Goal: Task Accomplishment & Management: Manage account settings

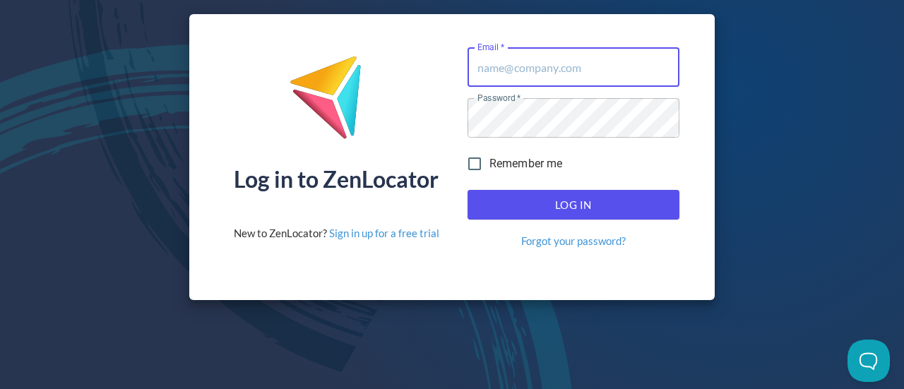
type input "psurfus@oliverwinery.com"
click at [562, 196] on span "Log In" at bounding box center [573, 205] width 181 height 18
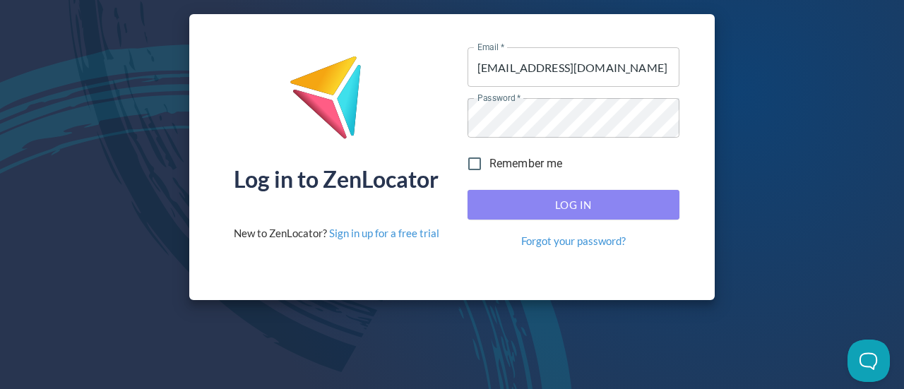
click at [599, 201] on span "Log In" at bounding box center [573, 205] width 181 height 18
click at [536, 201] on span "Log In" at bounding box center [573, 205] width 181 height 18
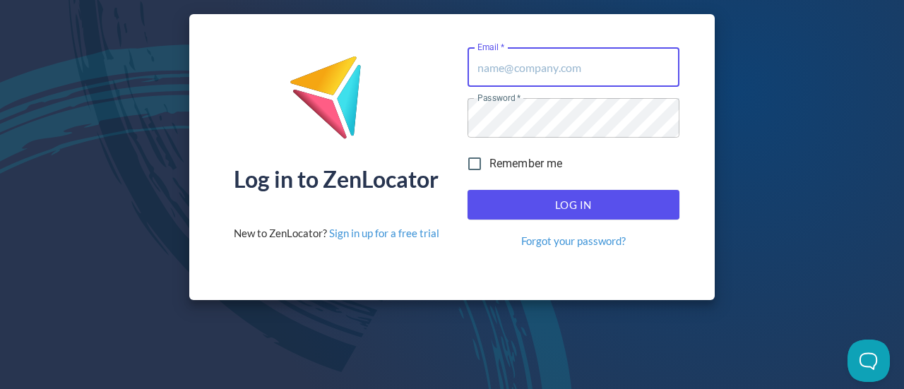
type input "[EMAIL_ADDRESS][DOMAIN_NAME]"
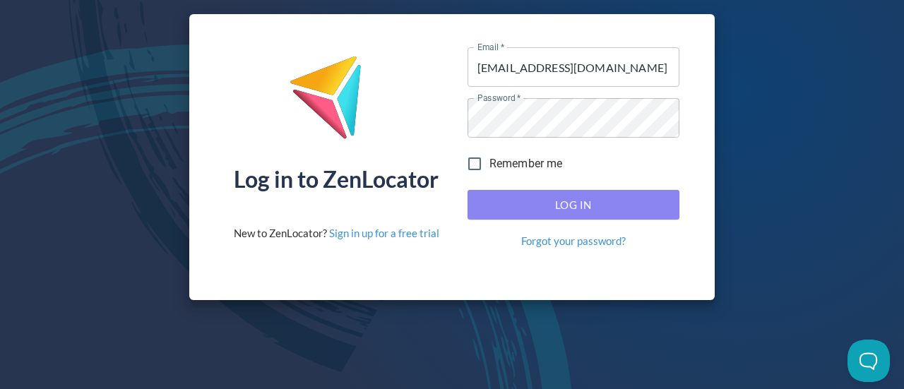
click at [547, 206] on span "Log In" at bounding box center [573, 205] width 181 height 18
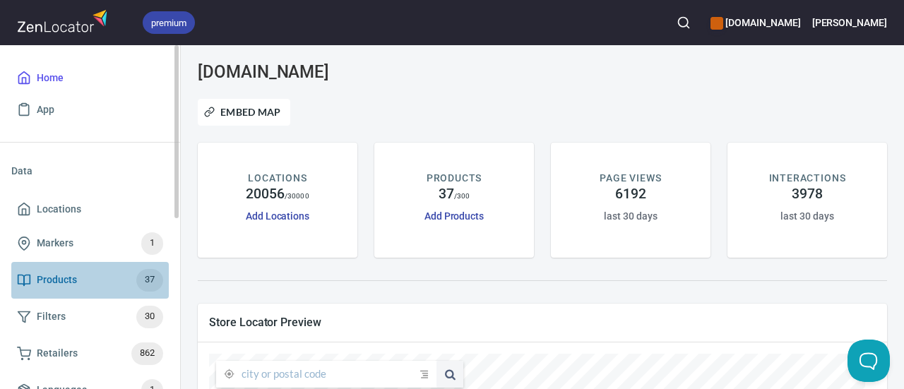
click at [59, 286] on span "Products" at bounding box center [57, 280] width 40 height 18
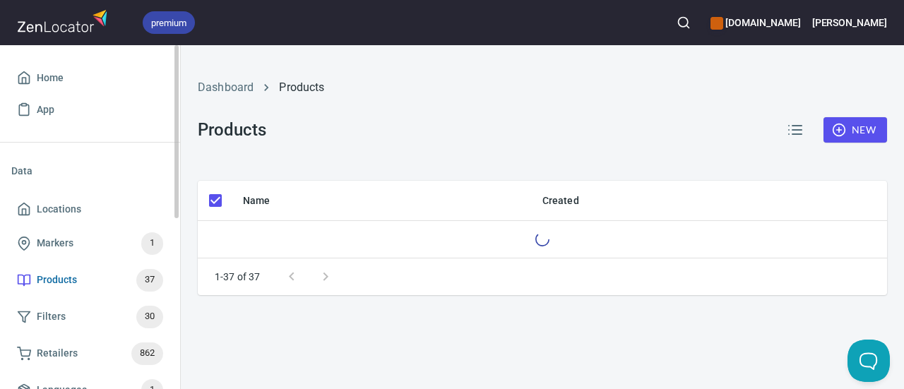
checkbox input "false"
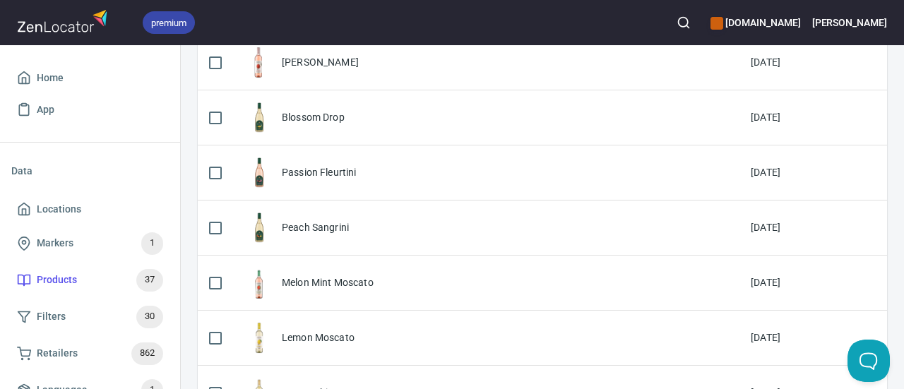
scroll to position [532, 0]
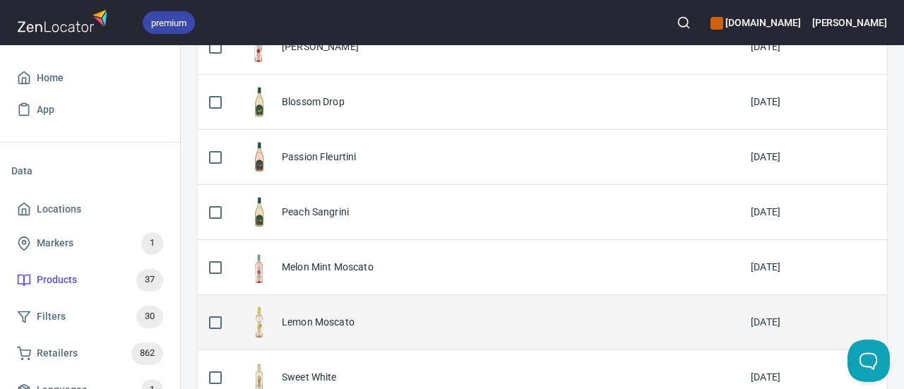
click at [318, 321] on div "Lemon Moscato" at bounding box center [318, 322] width 73 height 14
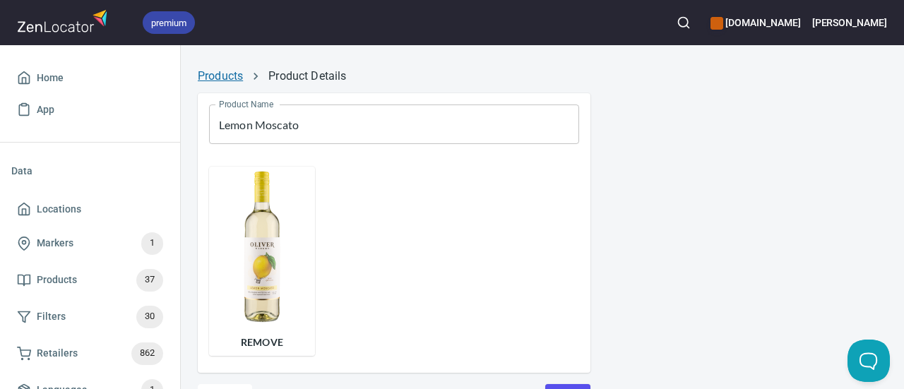
click at [213, 70] on link "Products" at bounding box center [220, 75] width 45 height 13
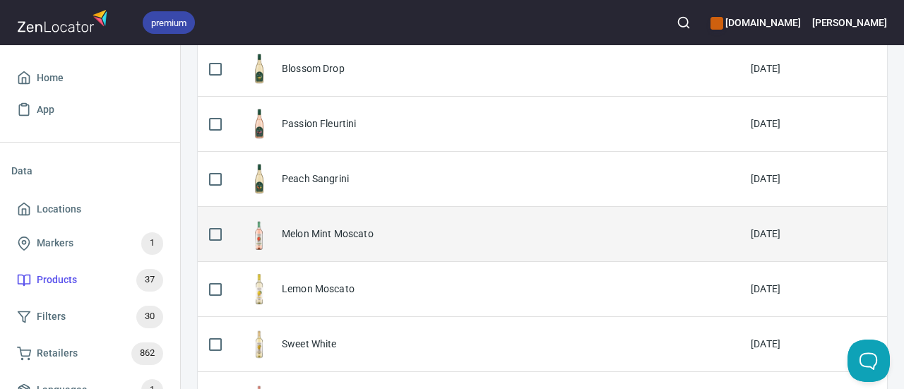
scroll to position [564, 0]
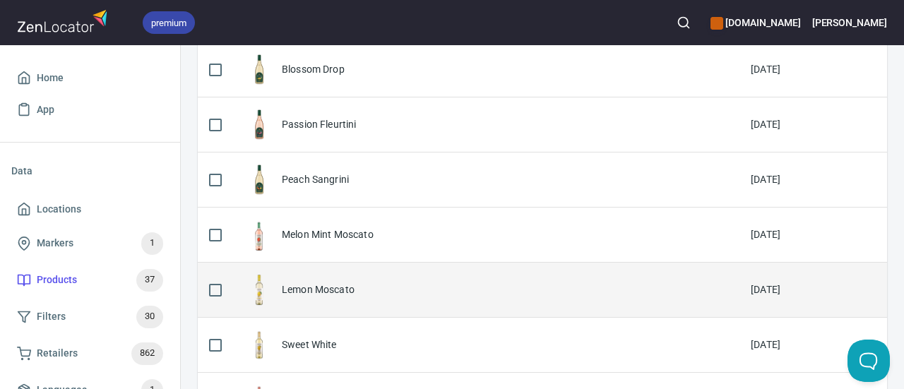
click at [326, 283] on div "Lemon Moscato" at bounding box center [318, 289] width 73 height 14
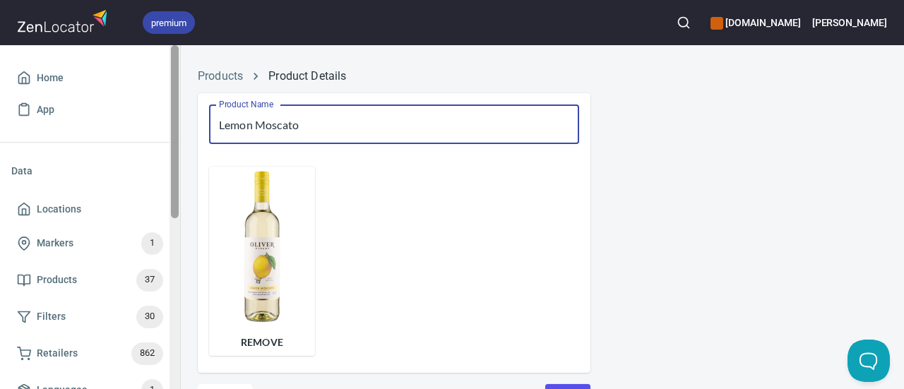
drag, startPoint x: 306, startPoint y: 122, endPoint x: 175, endPoint y: 109, distance: 132.0
click at [175, 109] on div "premium www.oliverwinery.com Trish Home App Data Locations Markers 1 Products 3…" at bounding box center [452, 194] width 904 height 389
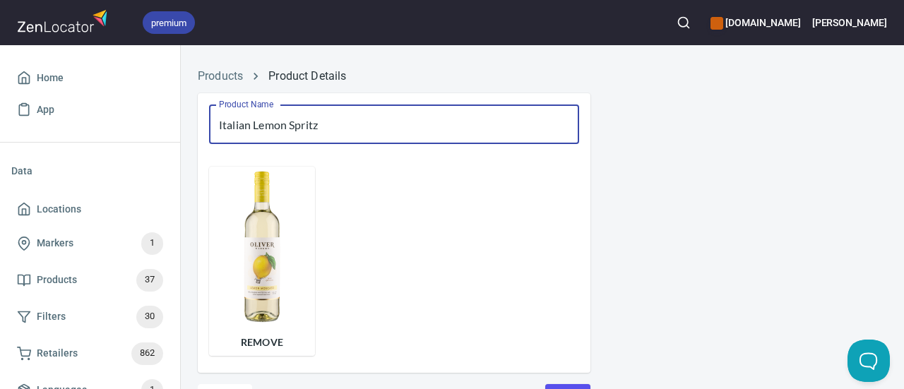
scroll to position [66, 0]
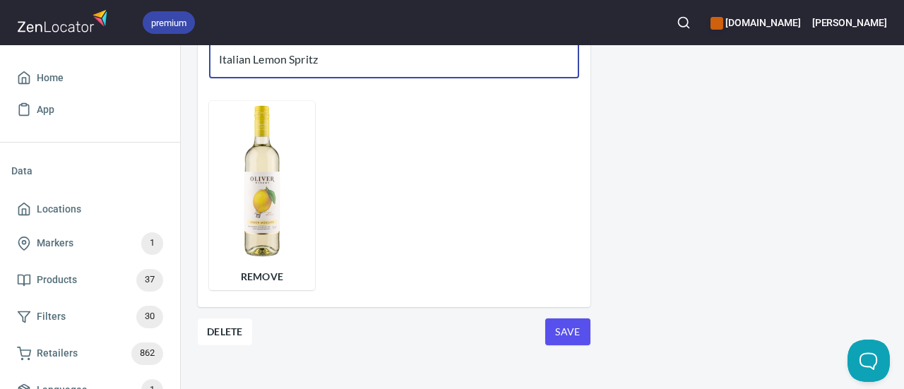
type input "Italian Lemon Spritz"
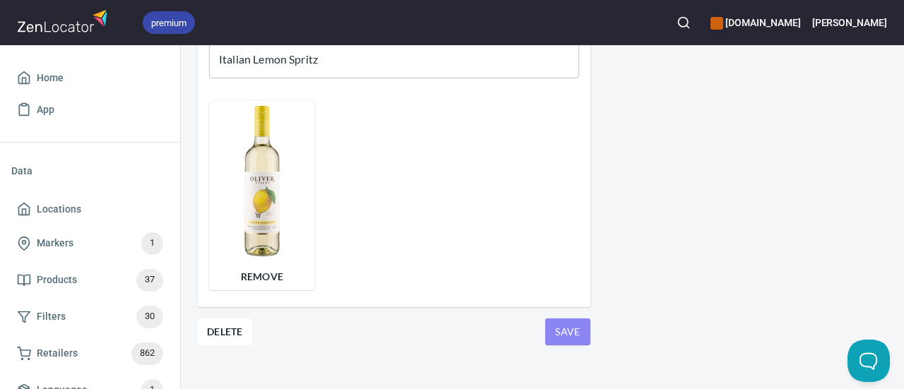
click at [559, 335] on span "Save" at bounding box center [567, 332] width 23 height 18
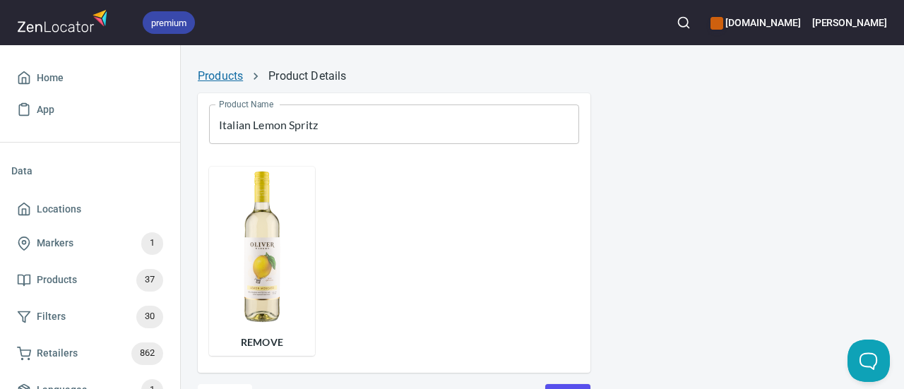
click at [222, 81] on div "Products Product Details Product Name Italian Lemon Spritz Product Name Remove …" at bounding box center [542, 257] width 723 height 397
click at [222, 77] on link "Products" at bounding box center [220, 75] width 45 height 13
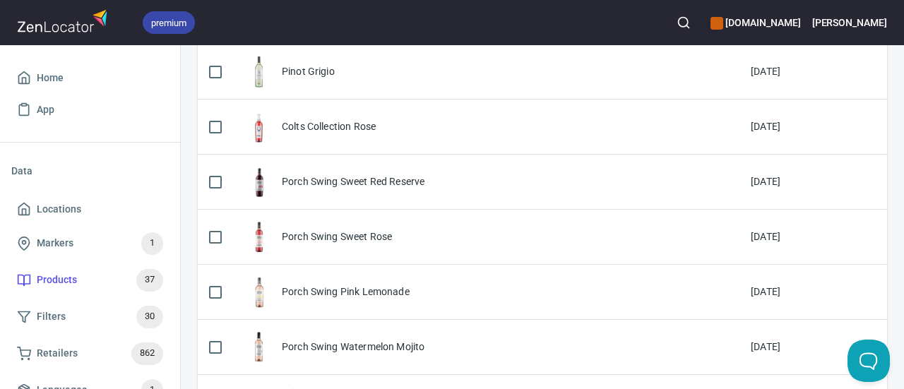
scroll to position [1914, 0]
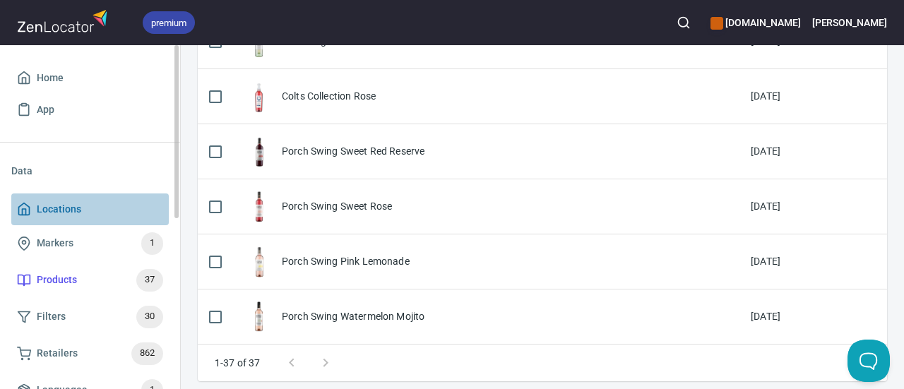
click at [66, 209] on span "Locations" at bounding box center [59, 210] width 44 height 18
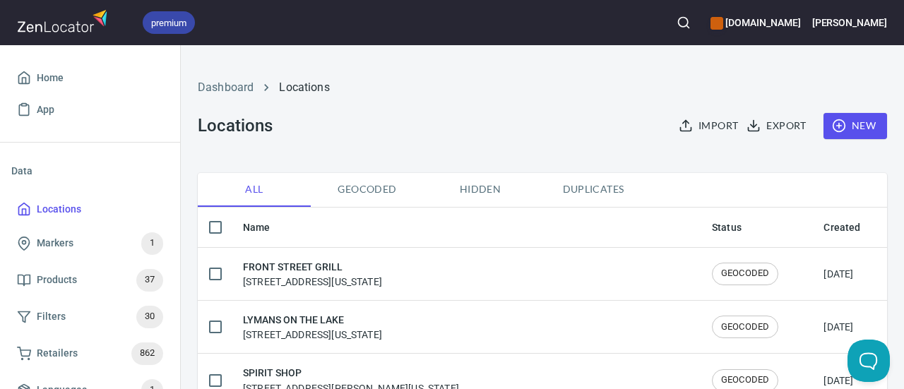
click at [217, 219] on input "checkbox" at bounding box center [216, 228] width 30 height 30
checkbox input "true"
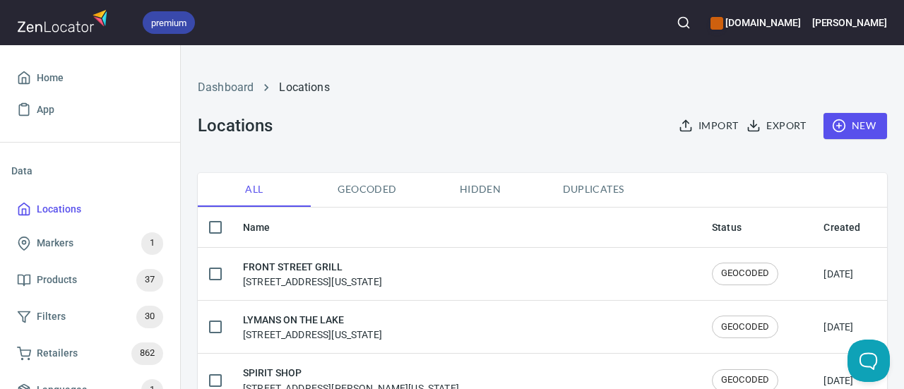
checkbox input "true"
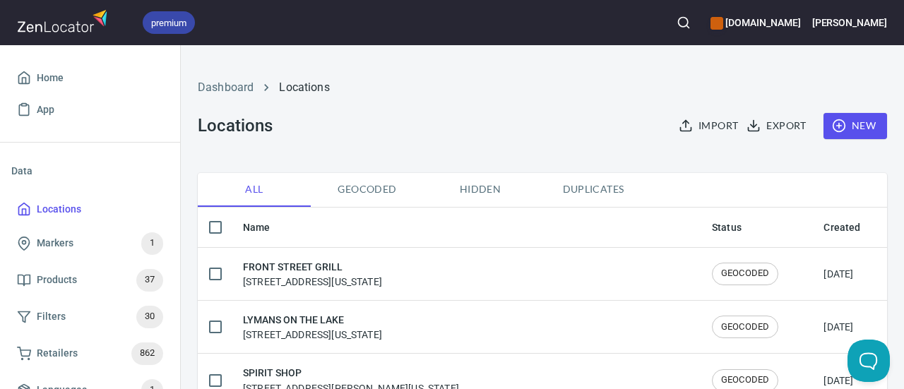
checkbox input "true"
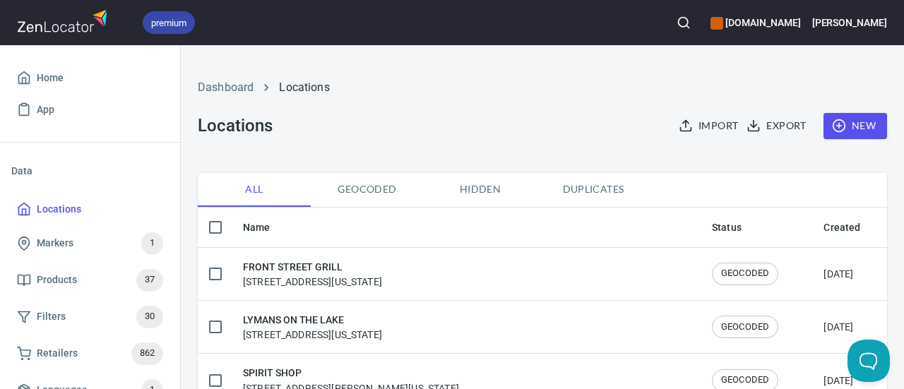
checkbox input "true"
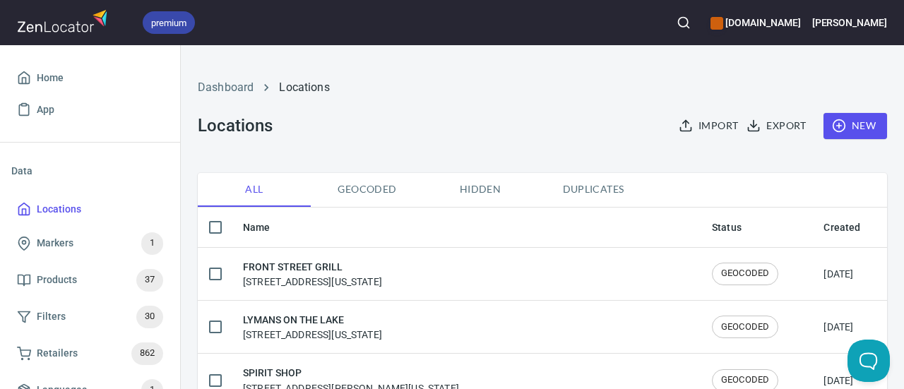
checkbox input "true"
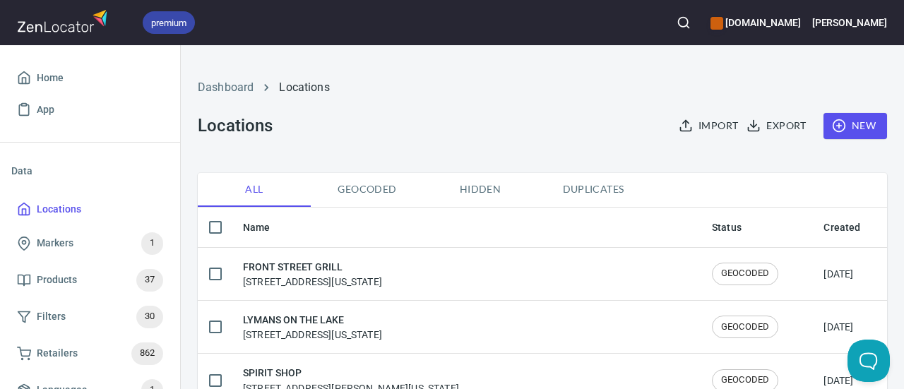
checkbox input "true"
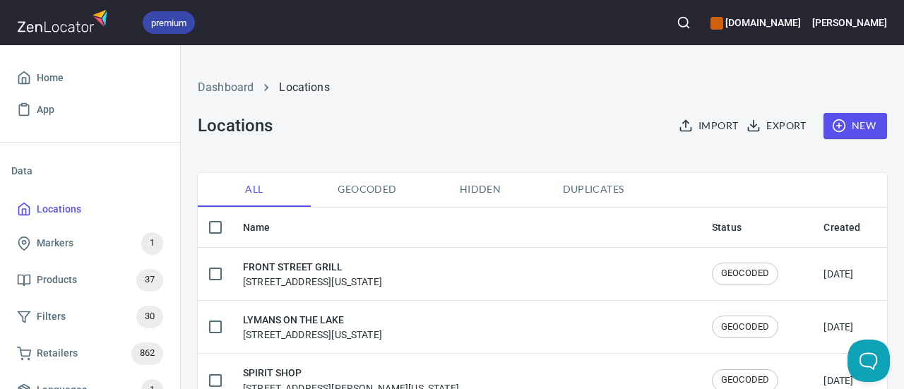
checkbox input "true"
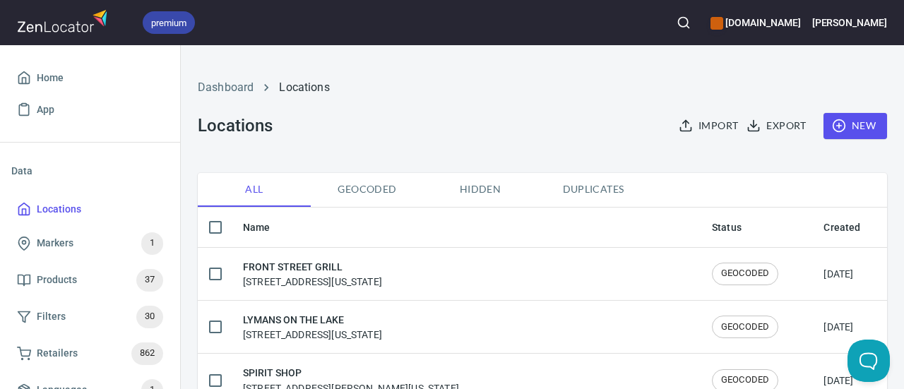
checkbox input "true"
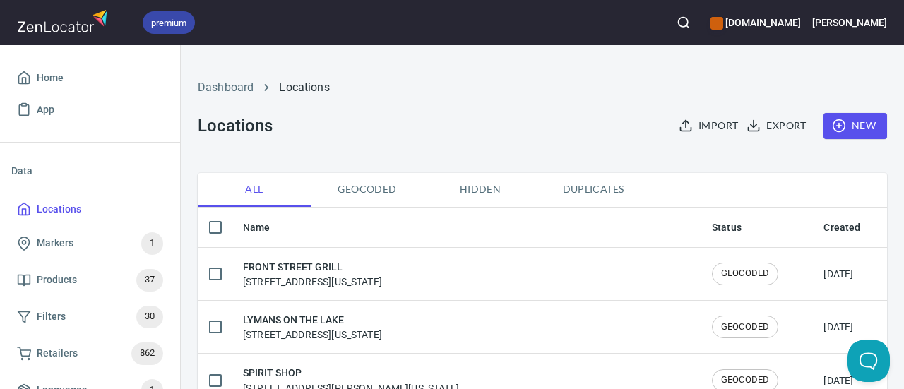
checkbox input "true"
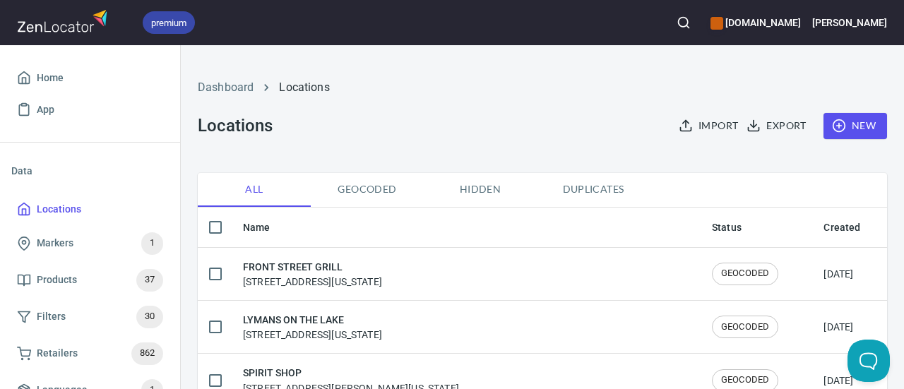
checkbox input "true"
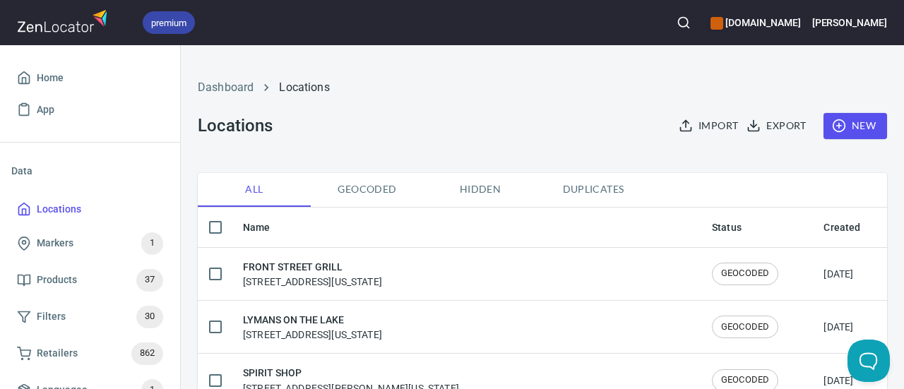
checkbox input "true"
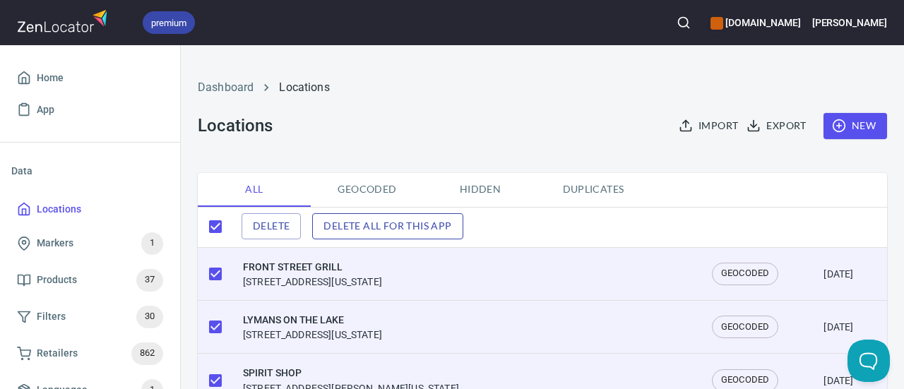
click at [378, 232] on span "Delete all for this app" at bounding box center [387, 226] width 128 height 18
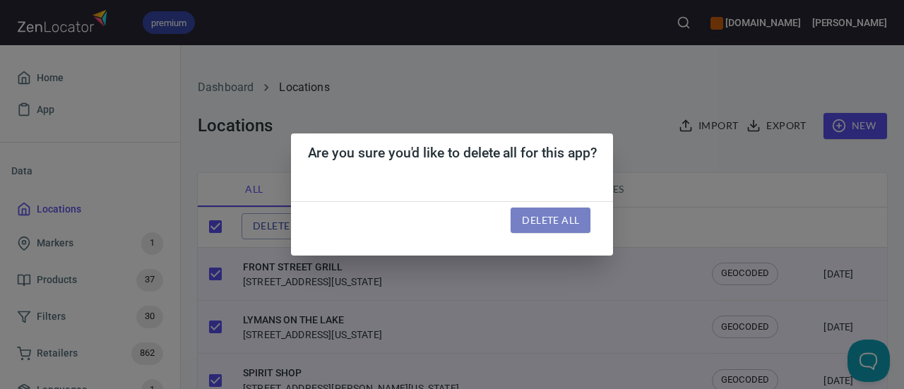
click at [546, 222] on span "Delete all" at bounding box center [550, 221] width 57 height 18
checkbox input "false"
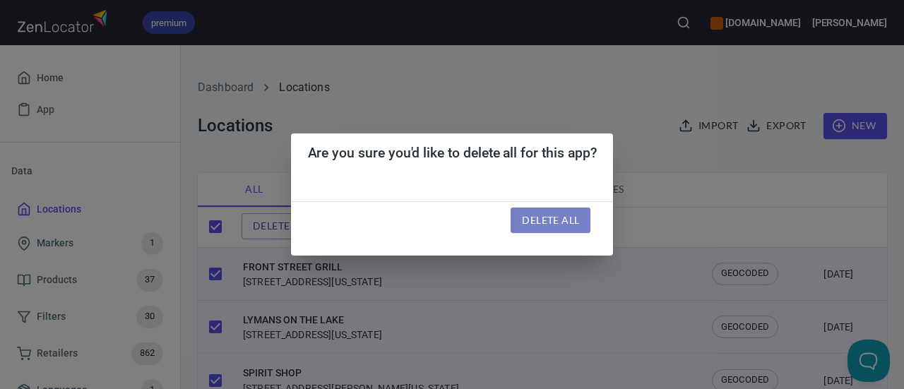
checkbox input "false"
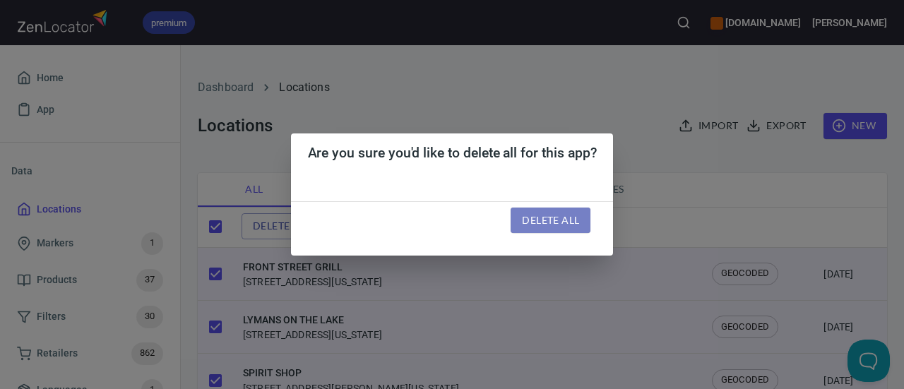
checkbox input "false"
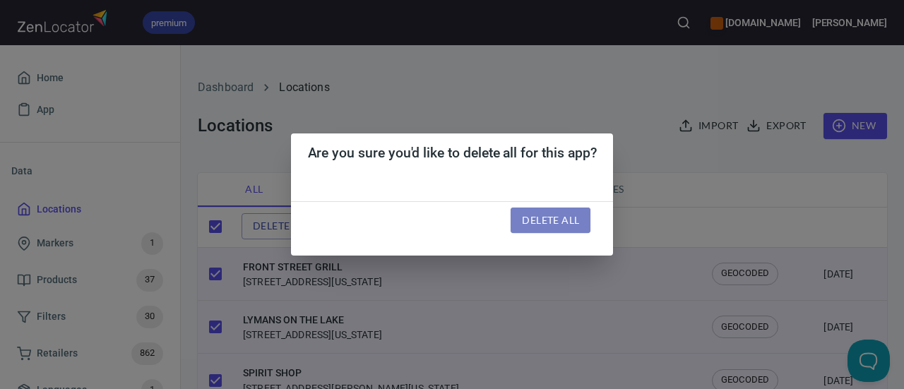
checkbox input "false"
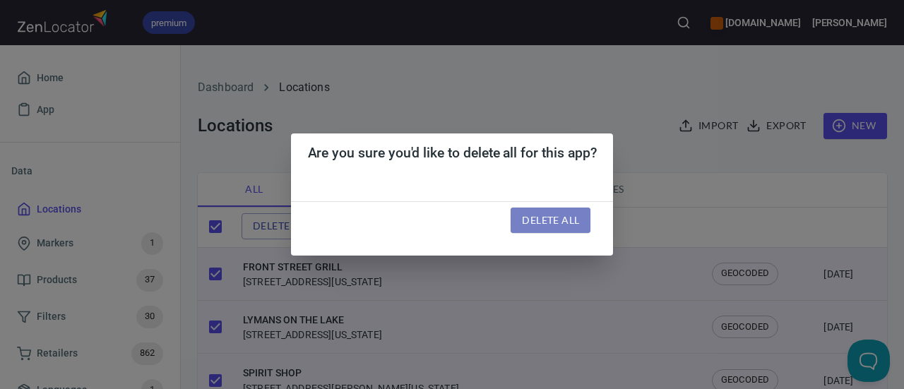
checkbox input "false"
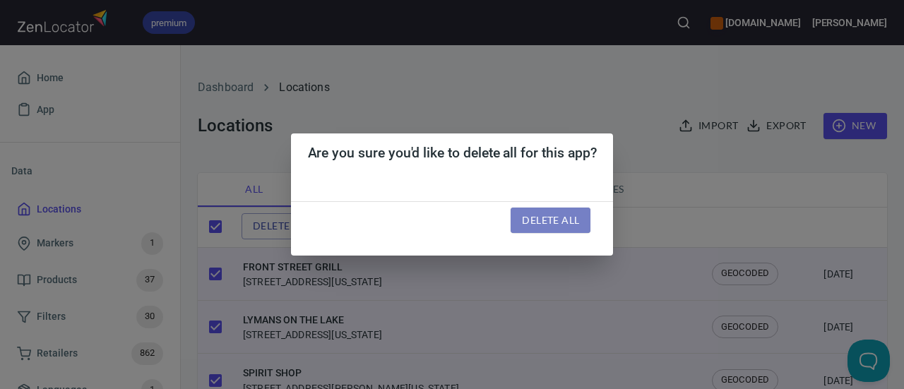
checkbox input "false"
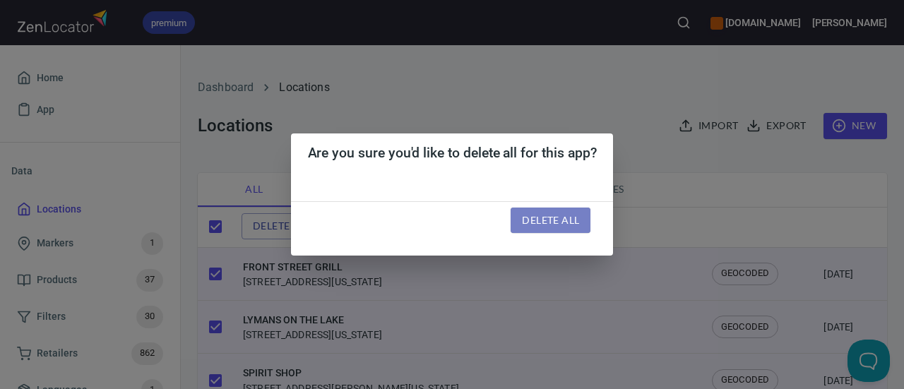
checkbox input "false"
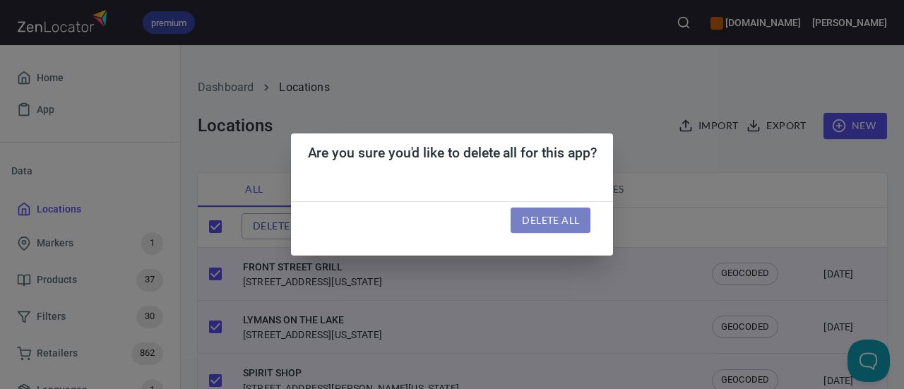
checkbox input "false"
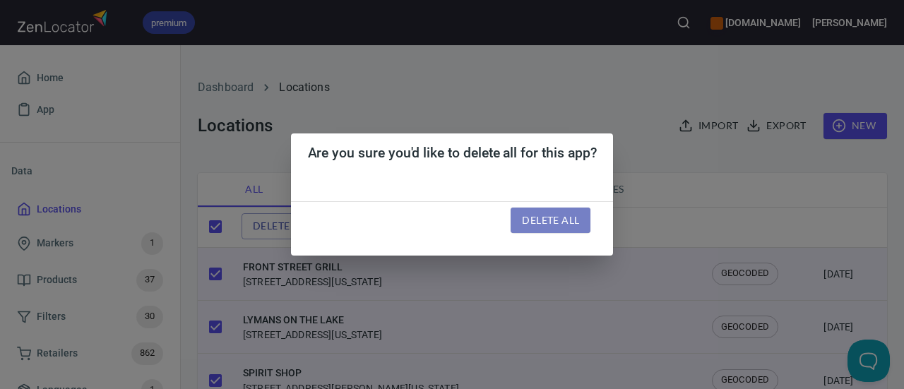
checkbox input "false"
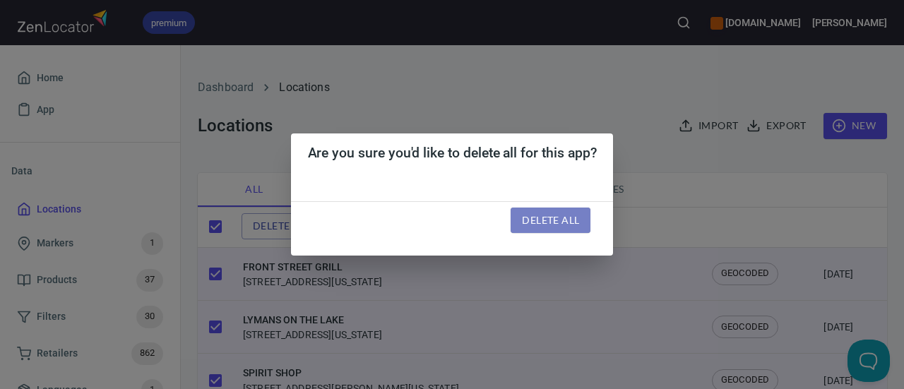
checkbox input "false"
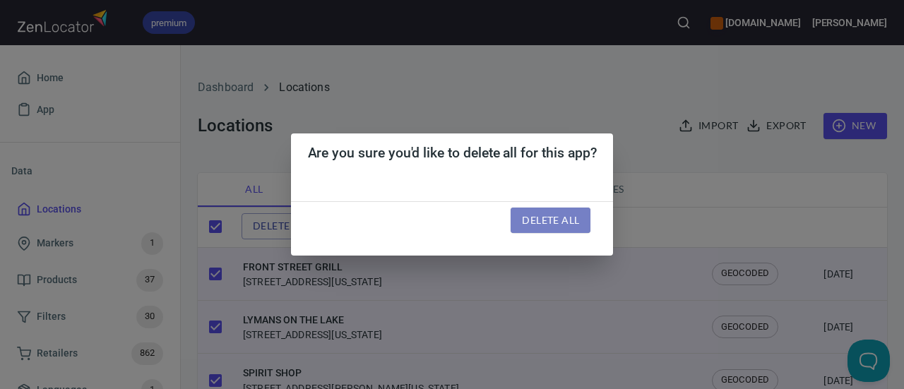
checkbox input "false"
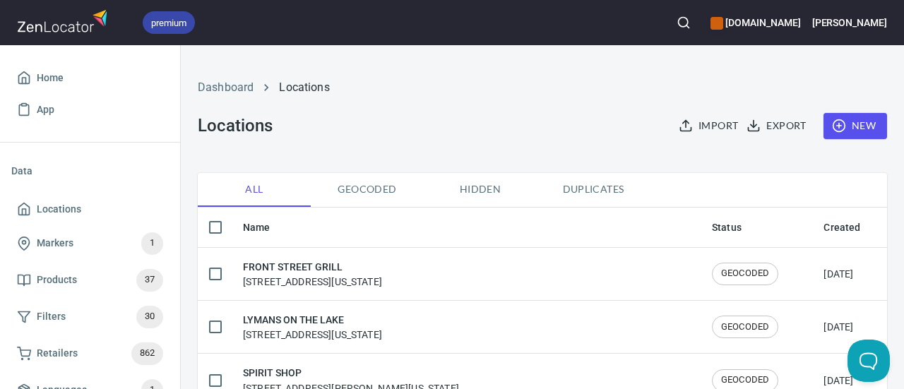
drag, startPoint x: 210, startPoint y: 231, endPoint x: 333, endPoint y: 203, distance: 126.1
click at [210, 230] on input "checkbox" at bounding box center [216, 228] width 30 height 30
checkbox input "true"
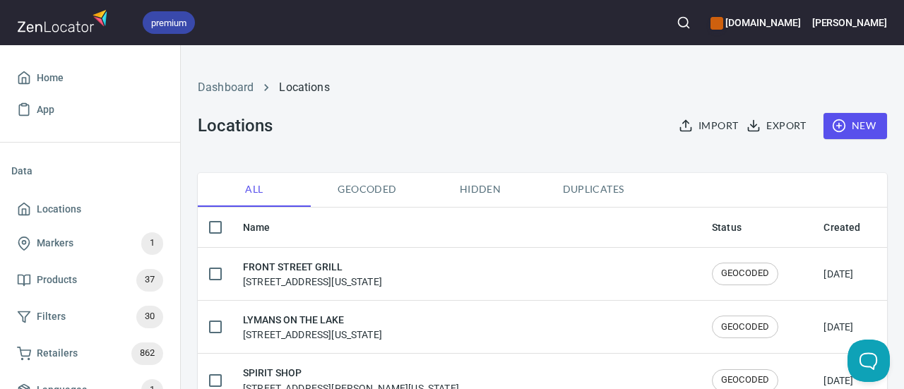
checkbox input "true"
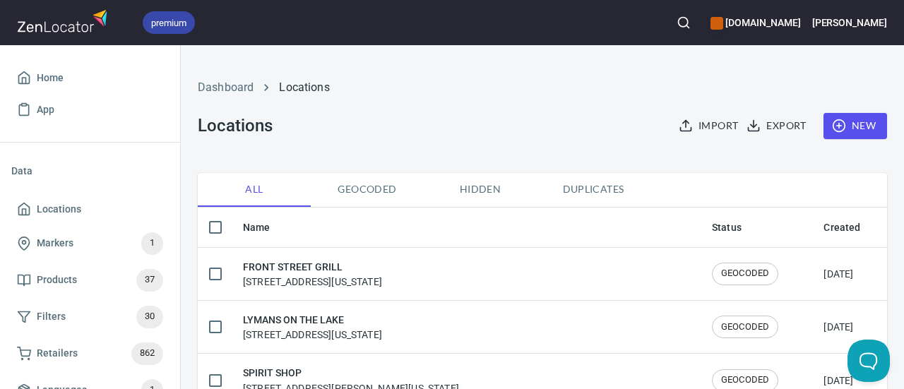
checkbox input "true"
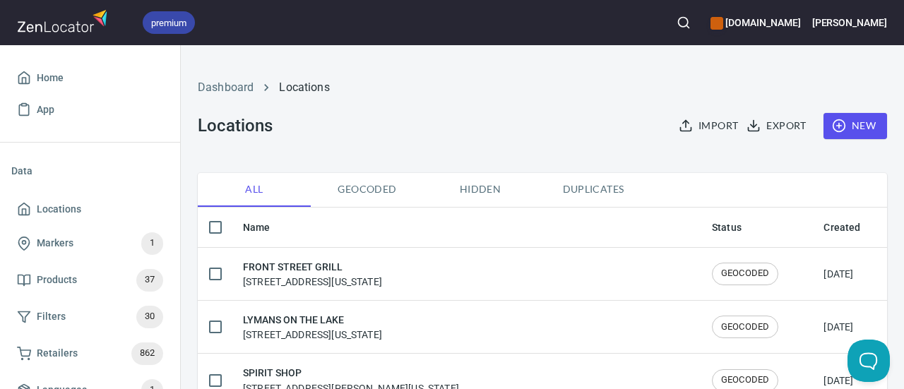
checkbox input "true"
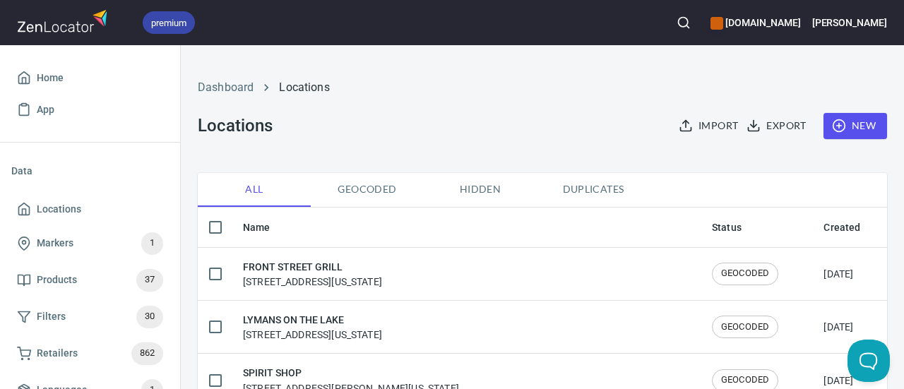
checkbox input "true"
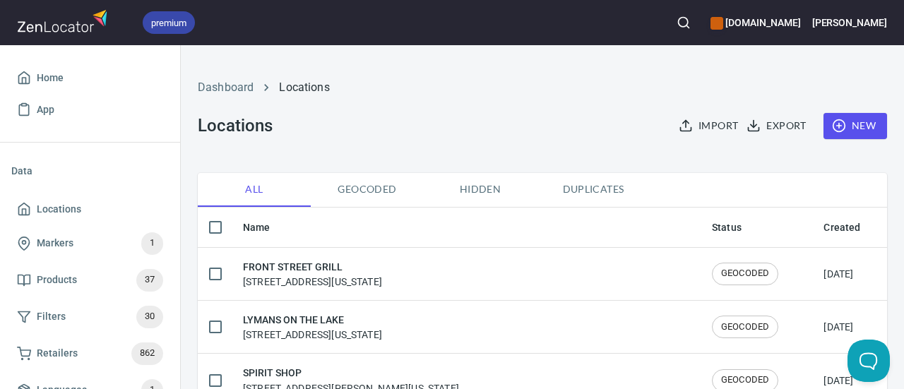
checkbox input "true"
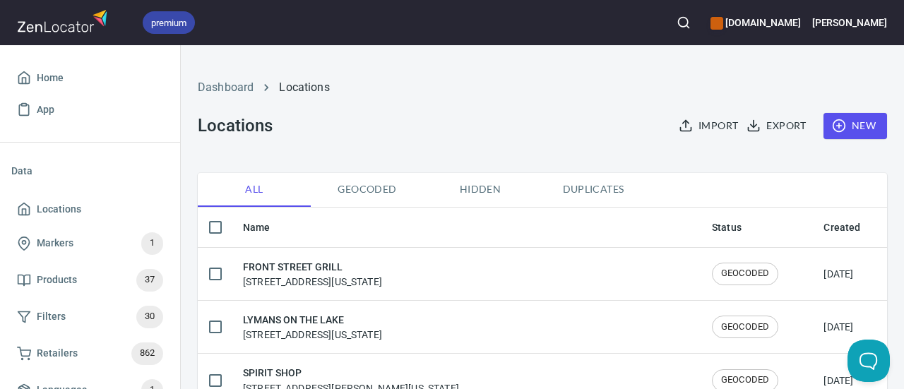
checkbox input "true"
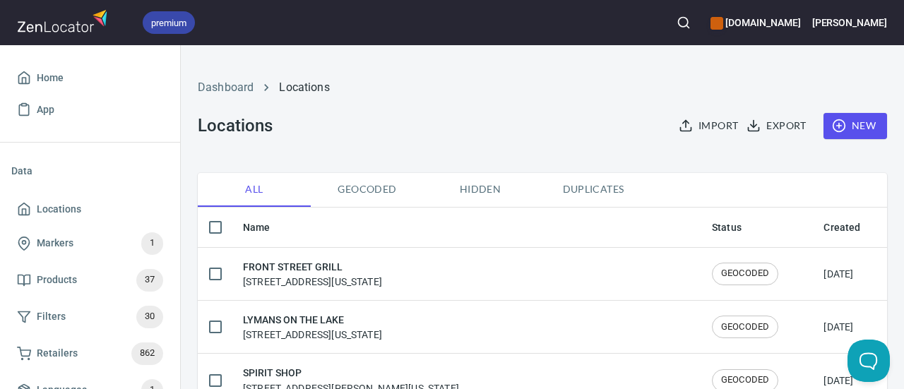
checkbox input "true"
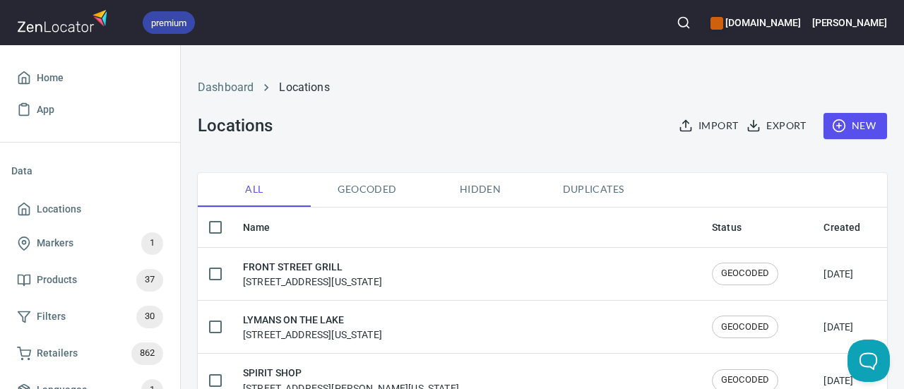
checkbox input "true"
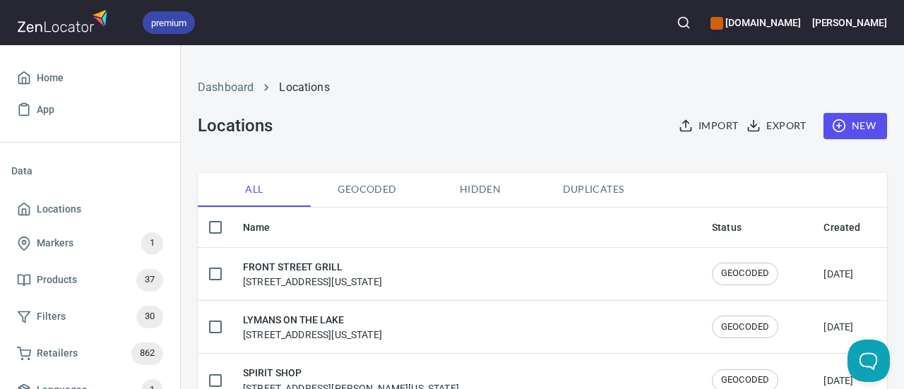
checkbox input "true"
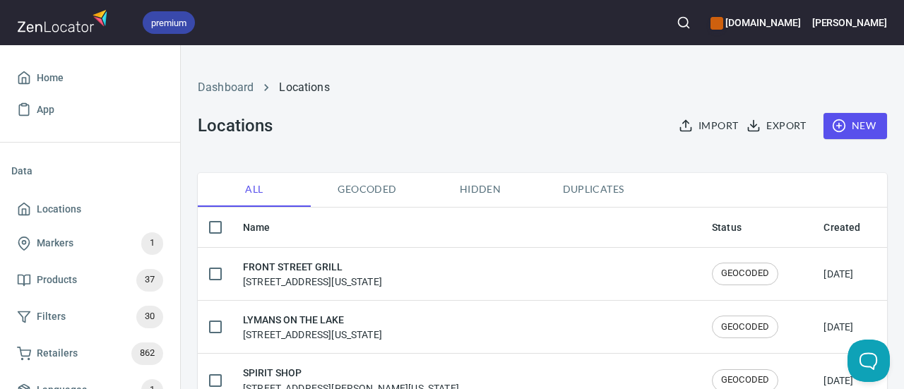
checkbox input "true"
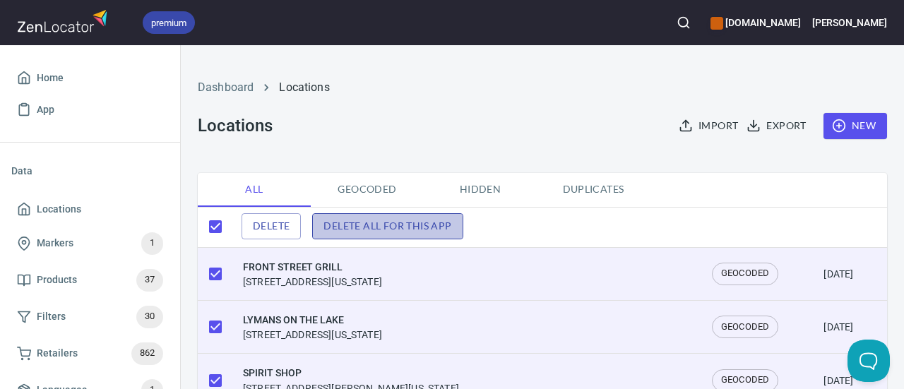
click at [379, 234] on button "Delete all for this app" at bounding box center [387, 226] width 150 height 26
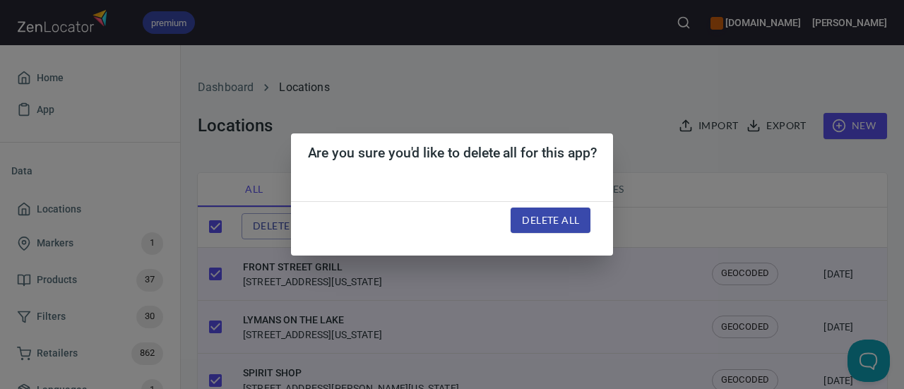
click at [522, 220] on span "Delete all" at bounding box center [550, 221] width 57 height 18
checkbox input "true"
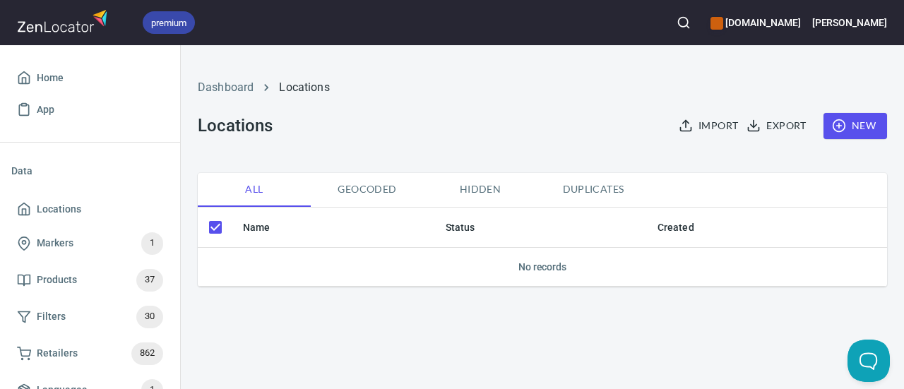
drag, startPoint x: 869, startPoint y: 132, endPoint x: 673, endPoint y: 126, distance: 196.4
click at [672, 126] on div "Import Export New" at bounding box center [775, 126] width 222 height 26
click at [708, 125] on span "Import" at bounding box center [709, 126] width 56 height 18
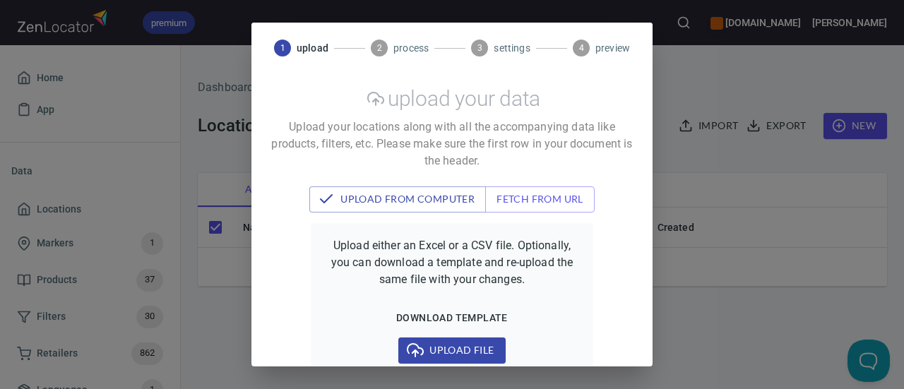
scroll to position [33, 0]
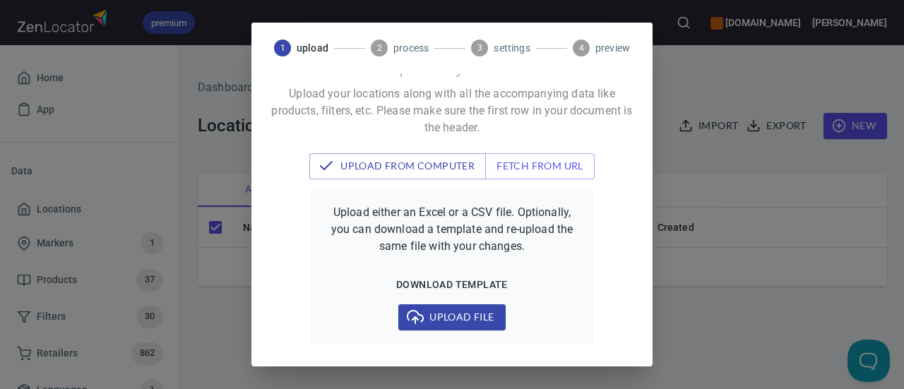
click at [435, 323] on span "Upload file" at bounding box center [452, 318] width 84 height 18
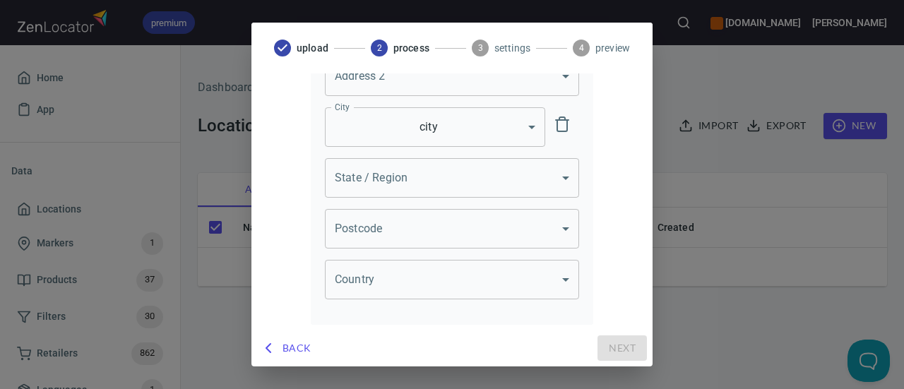
scroll to position [57, 0]
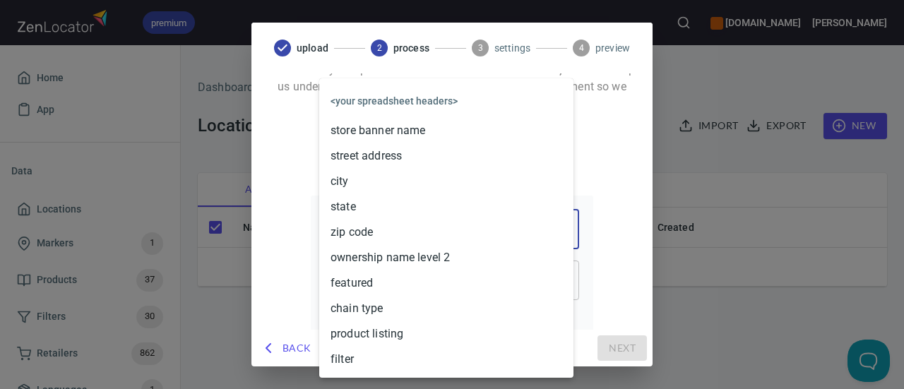
click at [452, 218] on body "premium www.oliverwinery.com Trish Home App Data Locations Markers 1 Products 3…" at bounding box center [452, 194] width 904 height 389
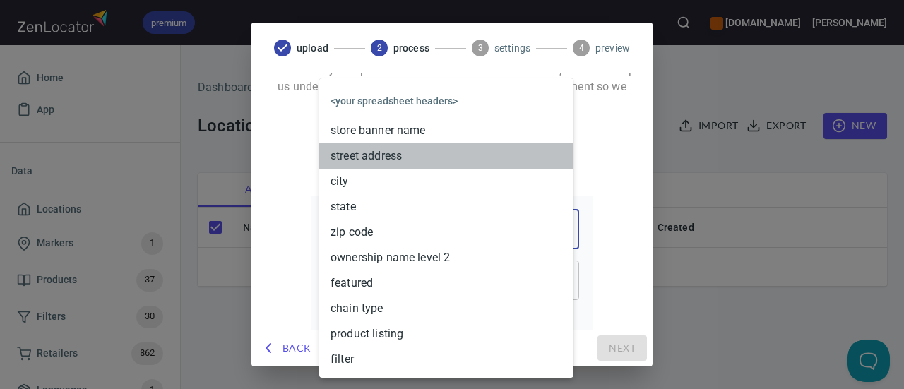
click at [393, 145] on li "street address" at bounding box center [446, 155] width 254 height 25
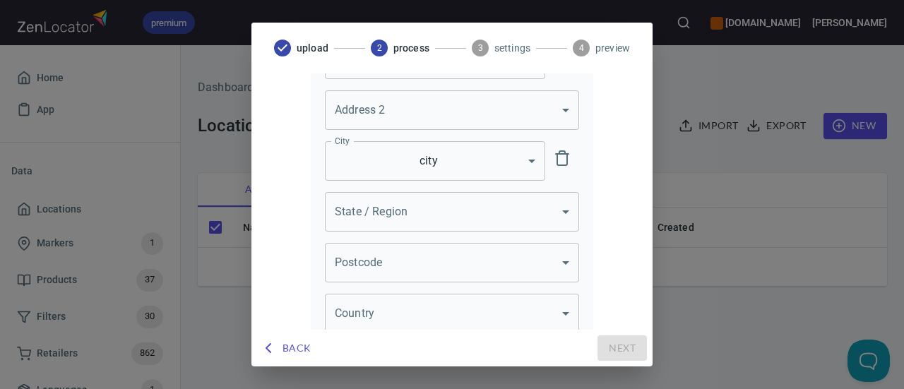
scroll to position [229, 0]
click at [404, 211] on body "premium www.oliverwinery.com Trish Home App Data Locations Markers 1 Products 3…" at bounding box center [452, 194] width 904 height 389
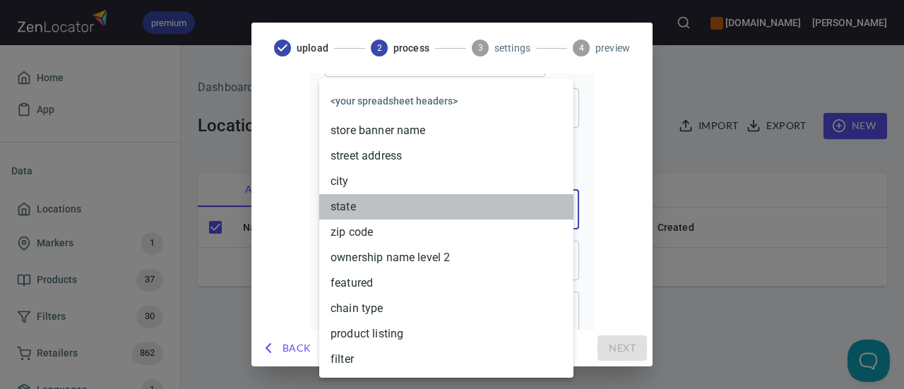
click at [338, 208] on li "state" at bounding box center [446, 206] width 254 height 25
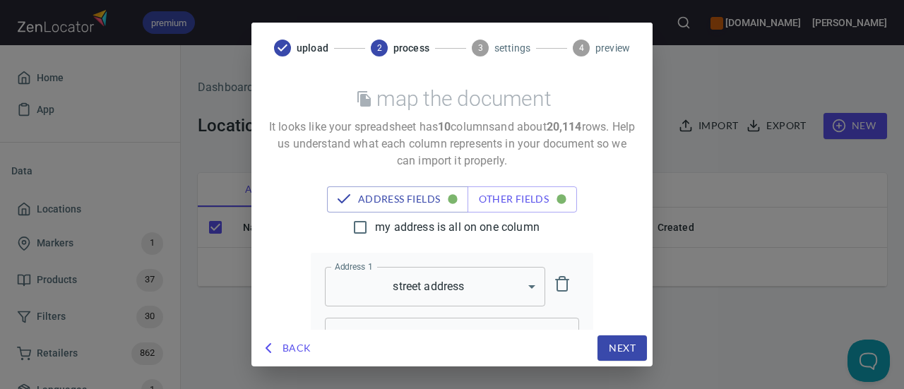
scroll to position [261, 0]
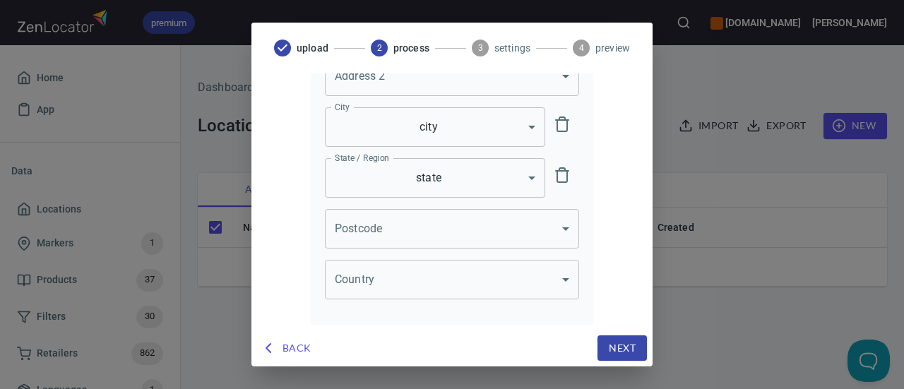
click at [359, 227] on body "premium www.oliverwinery.com Trish Home App Data Locations Markers 1 Products 3…" at bounding box center [452, 194] width 904 height 389
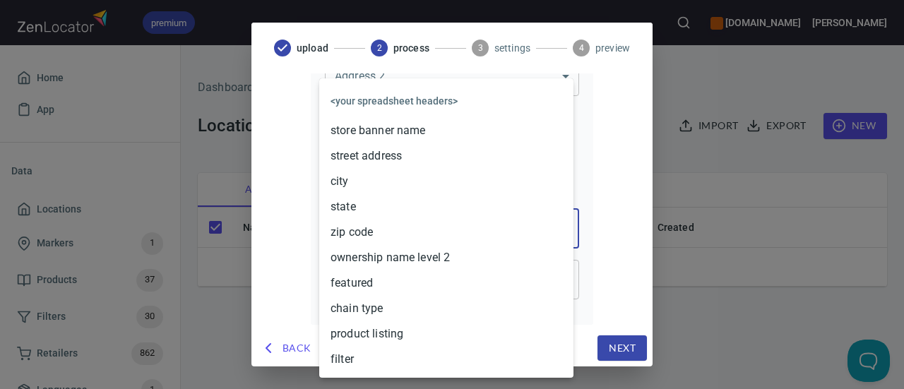
click at [378, 229] on li "zip code" at bounding box center [446, 232] width 254 height 25
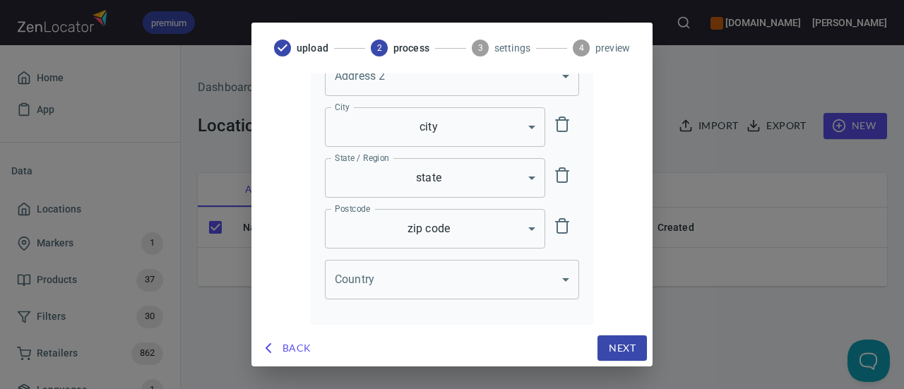
scroll to position [0, 0]
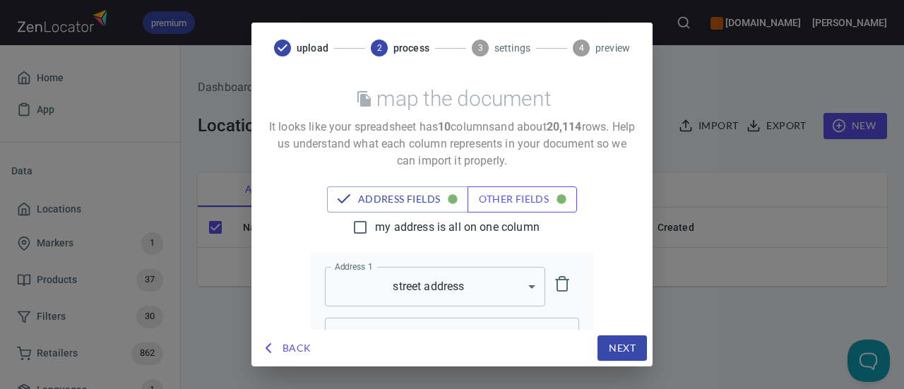
click at [500, 205] on span "other fields" at bounding box center [522, 200] width 87 height 18
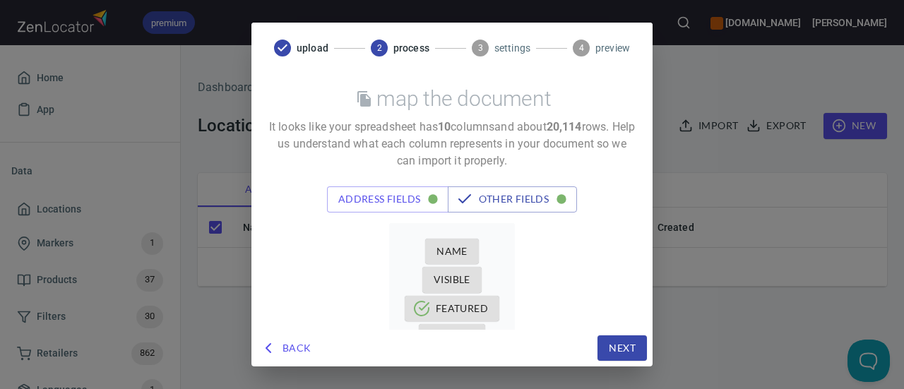
click at [429, 251] on button "Name" at bounding box center [452, 252] width 54 height 26
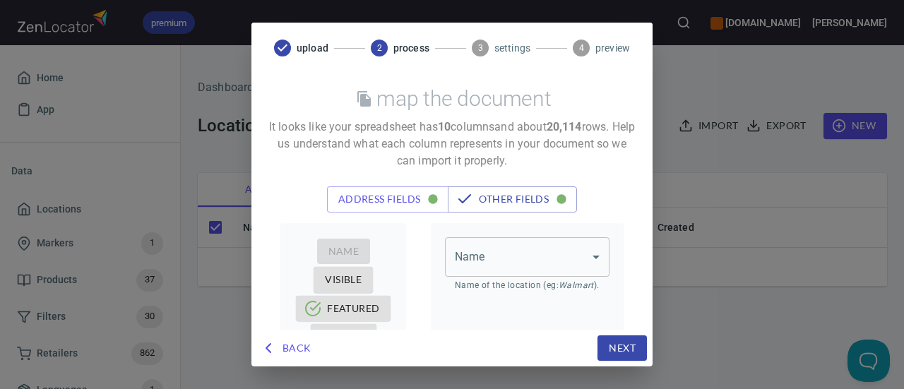
click at [485, 246] on body "premium www.oliverwinery.com Trish Home App Data Locations Markers 1 Products 3…" at bounding box center [452, 194] width 904 height 389
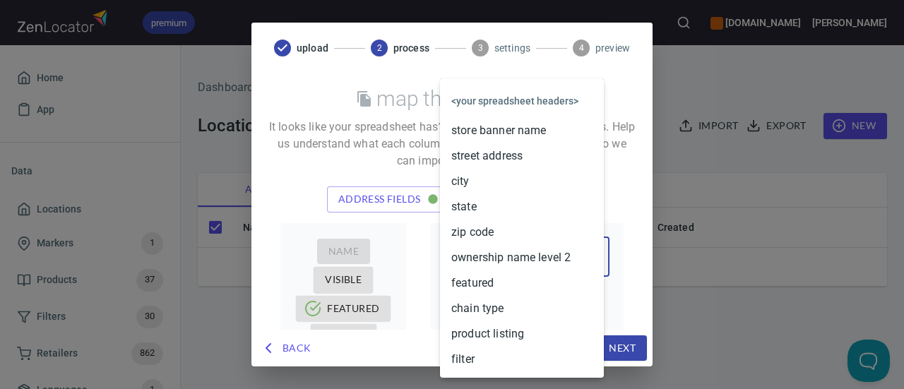
click at [473, 141] on li "store banner name" at bounding box center [522, 130] width 164 height 25
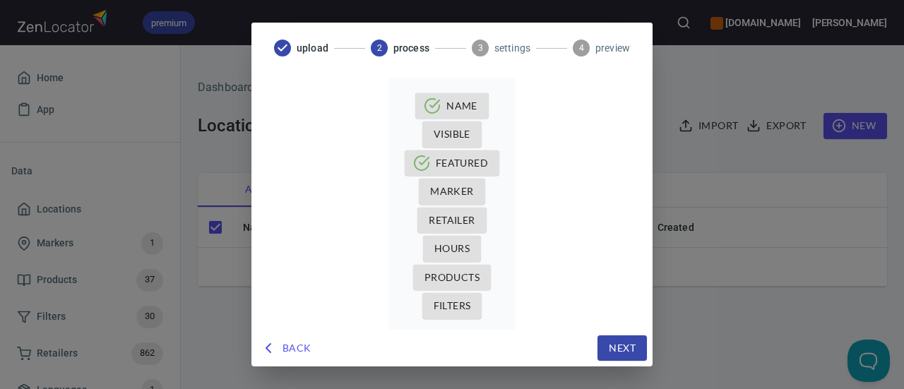
scroll to position [150, 0]
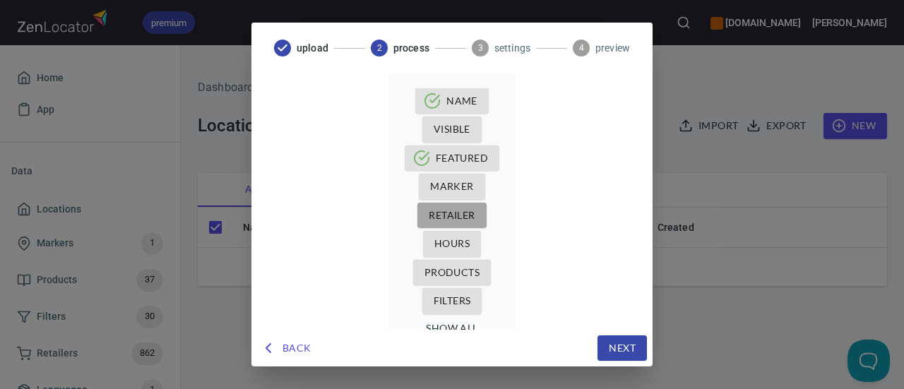
click at [449, 208] on span "Retailer" at bounding box center [452, 216] width 46 height 18
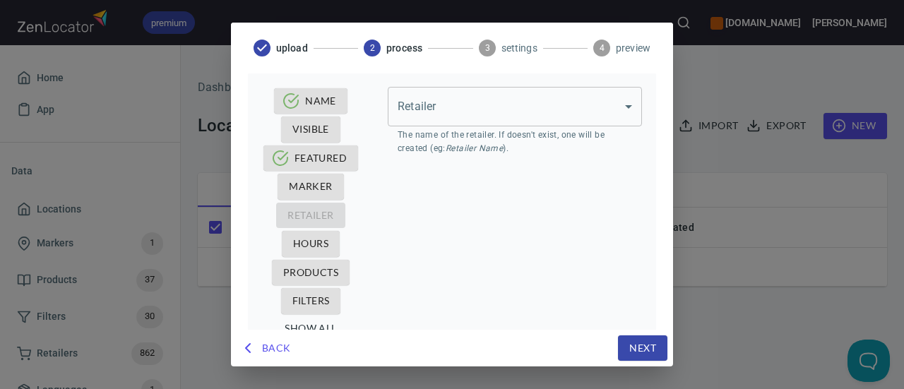
click at [482, 122] on body "premium www.oliverwinery.com Trish Home App Data Locations Markers 1 Products 3…" at bounding box center [452, 194] width 904 height 389
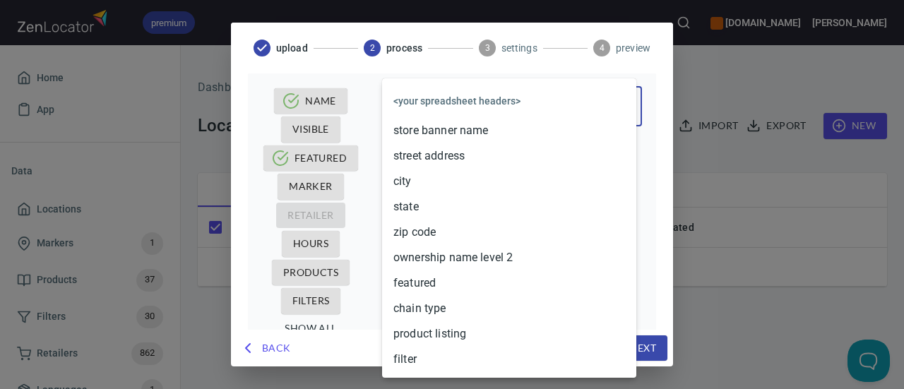
click at [432, 259] on li "ownership name level 2" at bounding box center [509, 257] width 254 height 25
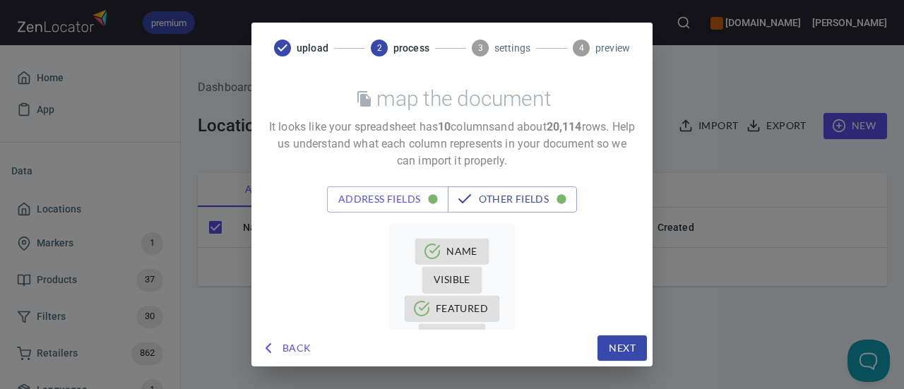
scroll to position [181, 0]
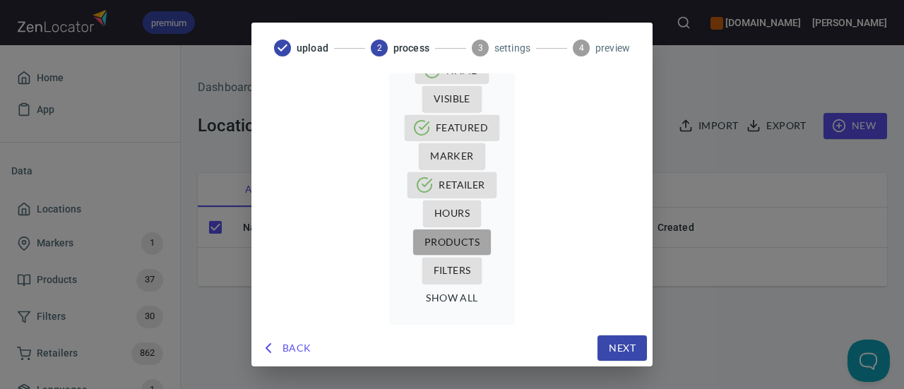
click at [462, 244] on span "Products" at bounding box center [451, 243] width 55 height 18
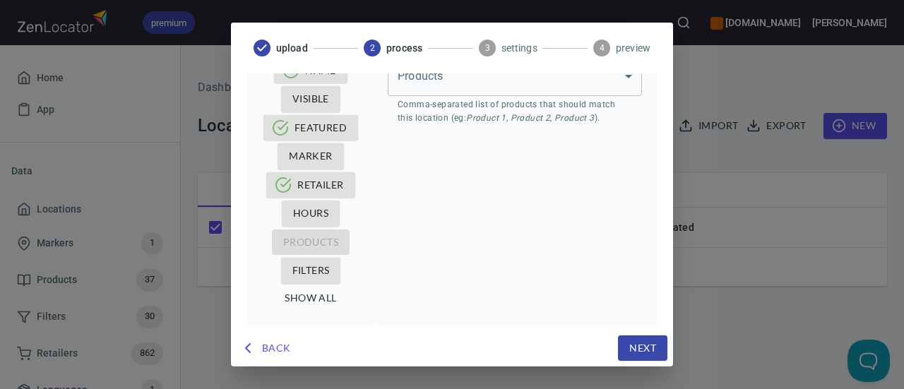
click at [465, 92] on body "premium www.oliverwinery.com Trish Home App Data Locations Markers 1 Products 3…" at bounding box center [452, 194] width 904 height 389
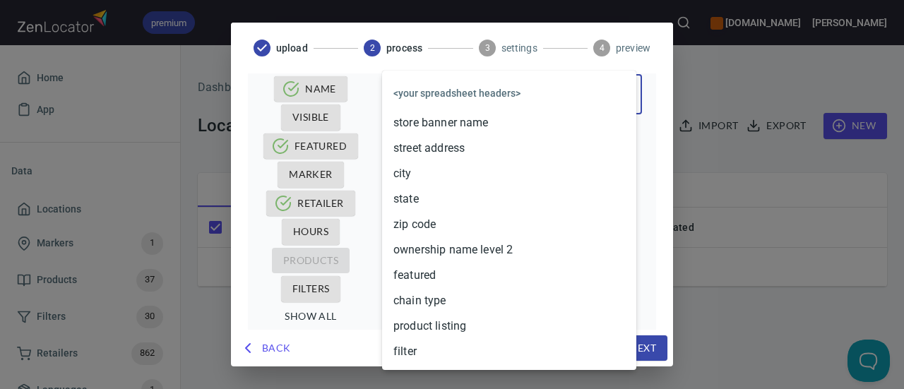
click at [434, 317] on li "product listing" at bounding box center [509, 326] width 254 height 25
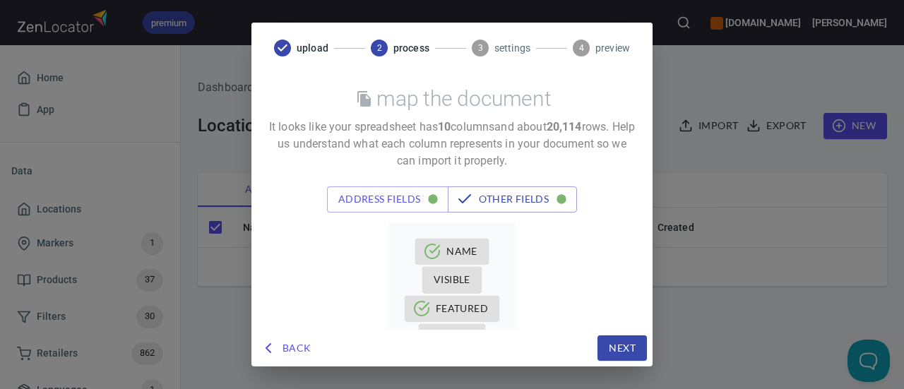
scroll to position [181, 0]
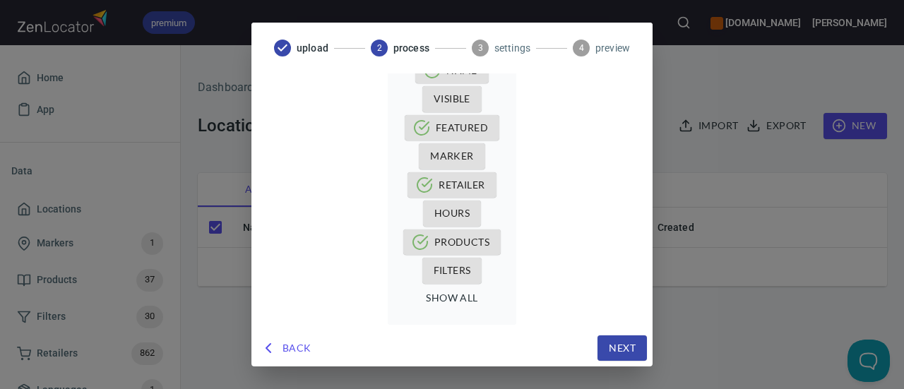
click at [460, 265] on span "Filters" at bounding box center [452, 271] width 37 height 18
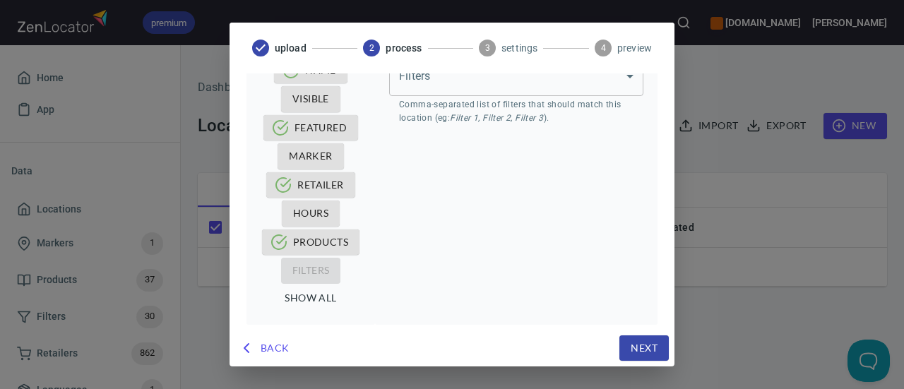
scroll to position [0, 0]
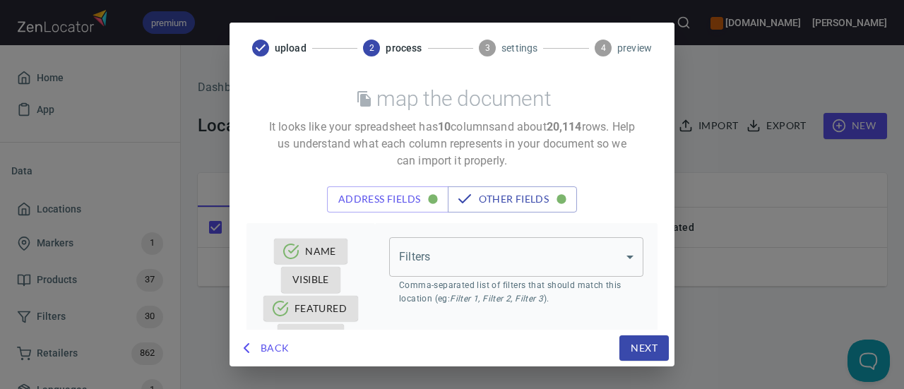
click at [478, 253] on body "premium www.oliverwinery.com Trish Home App Data Locations Markers 1 Products 3…" at bounding box center [452, 194] width 904 height 389
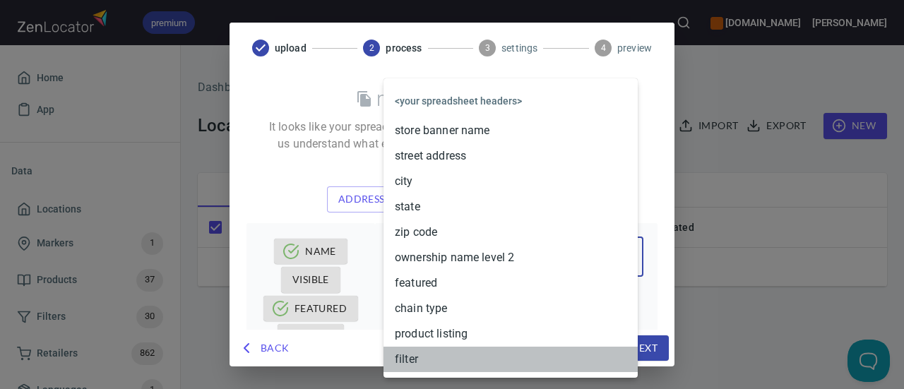
click at [412, 357] on li "filter" at bounding box center [510, 359] width 254 height 25
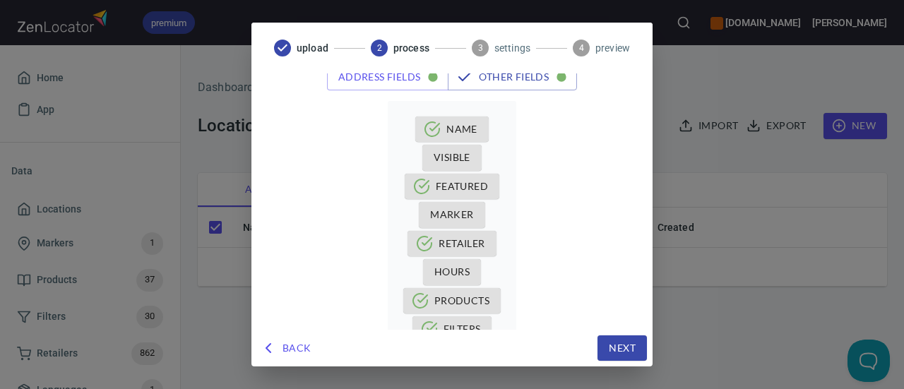
scroll to position [181, 0]
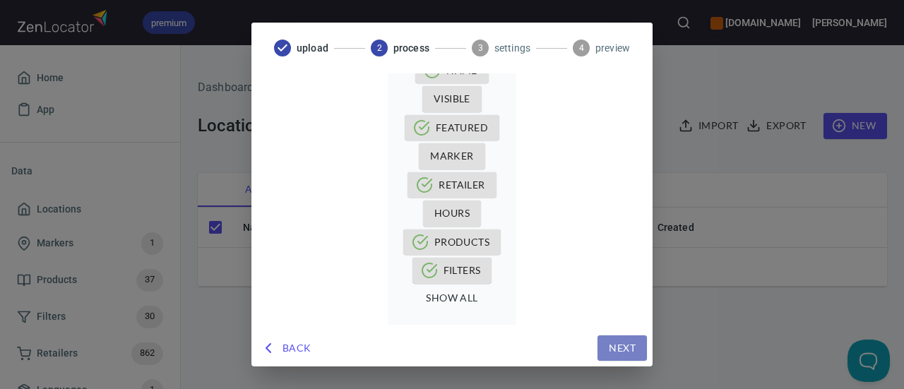
click at [633, 359] on button "Next" at bounding box center [621, 348] width 49 height 26
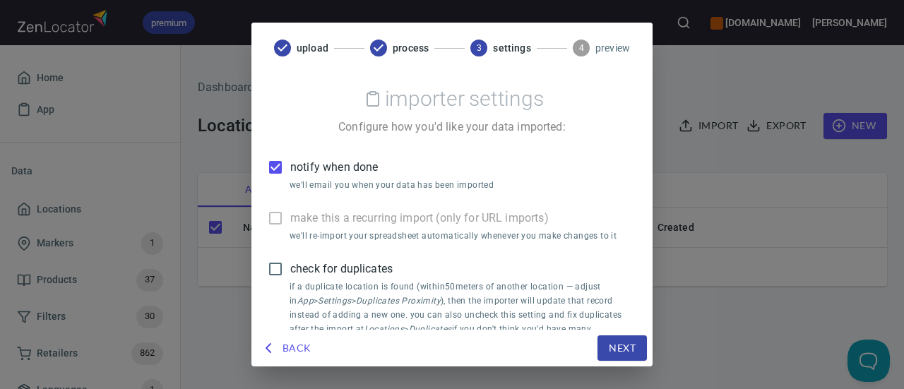
click at [323, 167] on span "notify when done" at bounding box center [334, 167] width 88 height 17
click at [290, 167] on input "notify when done" at bounding box center [276, 168] width 30 height 30
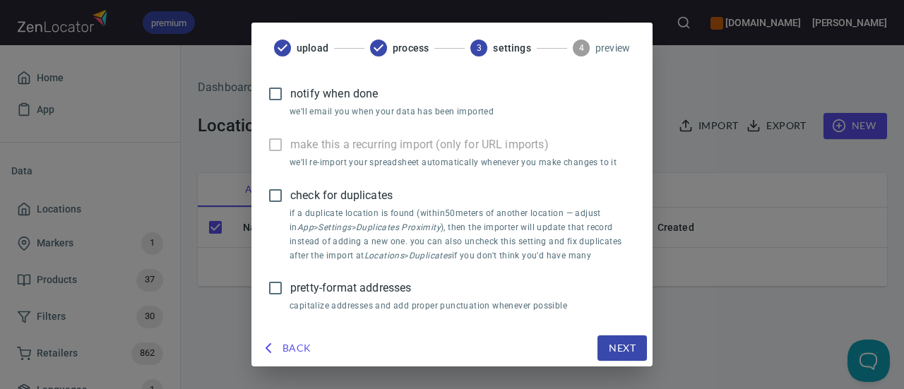
drag, startPoint x: 314, startPoint y: 307, endPoint x: 318, endPoint y: 295, distance: 12.7
click at [314, 307] on p "capitalize addresses and add proper punctuation whenever possible" at bounding box center [457, 306] width 336 height 14
click at [318, 292] on span "pretty-format addresses" at bounding box center [350, 288] width 121 height 17
click at [290, 292] on input "pretty-format addresses" at bounding box center [276, 288] width 30 height 30
click at [621, 344] on span "Next" at bounding box center [622, 349] width 27 height 18
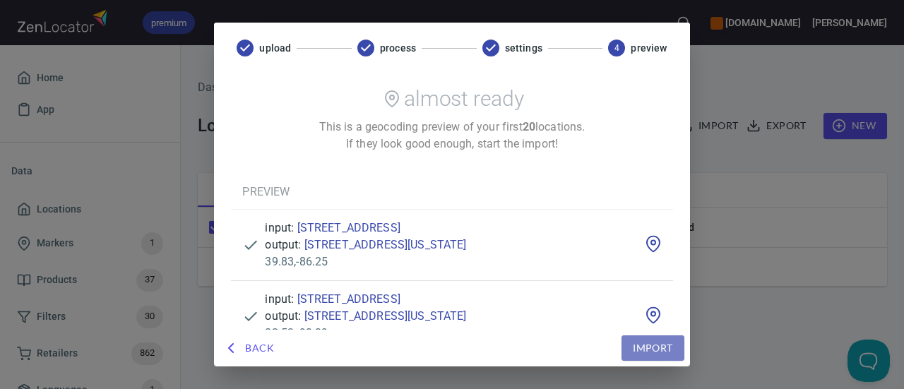
click at [650, 342] on span "Import" at bounding box center [653, 349] width 40 height 18
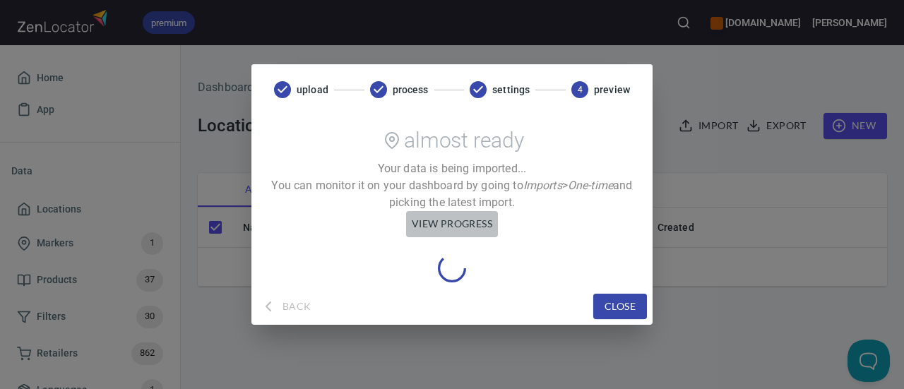
click at [433, 221] on span "view progress" at bounding box center [452, 224] width 80 height 18
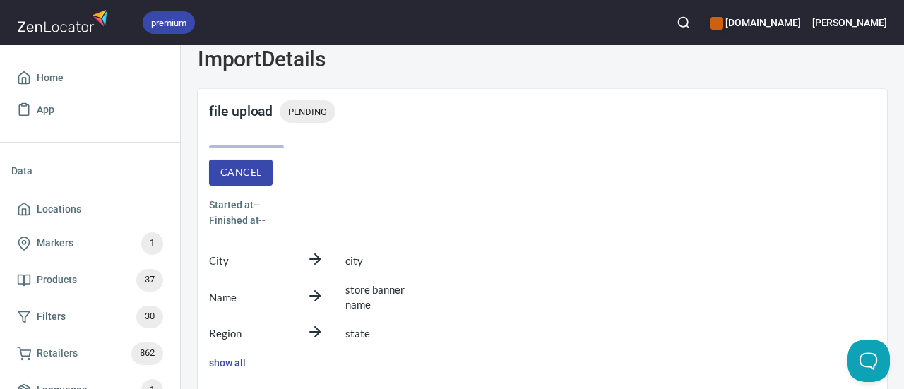
scroll to position [58, 0]
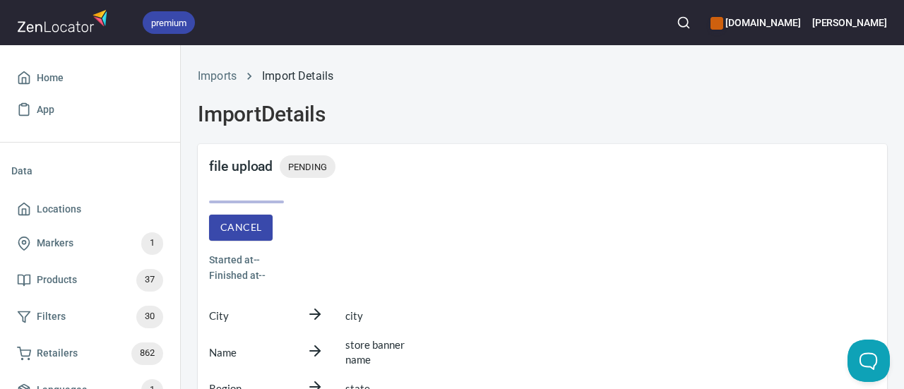
click at [236, 275] on h6 "Finished at --" at bounding box center [375, 276] width 333 height 16
click at [54, 201] on span "Locations" at bounding box center [59, 210] width 44 height 18
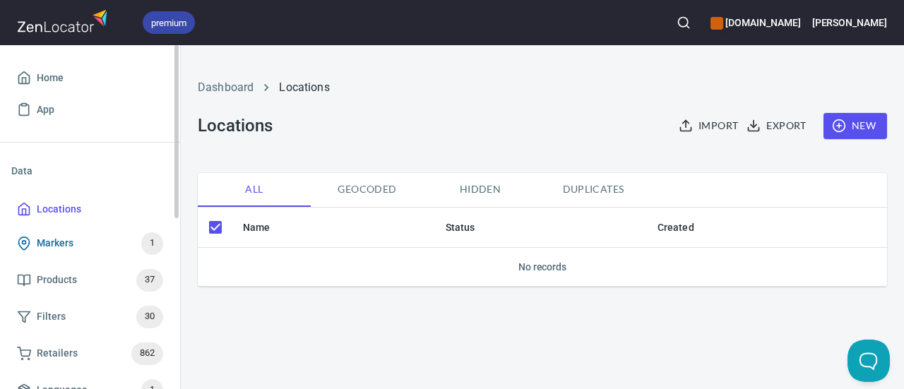
scroll to position [333, 0]
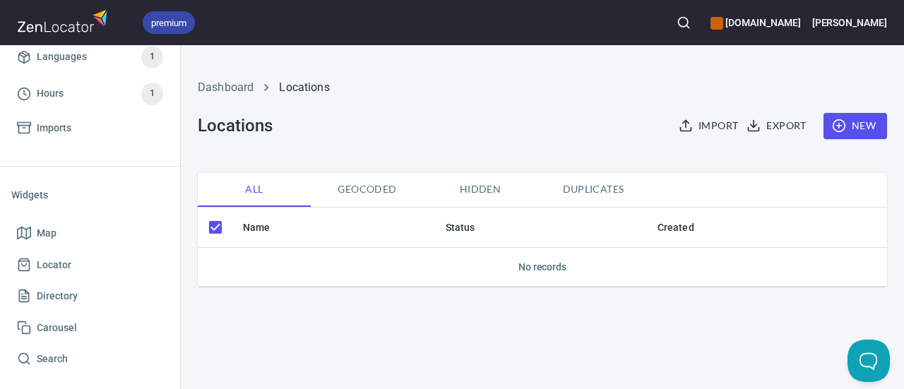
click at [701, 126] on span "Import" at bounding box center [709, 126] width 56 height 18
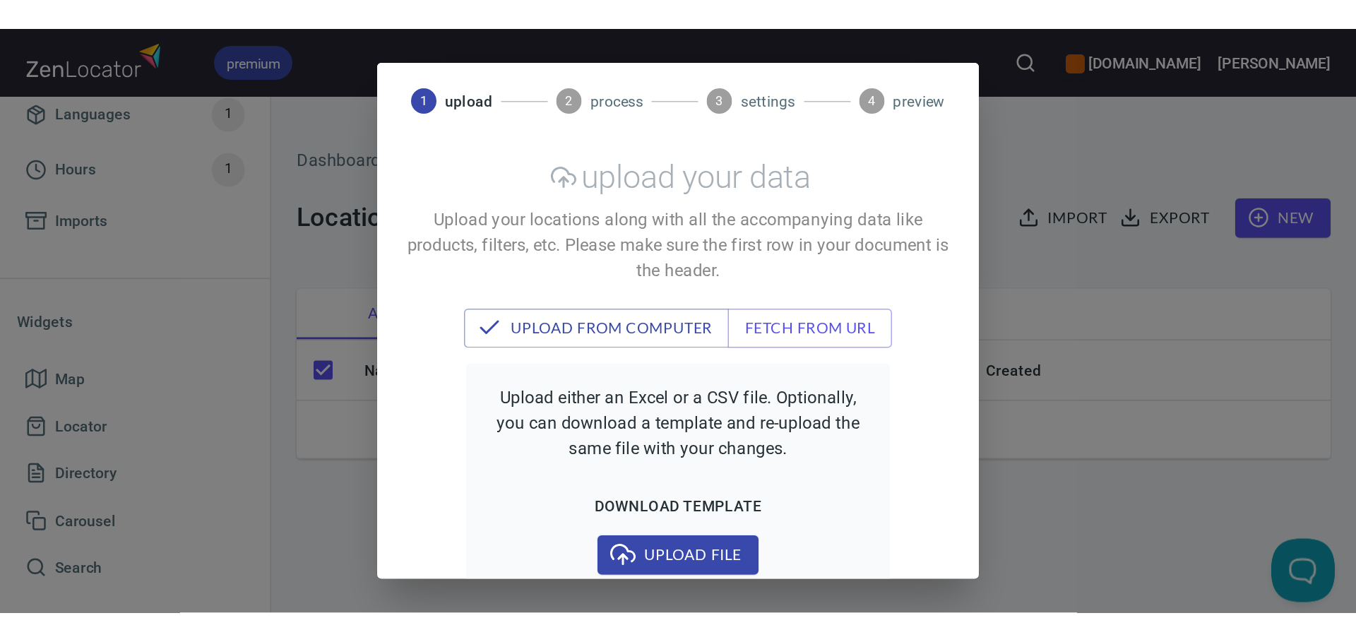
scroll to position [33, 0]
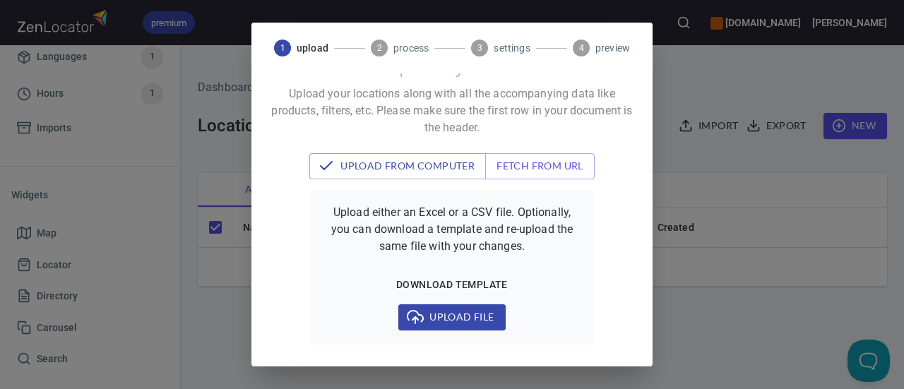
click at [438, 314] on span "Upload file" at bounding box center [452, 318] width 84 height 18
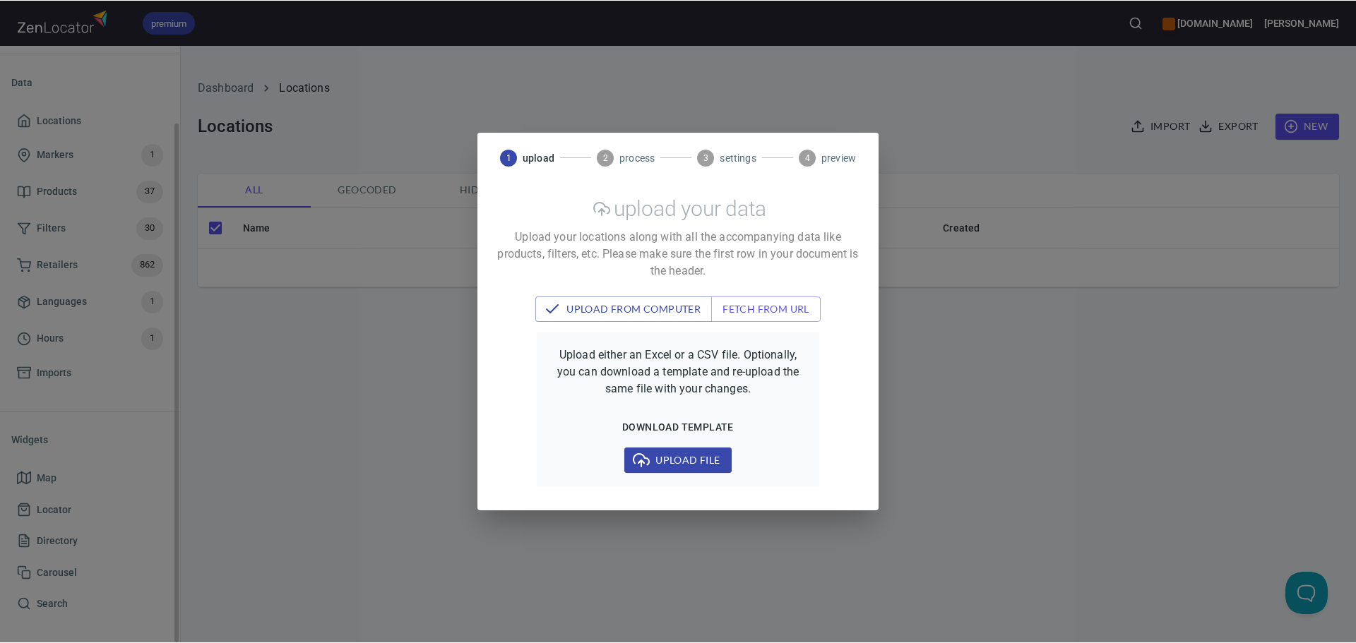
scroll to position [88, 0]
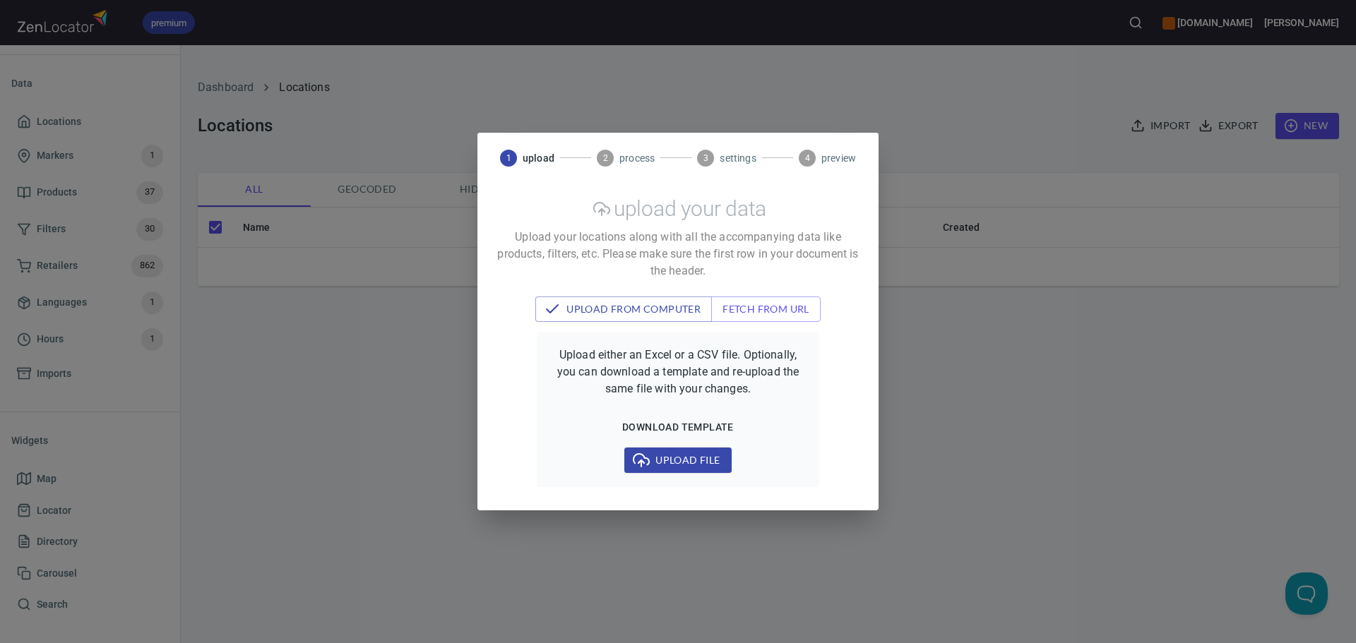
click at [662, 388] on span "Upload file" at bounding box center [677, 461] width 84 height 18
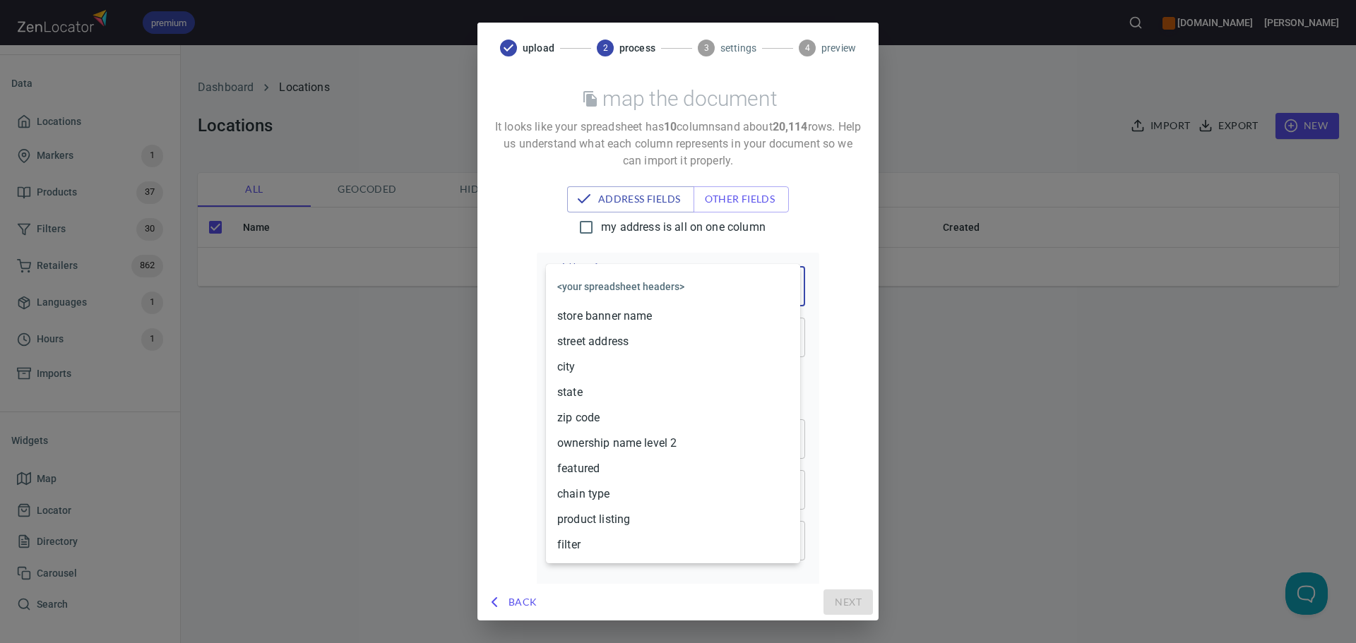
click at [575, 281] on body "premium [DOMAIN_NAME] [PERSON_NAME] Home App Data Locations Markers 1 Products …" at bounding box center [678, 321] width 1356 height 643
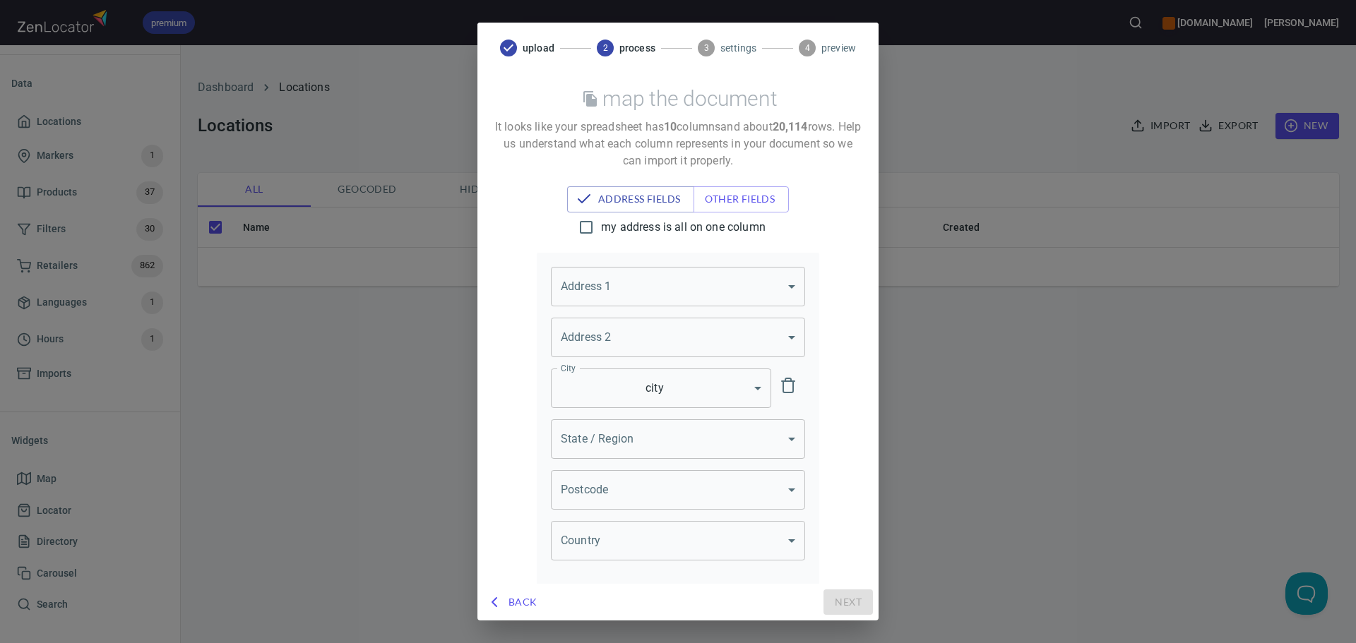
drag, startPoint x: 595, startPoint y: 310, endPoint x: 599, endPoint y: 330, distance: 20.9
click at [597, 290] on body "premium www.oliverwinery.com Trish Home App Data Locations Markers 1 Products 3…" at bounding box center [678, 321] width 1356 height 643
click at [604, 314] on div "Address 1 ​ Address 1 Address 2 ​ Address 2 City city city City State / Region …" at bounding box center [678, 419] width 282 height 333
click at [592, 289] on body "premium www.oliverwinery.com Trish Home App Data Locations Markers 1 Products 3…" at bounding box center [678, 321] width 1356 height 643
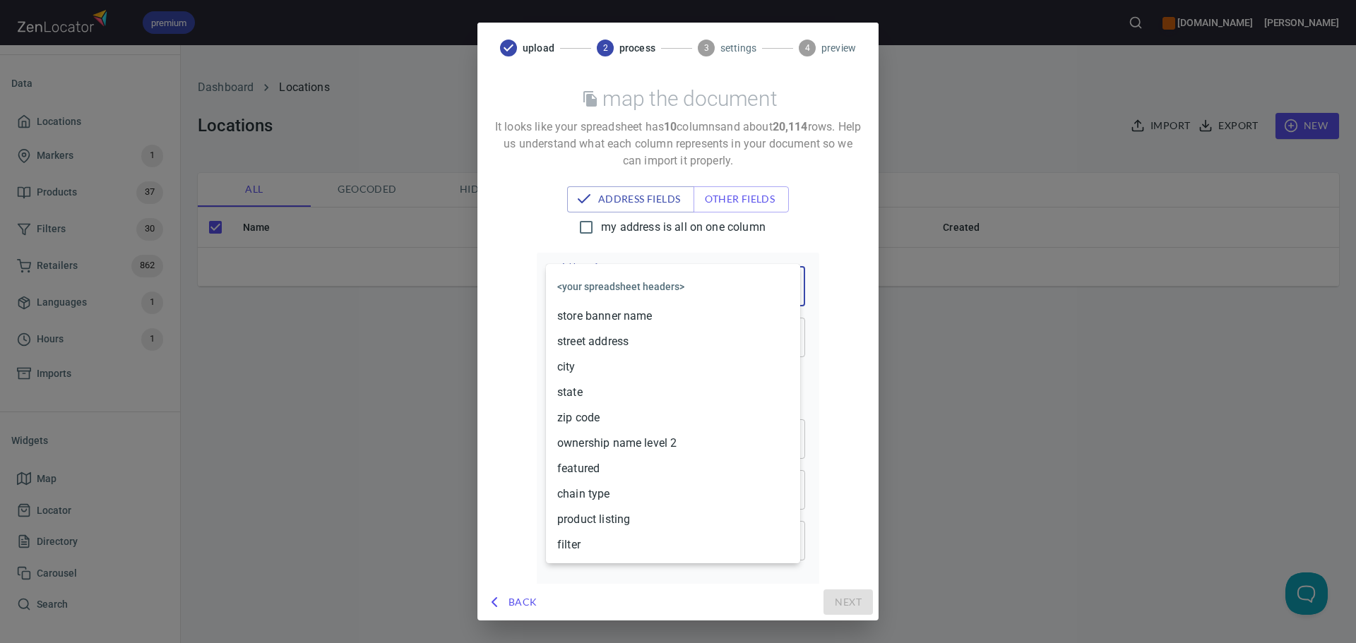
click at [601, 338] on li "street address" at bounding box center [673, 341] width 254 height 25
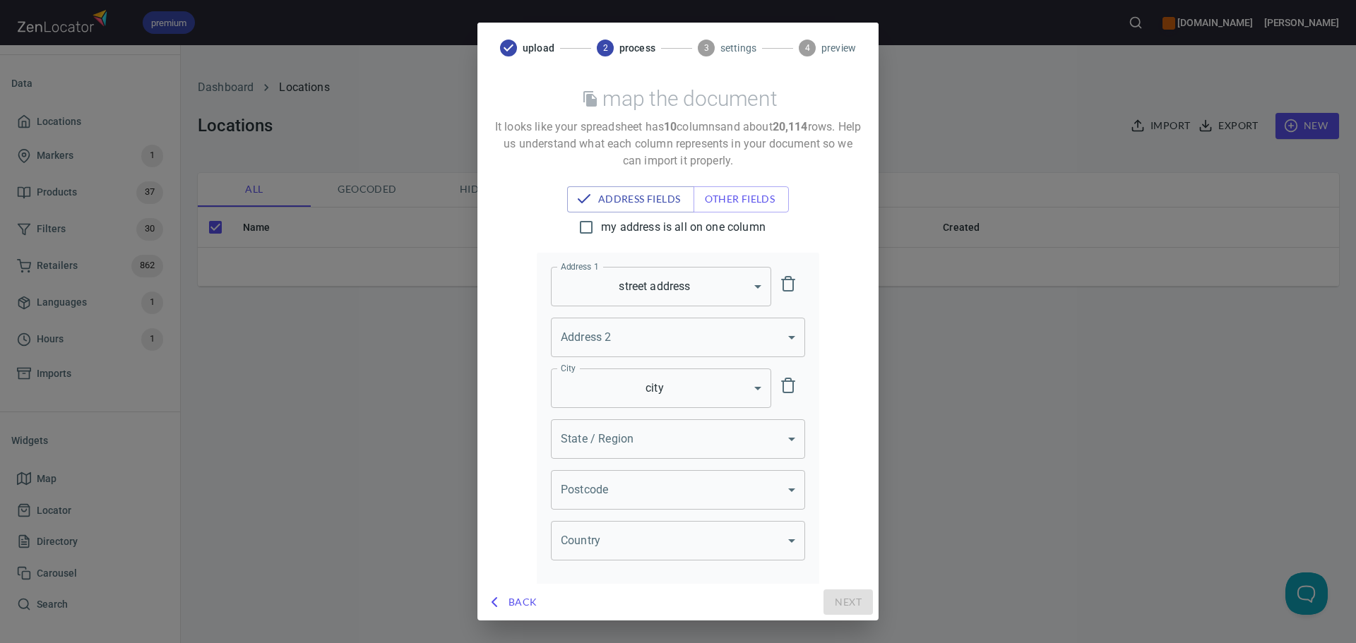
click at [595, 388] on body "premium [DOMAIN_NAME] [PERSON_NAME] Home App Data Locations Markers 1 Products …" at bounding box center [678, 321] width 1356 height 643
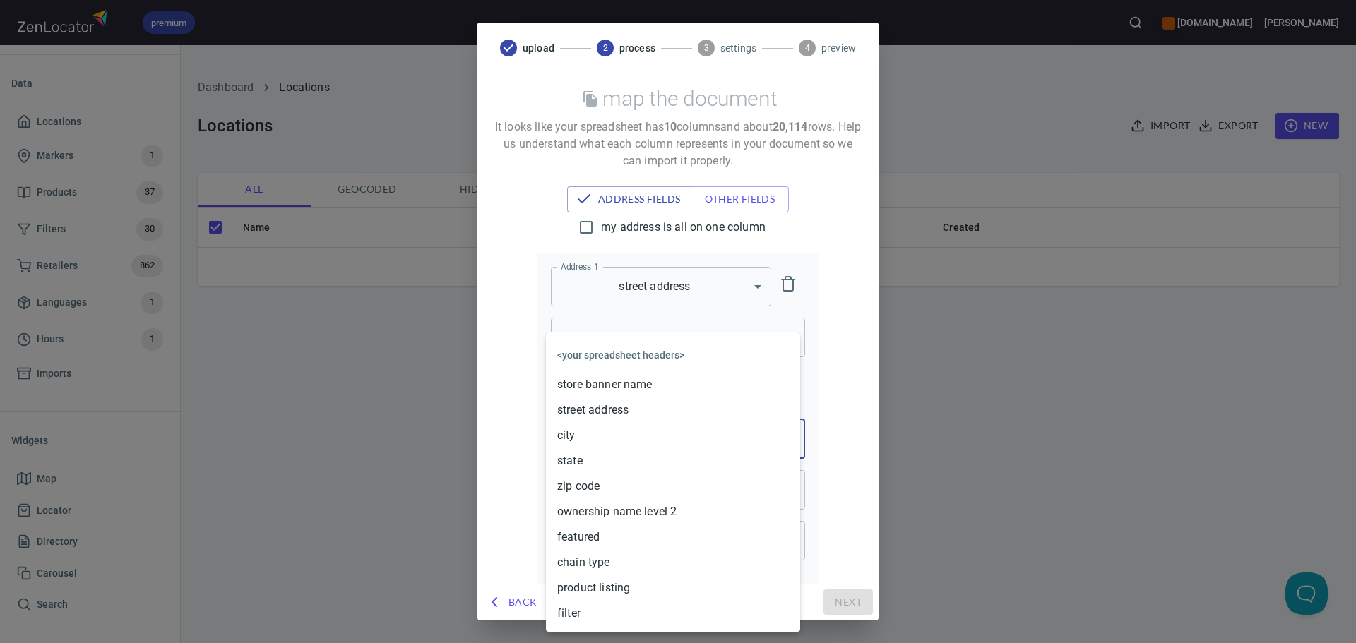
click at [597, 388] on body "premium www.oliverwinery.com Trish Home App Data Locations Markers 1 Products 3…" at bounding box center [678, 321] width 1356 height 643
click at [597, 388] on li "state" at bounding box center [673, 460] width 254 height 25
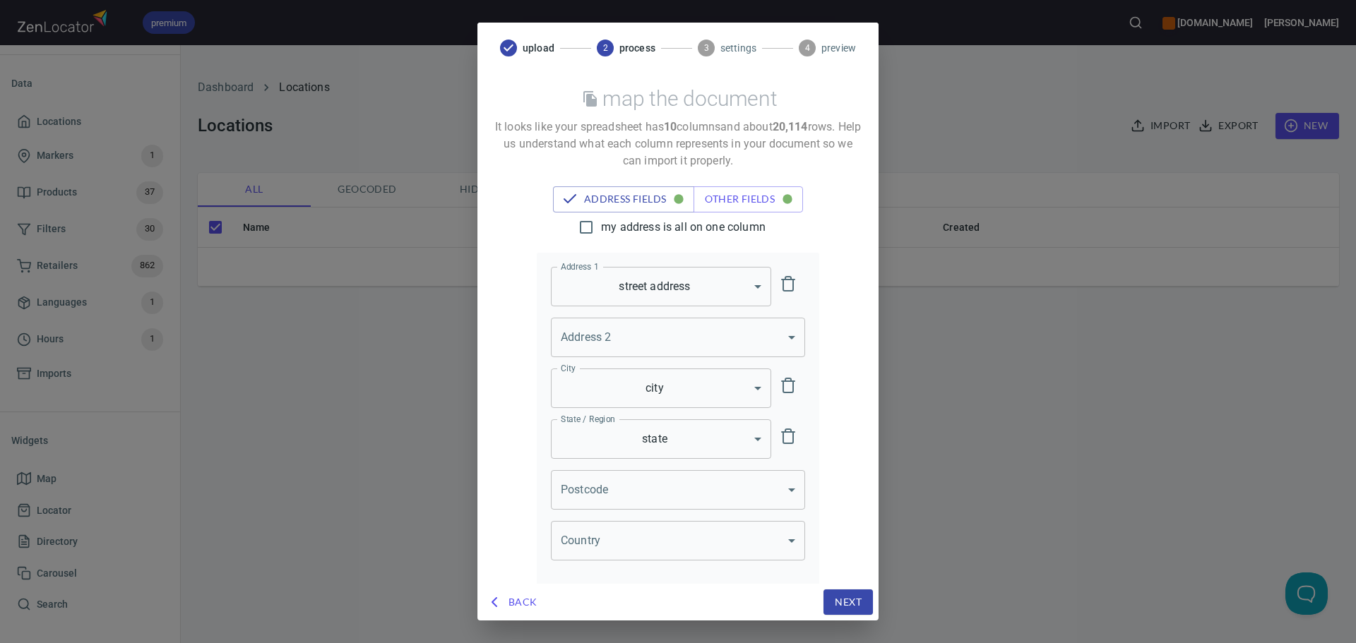
click at [611, 388] on body "premium www.oliverwinery.com Trish Home App Data Locations Markers 1 Products 3…" at bounding box center [678, 321] width 1356 height 643
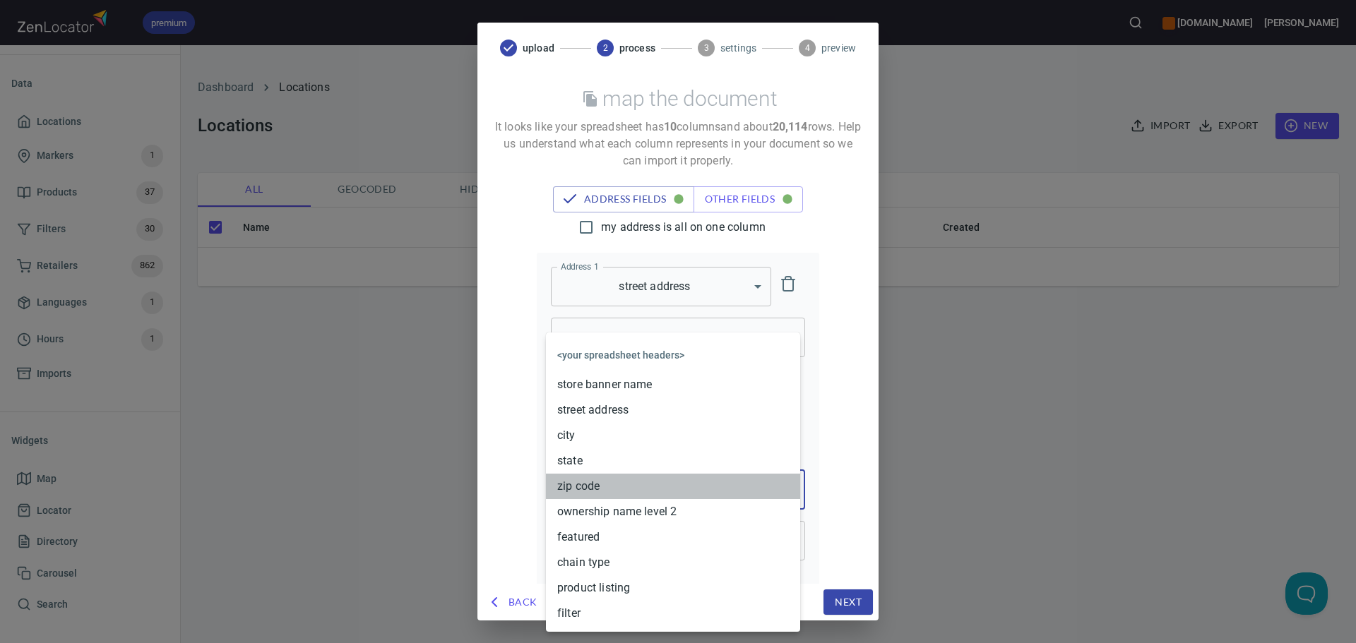
click at [590, 388] on li "zip code" at bounding box center [673, 486] width 254 height 25
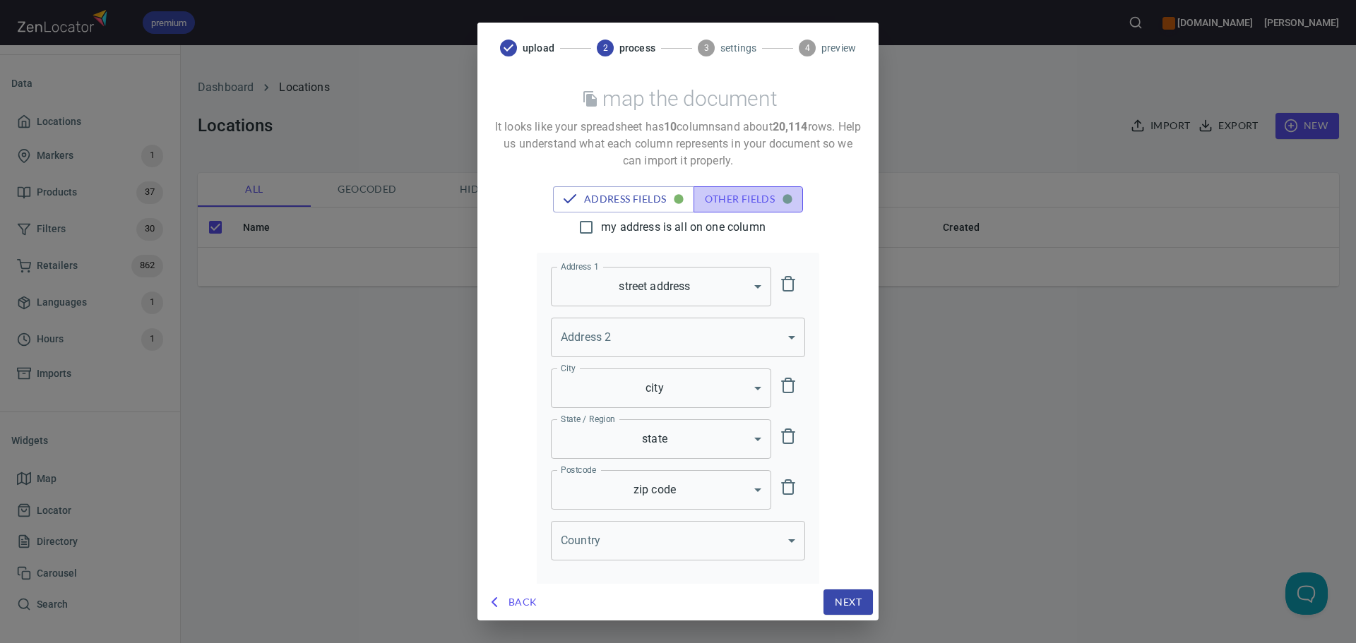
click at [705, 201] on span "other fields" at bounding box center [748, 200] width 87 height 18
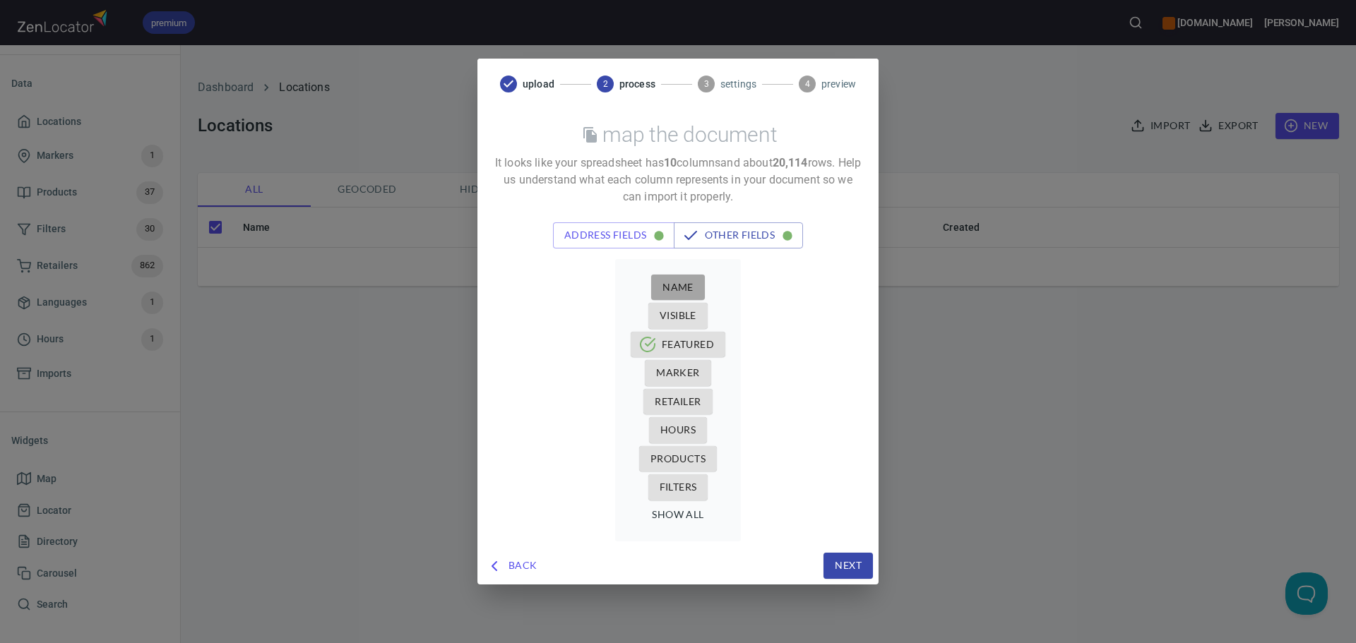
click at [654, 280] on button "Name" at bounding box center [678, 288] width 54 height 26
click at [691, 292] on span "Name" at bounding box center [677, 288] width 31 height 18
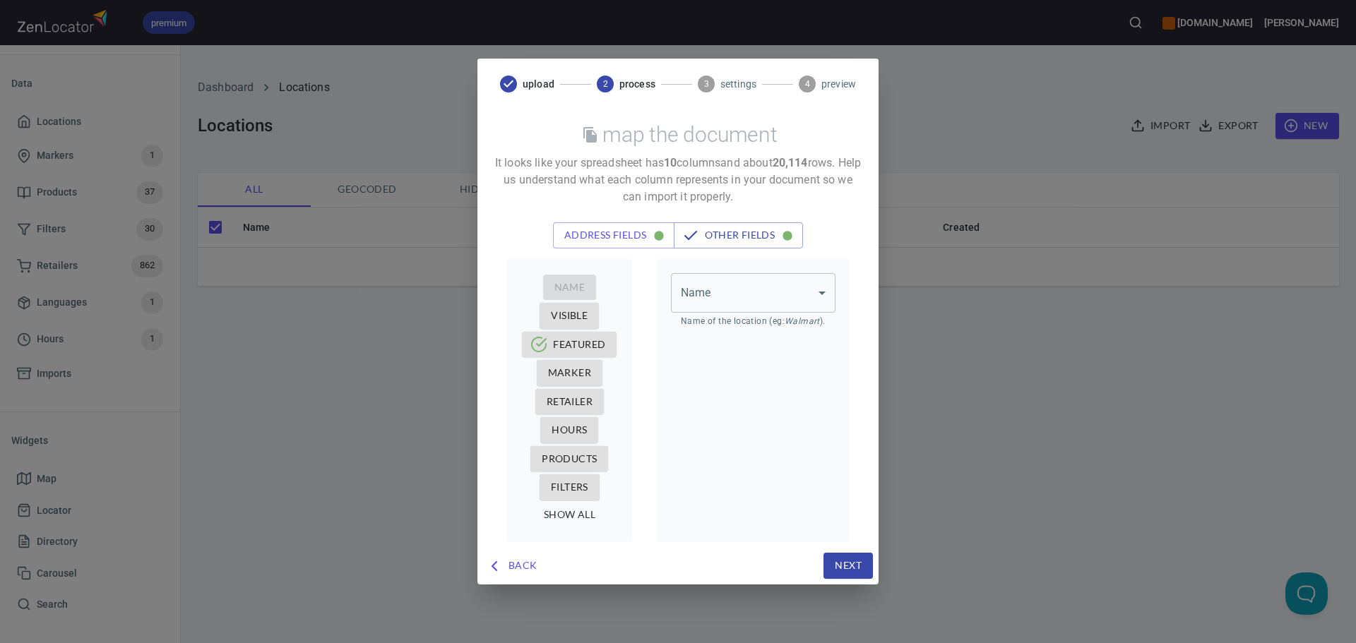
click at [699, 291] on body "premium www.oliverwinery.com Trish Home App Data Locations Markers 1 Products 3…" at bounding box center [678, 321] width 1356 height 643
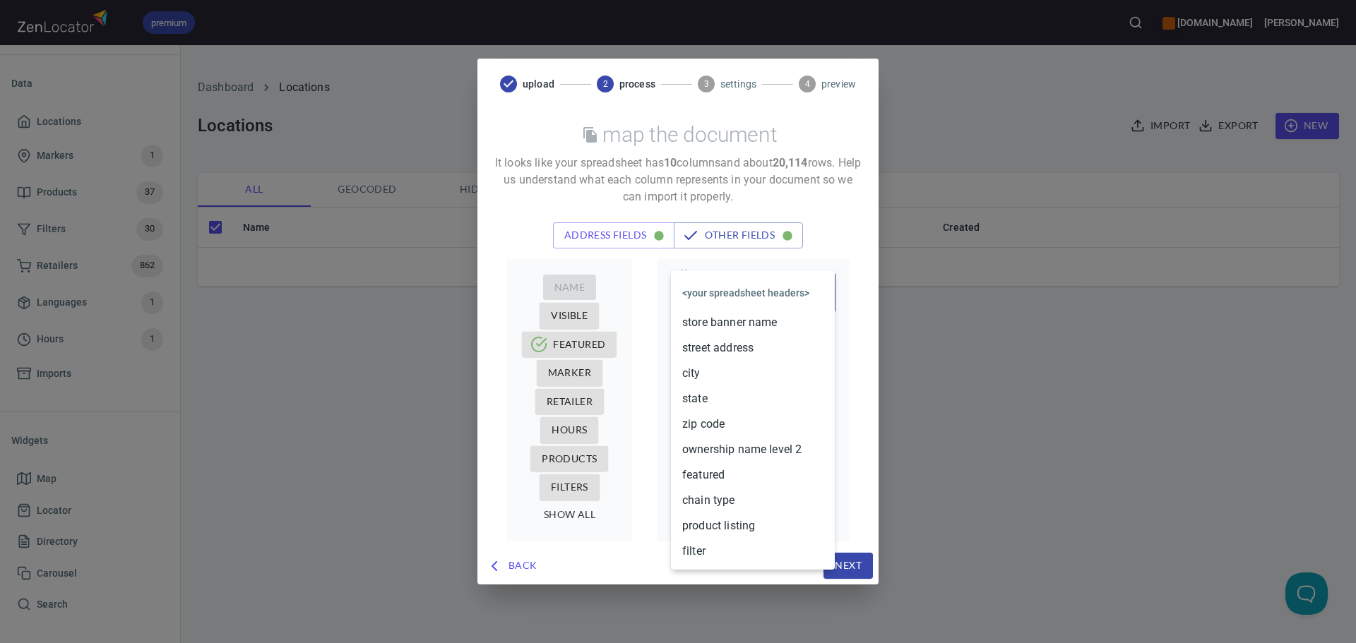
click at [715, 327] on li "store banner name" at bounding box center [753, 322] width 164 height 25
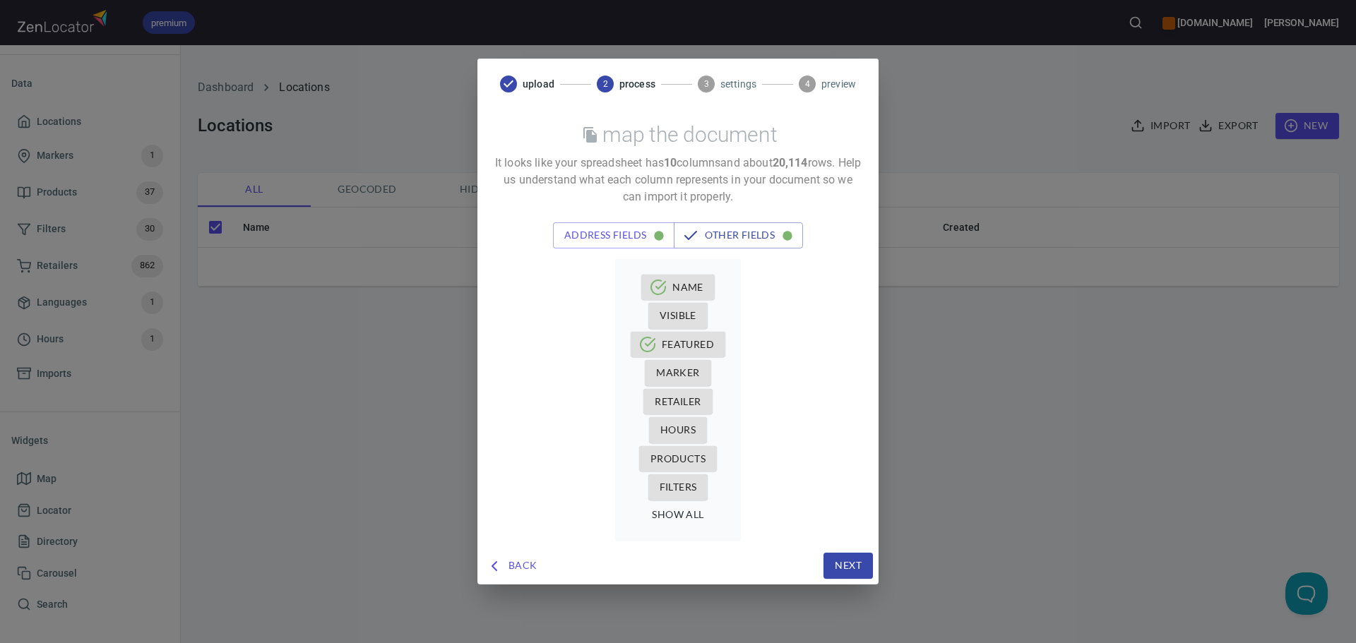
click at [674, 388] on span "Retailer" at bounding box center [678, 402] width 46 height 18
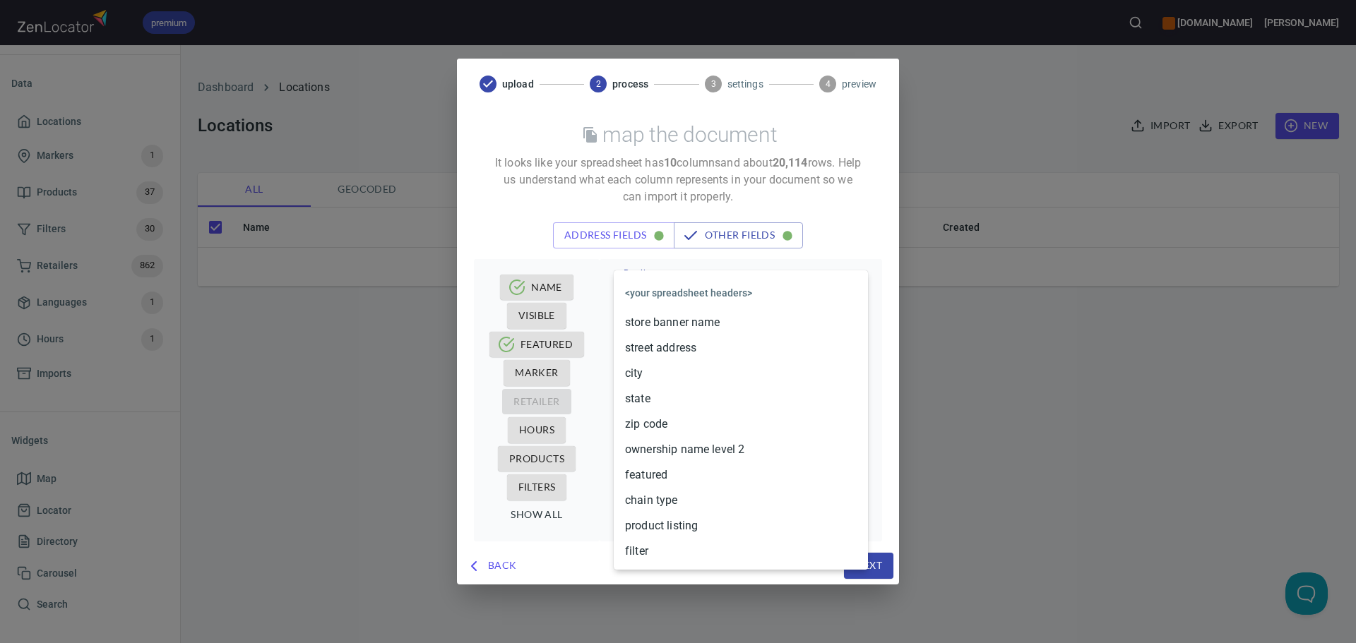
click at [734, 310] on body "premium www.oliverwinery.com Trish Home App Data Locations Markers 1 Products 3…" at bounding box center [678, 321] width 1356 height 643
click at [714, 388] on li "ownership name level 2" at bounding box center [741, 449] width 254 height 25
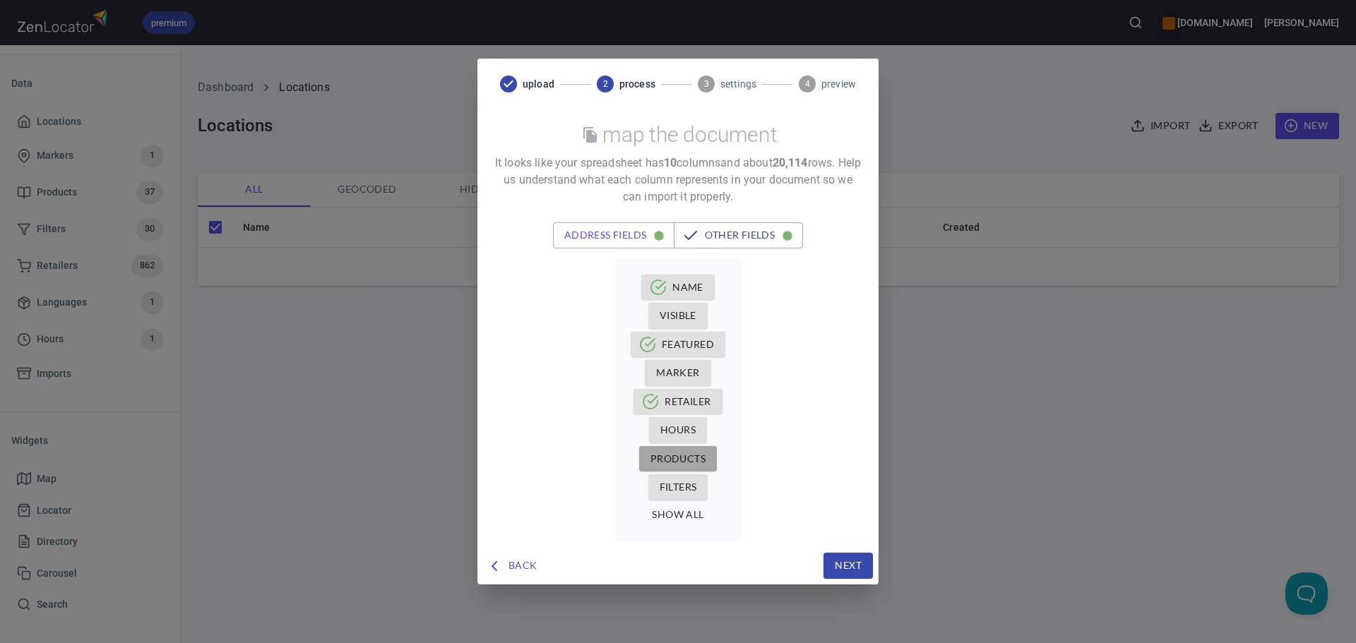
click at [652, 388] on span "Products" at bounding box center [677, 459] width 55 height 18
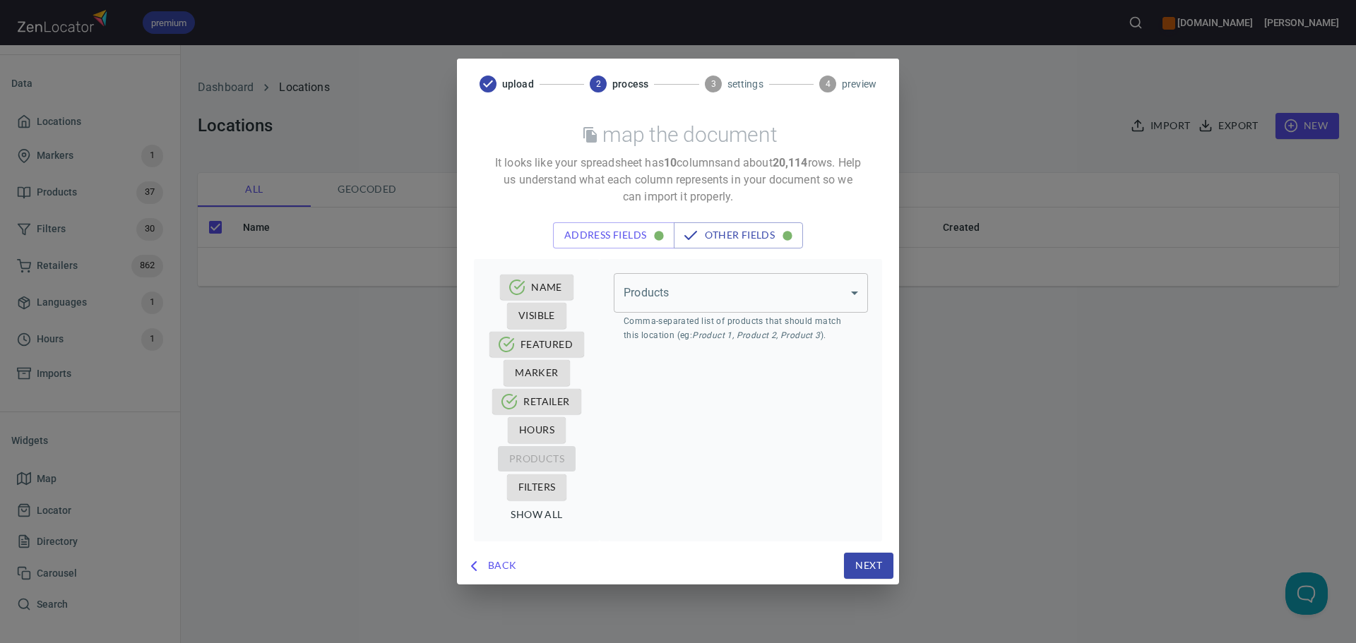
click at [720, 285] on body "premium [DOMAIN_NAME] [PERSON_NAME] Home App Data Locations Markers 1 Products …" at bounding box center [678, 321] width 1356 height 643
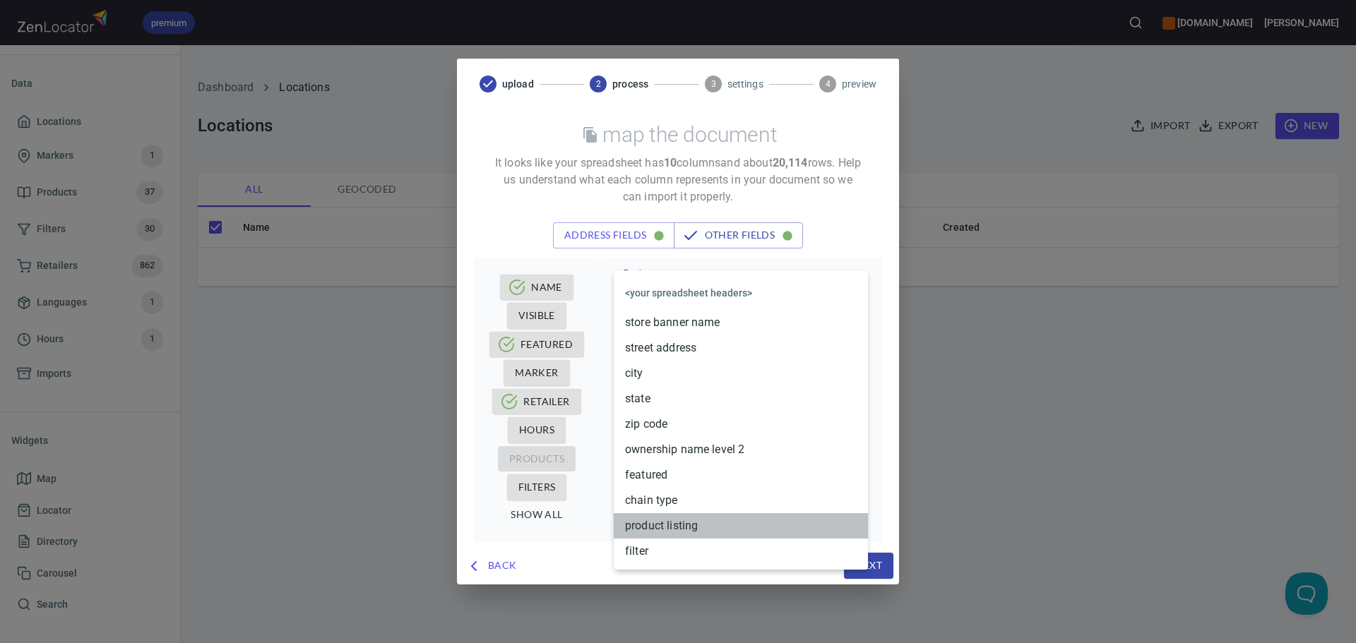
click at [677, 388] on li "product listing" at bounding box center [741, 525] width 254 height 25
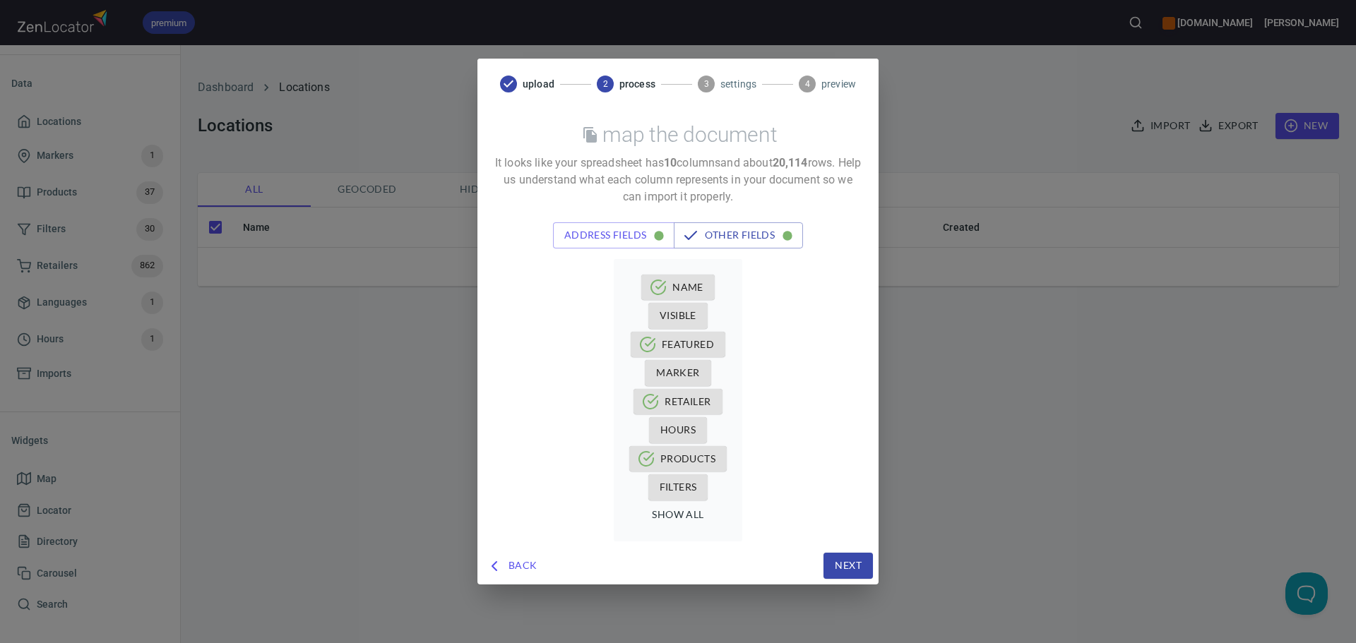
click at [650, 388] on button "Filters" at bounding box center [678, 487] width 60 height 26
click at [684, 388] on span "Filters" at bounding box center [677, 488] width 37 height 18
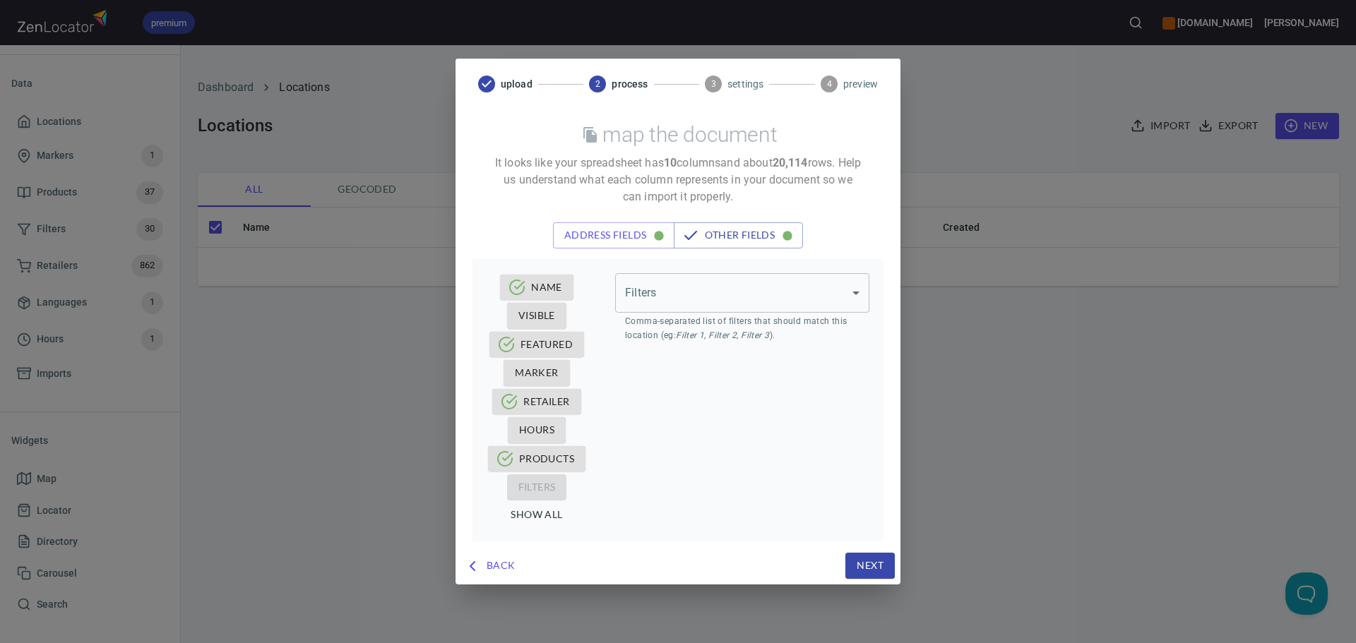
click at [727, 304] on body "premium www.oliverwinery.com Trish Home App Data Locations Markers 1 Products 3…" at bounding box center [678, 321] width 1356 height 643
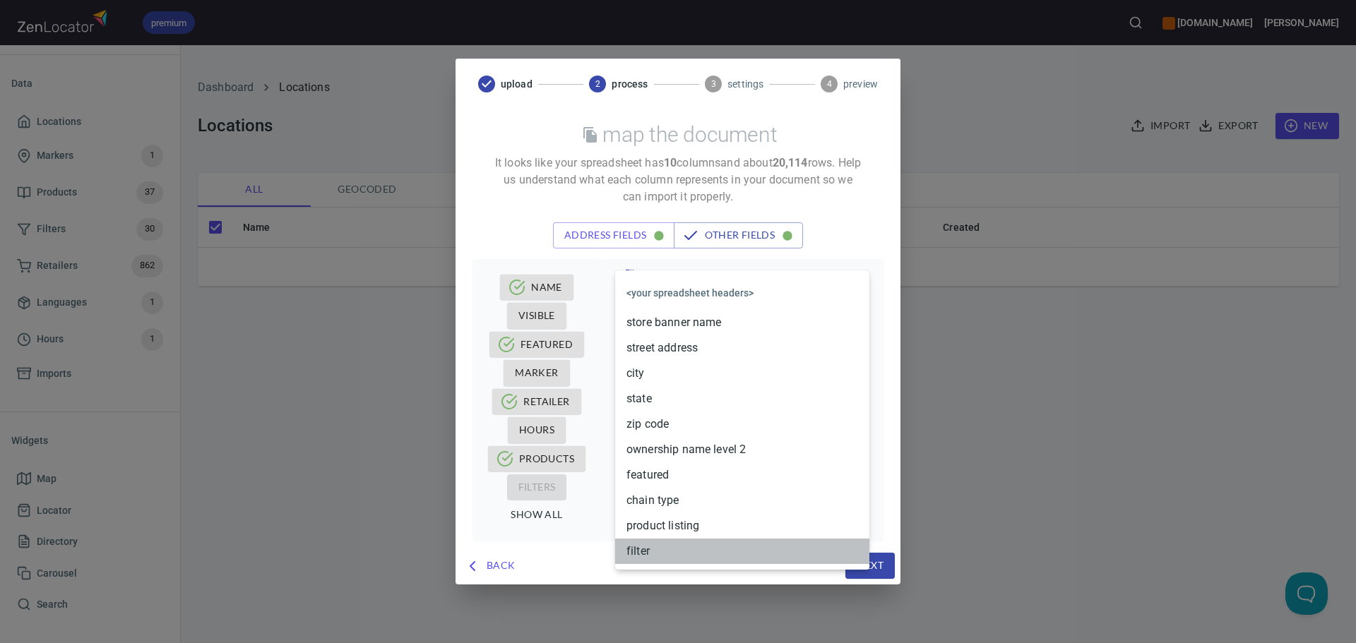
click at [665, 388] on li "filter" at bounding box center [742, 551] width 254 height 25
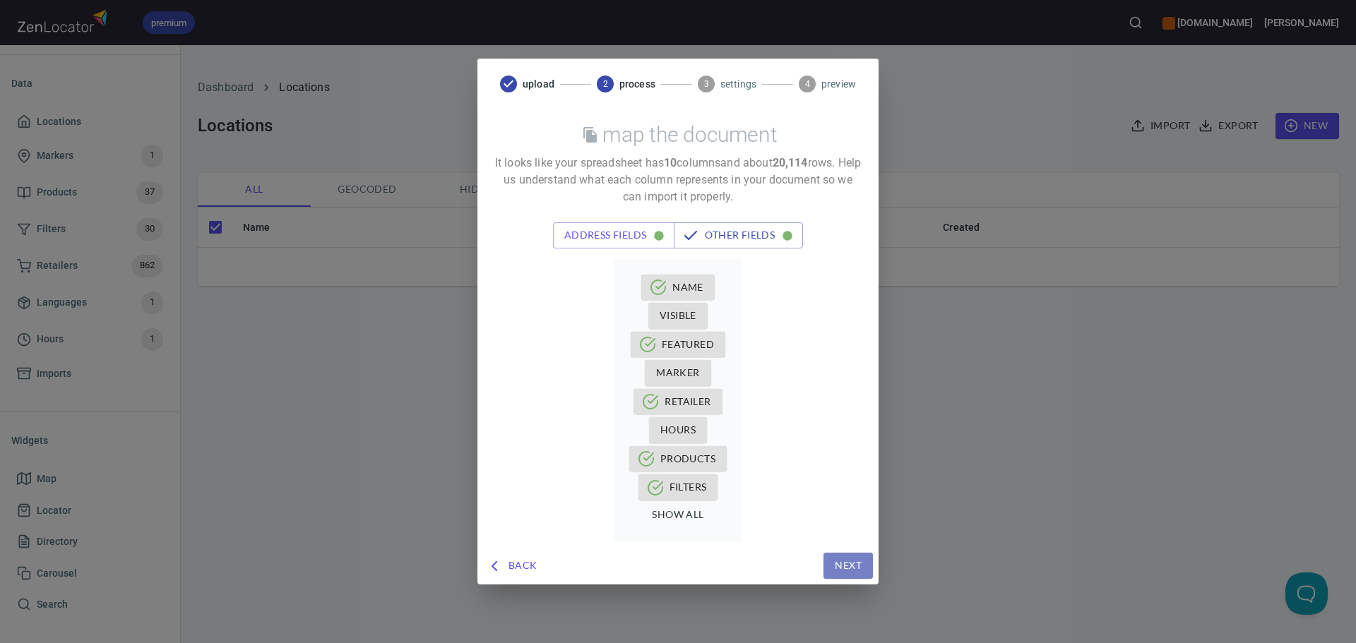
click at [842, 388] on span "Next" at bounding box center [848, 566] width 27 height 18
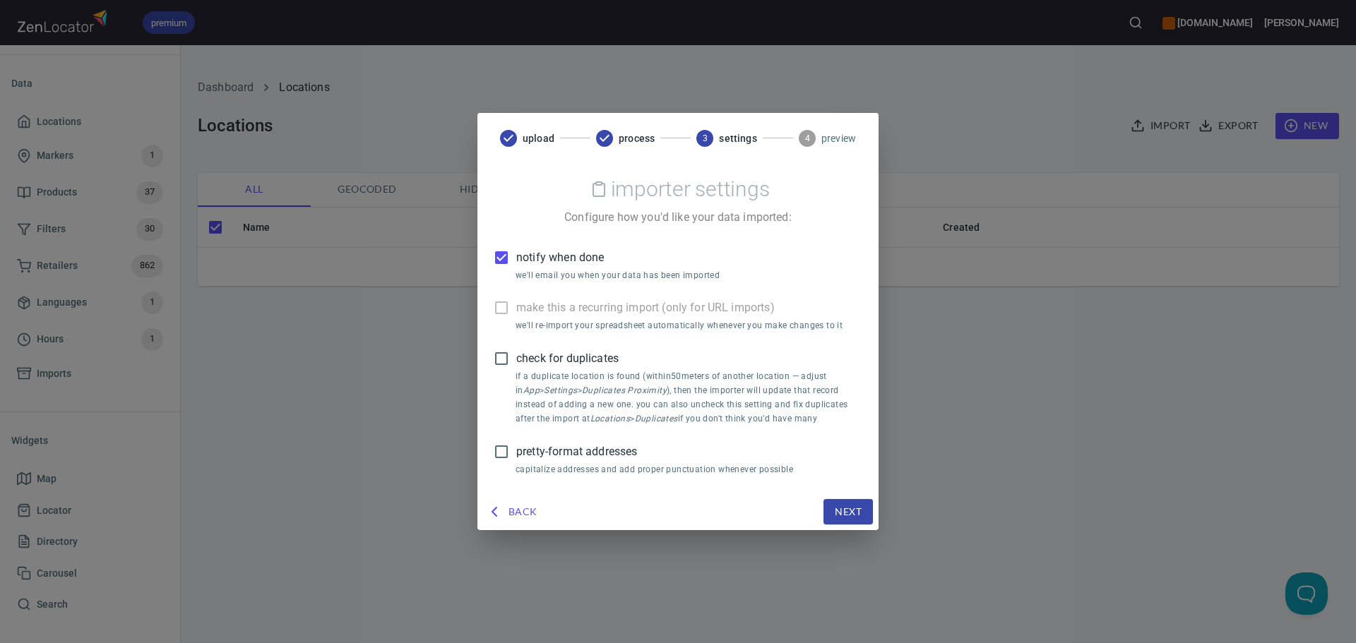
click at [525, 263] on span "notify when done" at bounding box center [560, 257] width 88 height 17
click at [516, 263] on input "notify when done" at bounding box center [501, 258] width 30 height 30
click at [541, 388] on span "pretty-format addresses" at bounding box center [576, 451] width 121 height 17
click at [516, 388] on input "pretty-format addresses" at bounding box center [501, 452] width 30 height 30
click at [857, 388] on span "Next" at bounding box center [848, 512] width 27 height 18
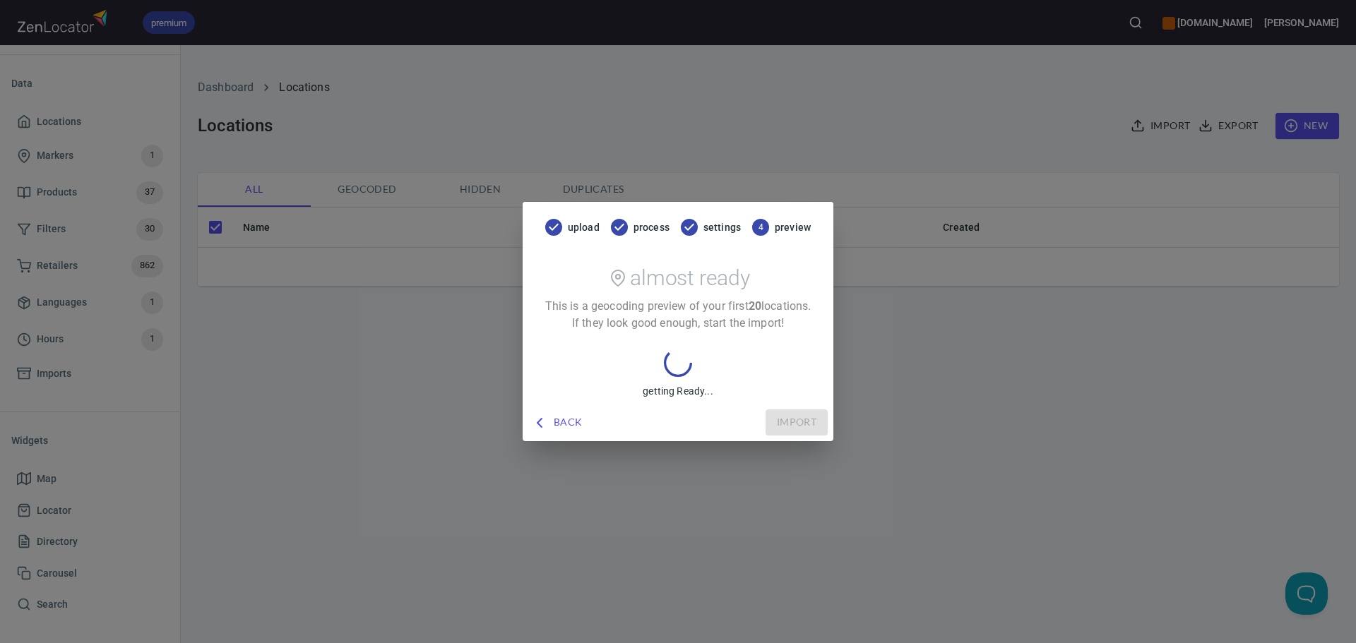
click at [542, 388] on polyline "button" at bounding box center [539, 423] width 4 height 8
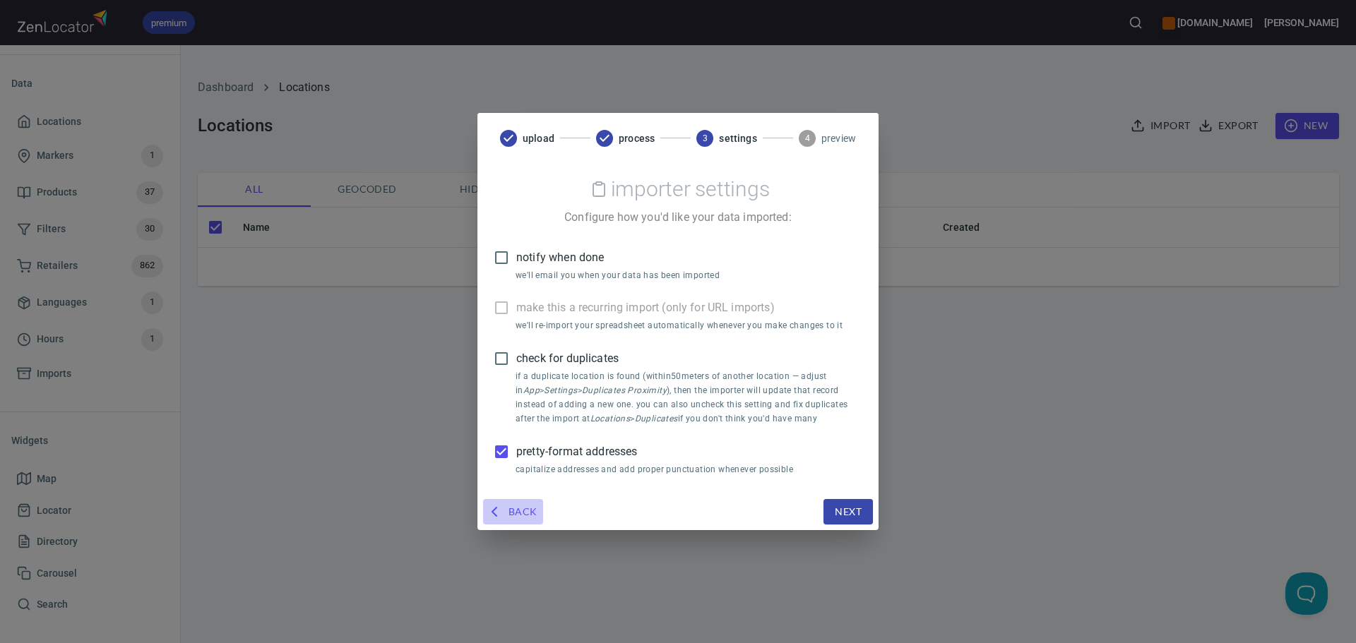
click at [513, 388] on span "Back" at bounding box center [513, 512] width 49 height 18
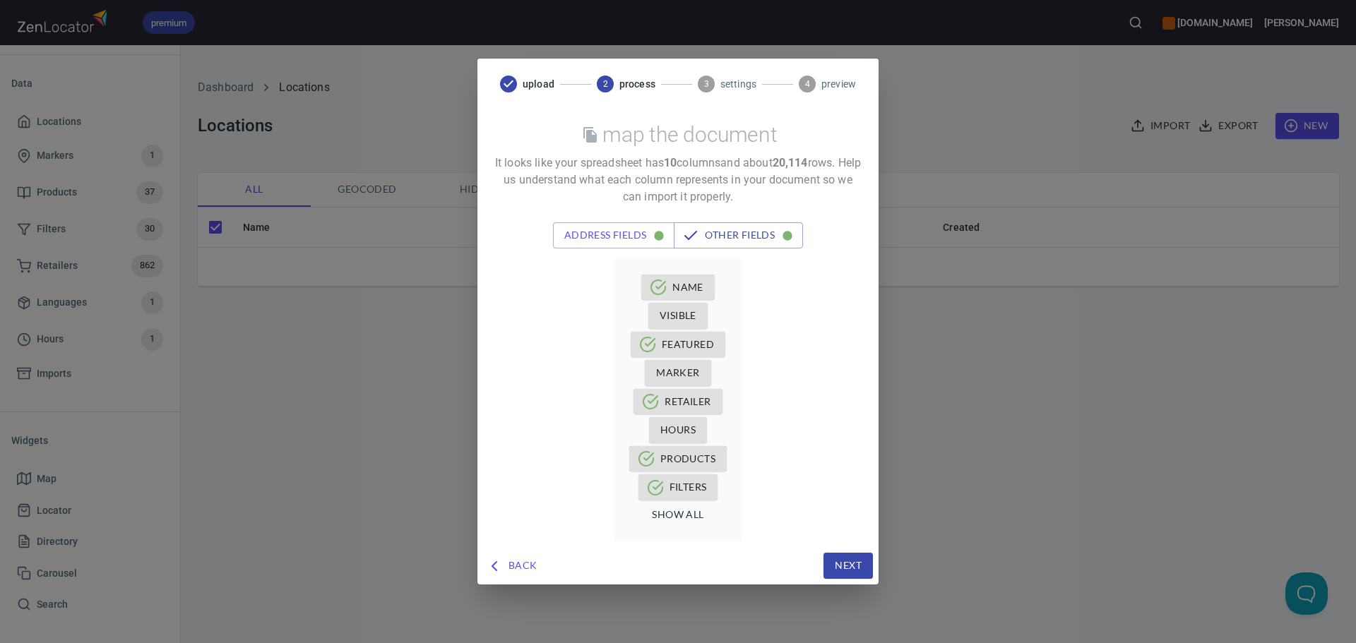
click at [516, 388] on button "Back" at bounding box center [513, 566] width 60 height 26
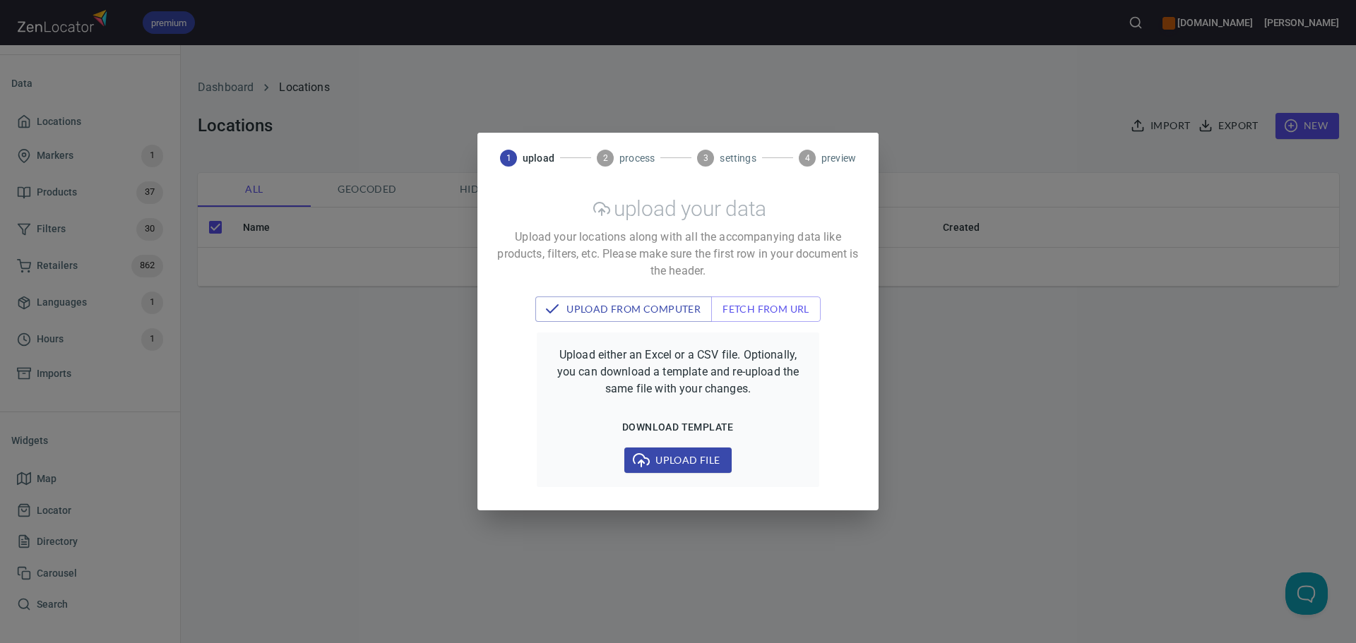
drag, startPoint x: 516, startPoint y: 561, endPoint x: 513, endPoint y: 549, distance: 12.3
click at [515, 388] on div "1 upload 2 process 3 settings 4 preview upload your data Upload your locations …" at bounding box center [678, 321] width 1356 height 643
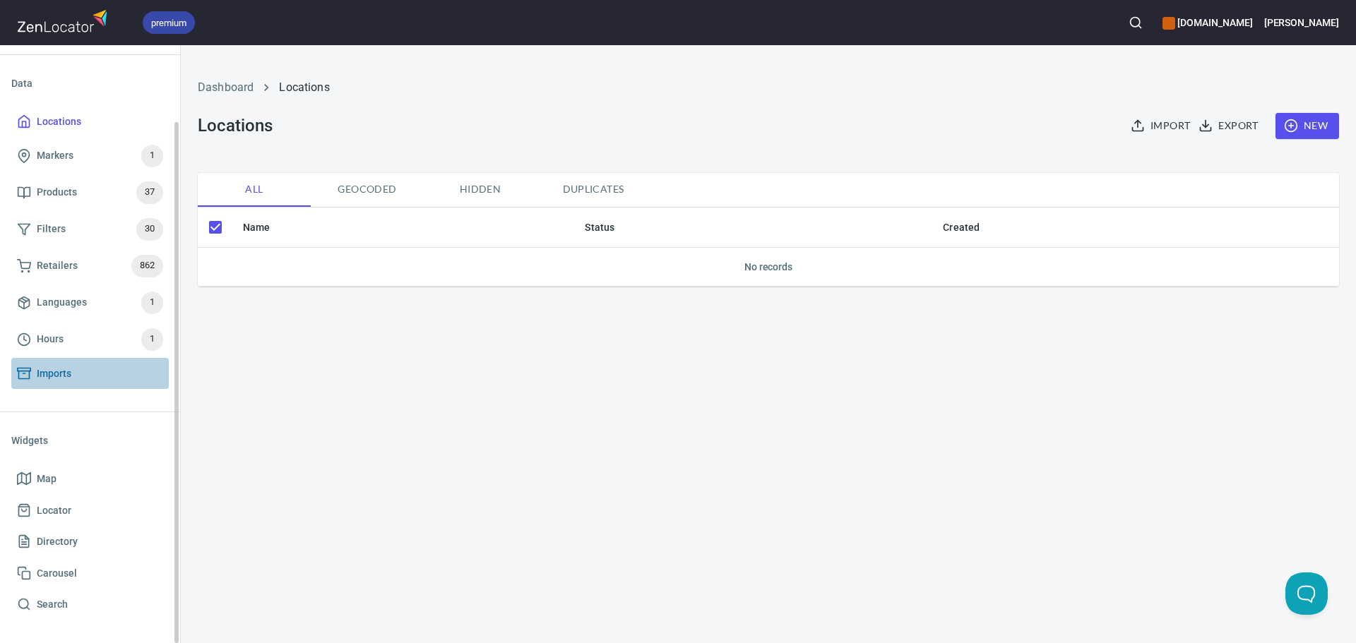
click at [49, 383] on link "Imports" at bounding box center [89, 374] width 157 height 32
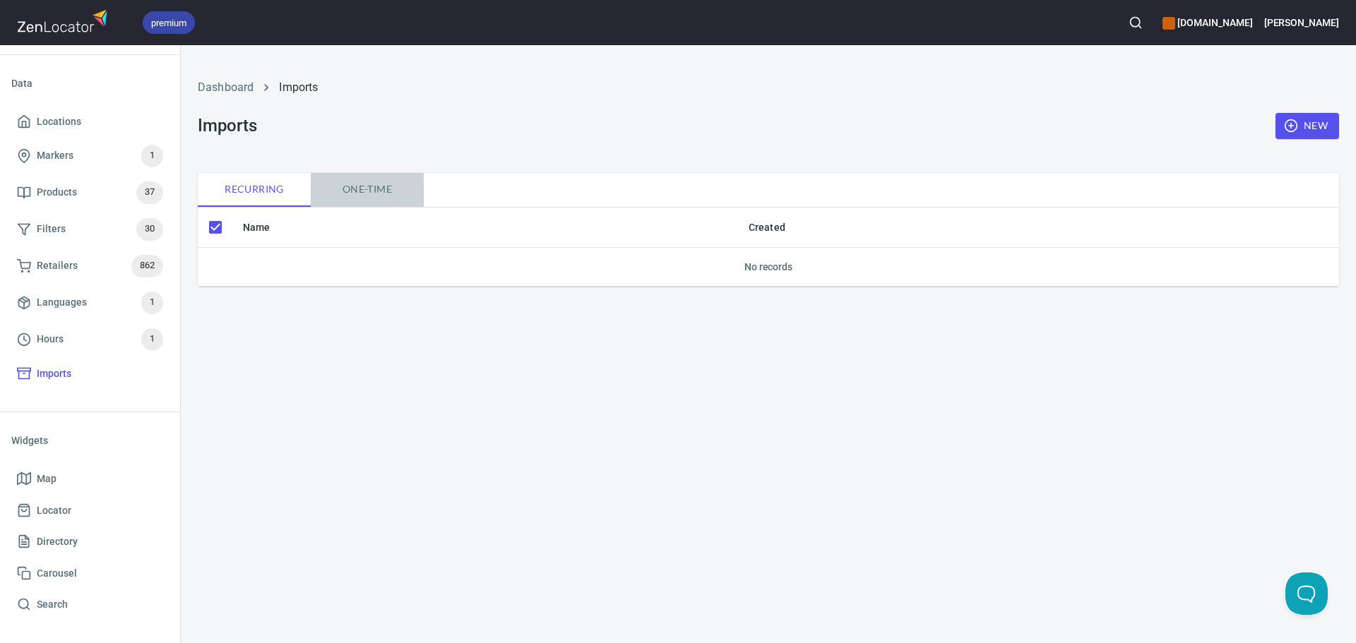
click at [362, 187] on span "One-time" at bounding box center [367, 190] width 96 height 18
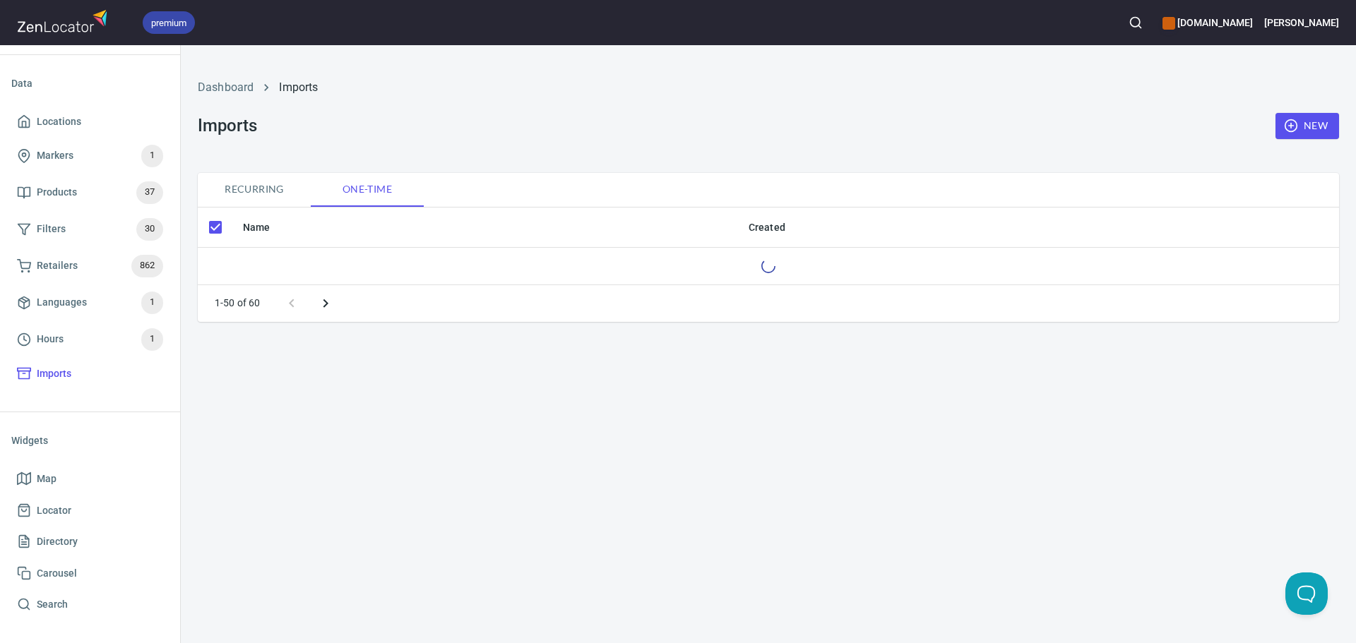
checkbox input "false"
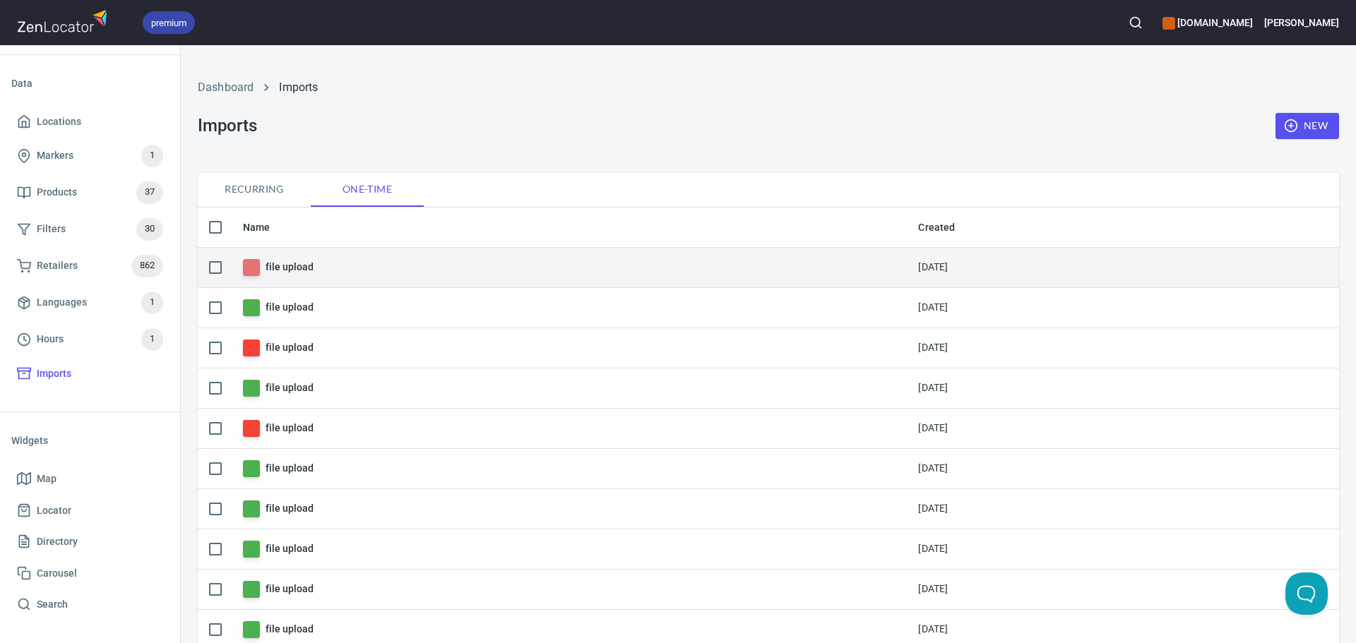
click at [290, 261] on h6 "file upload" at bounding box center [288, 267] width 47 height 16
click at [214, 269] on input "checkbox" at bounding box center [216, 268] width 30 height 30
checkbox input "true"
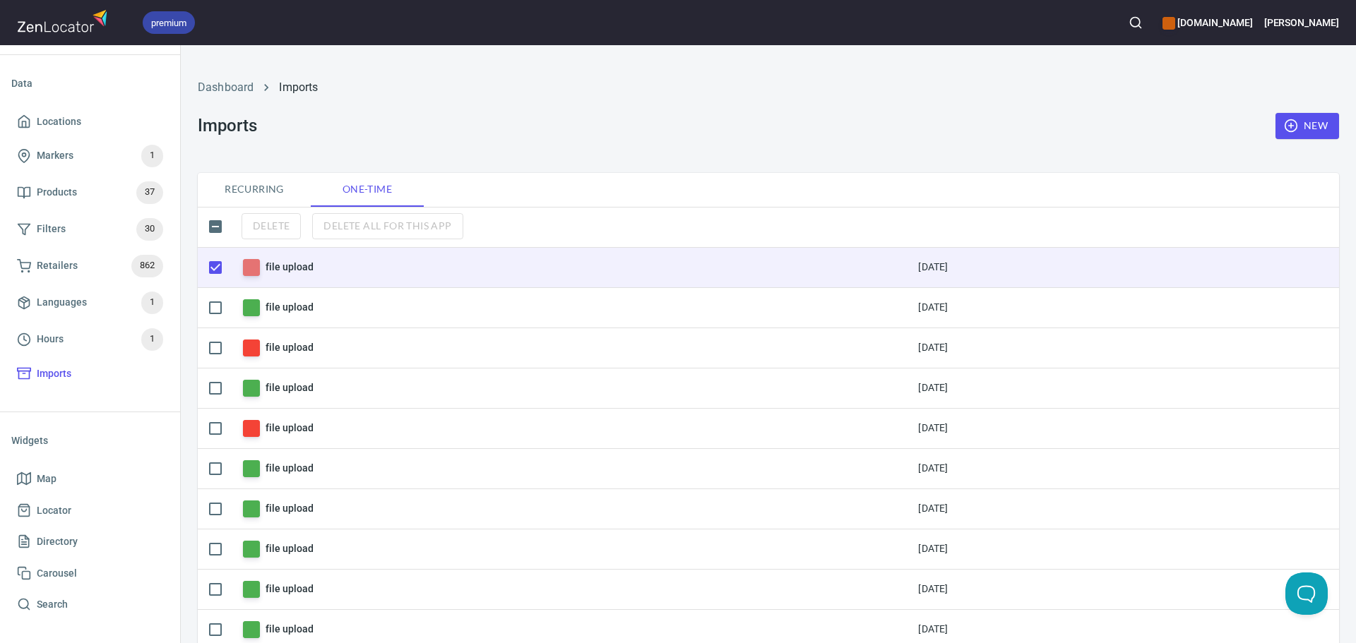
click at [285, 265] on h6 "file upload" at bounding box center [288, 267] width 47 height 16
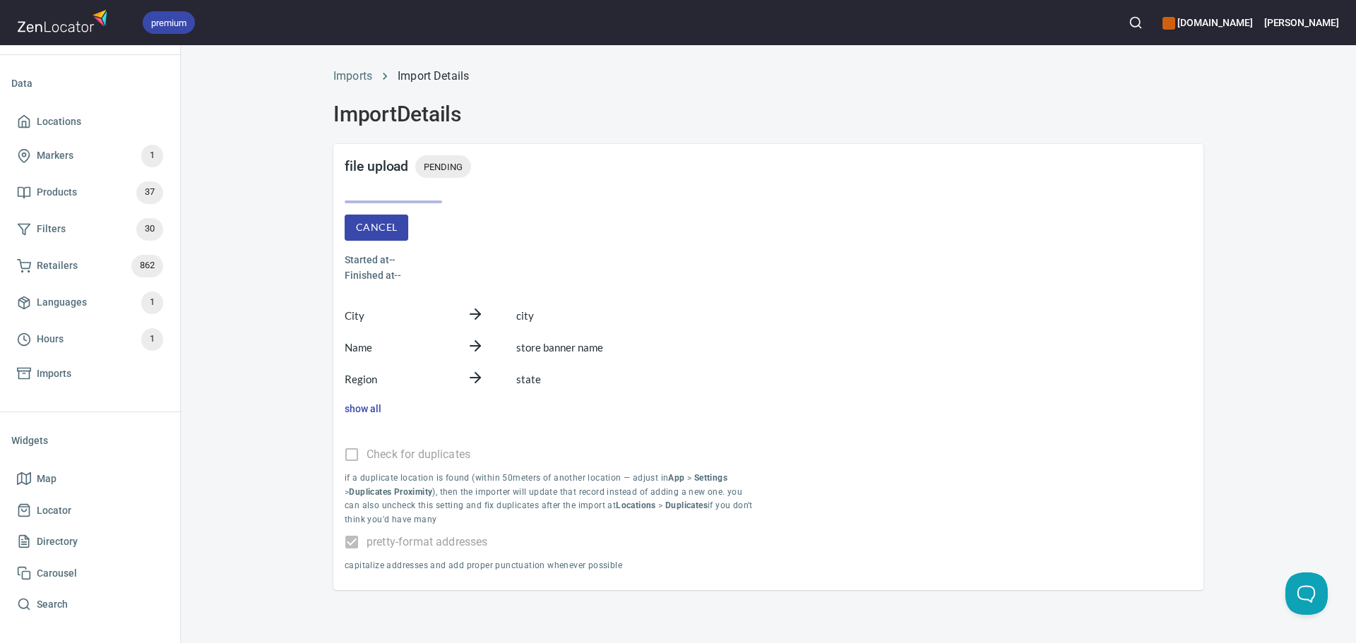
click at [372, 231] on span "Cancel" at bounding box center [376, 228] width 41 height 18
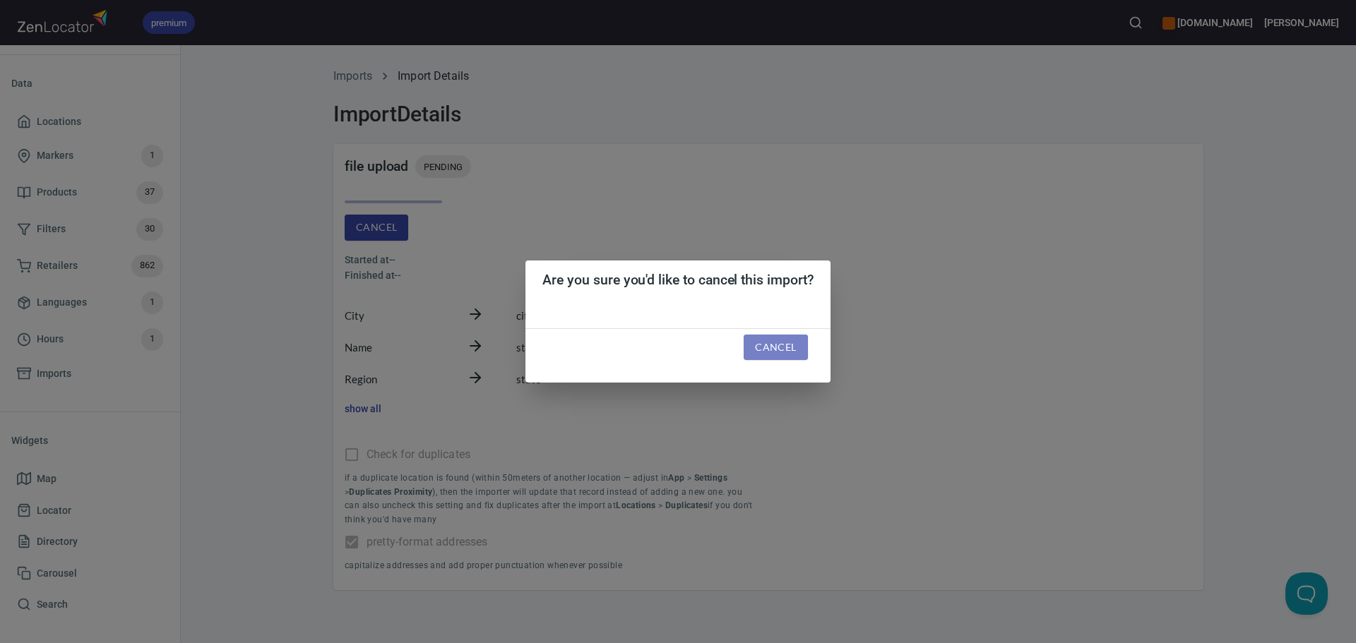
click at [775, 351] on span "Cancel" at bounding box center [775, 348] width 41 height 18
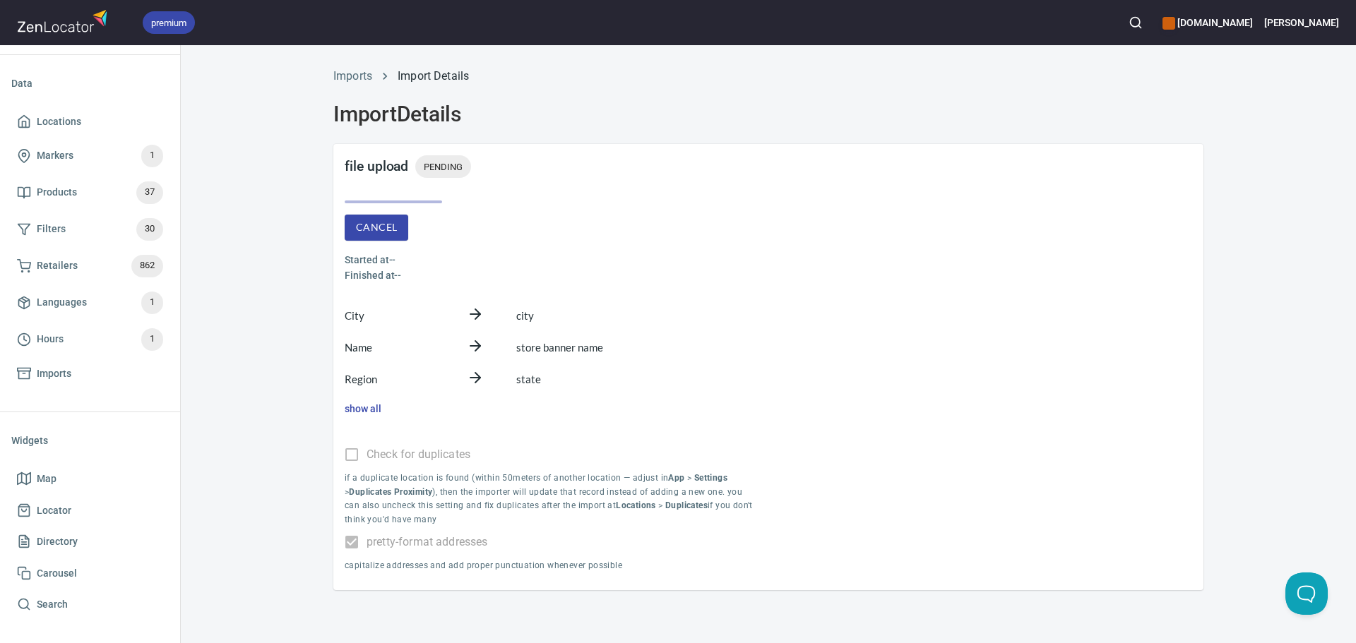
click at [376, 223] on span "Cancel" at bounding box center [376, 228] width 41 height 18
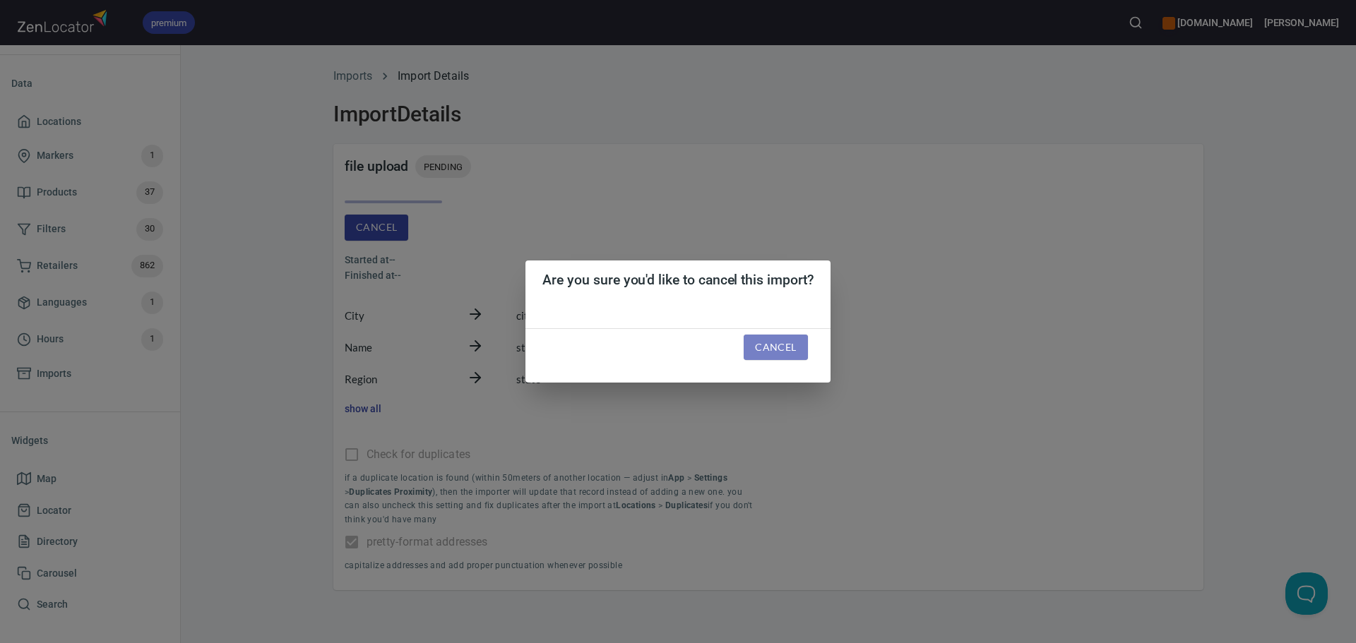
click at [798, 348] on button "Cancel" at bounding box center [776, 348] width 64 height 26
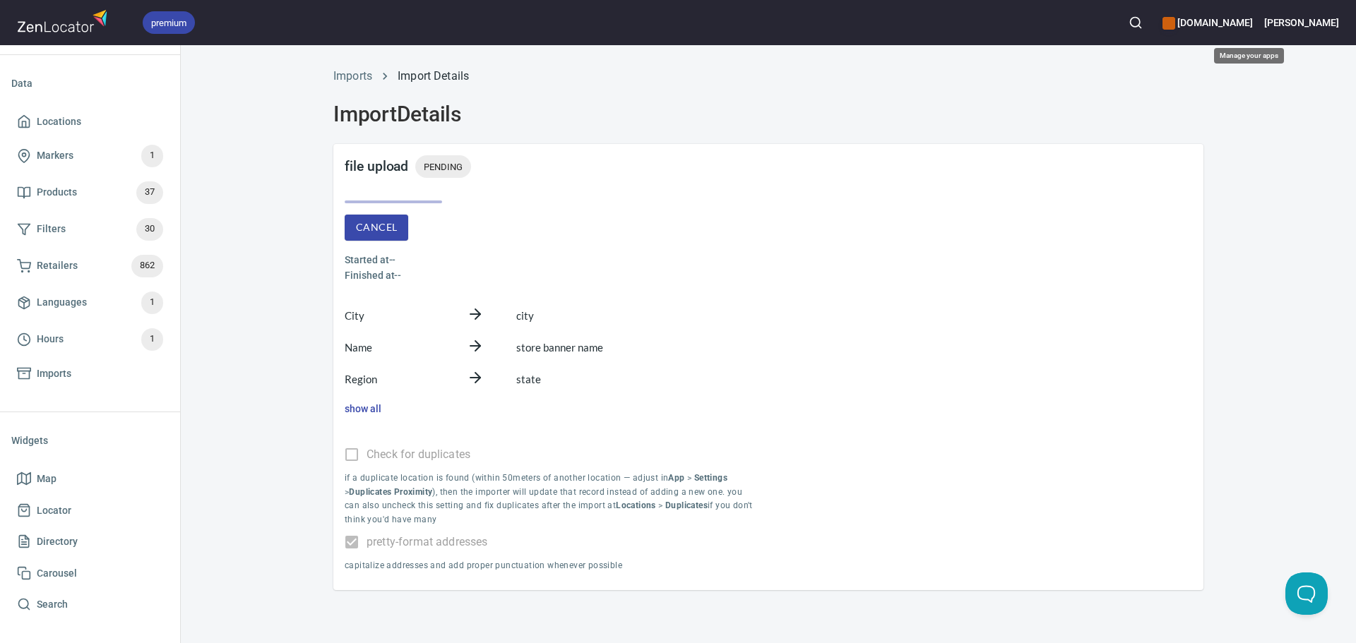
click at [903, 27] on h6 "[DOMAIN_NAME]" at bounding box center [1207, 23] width 90 height 16
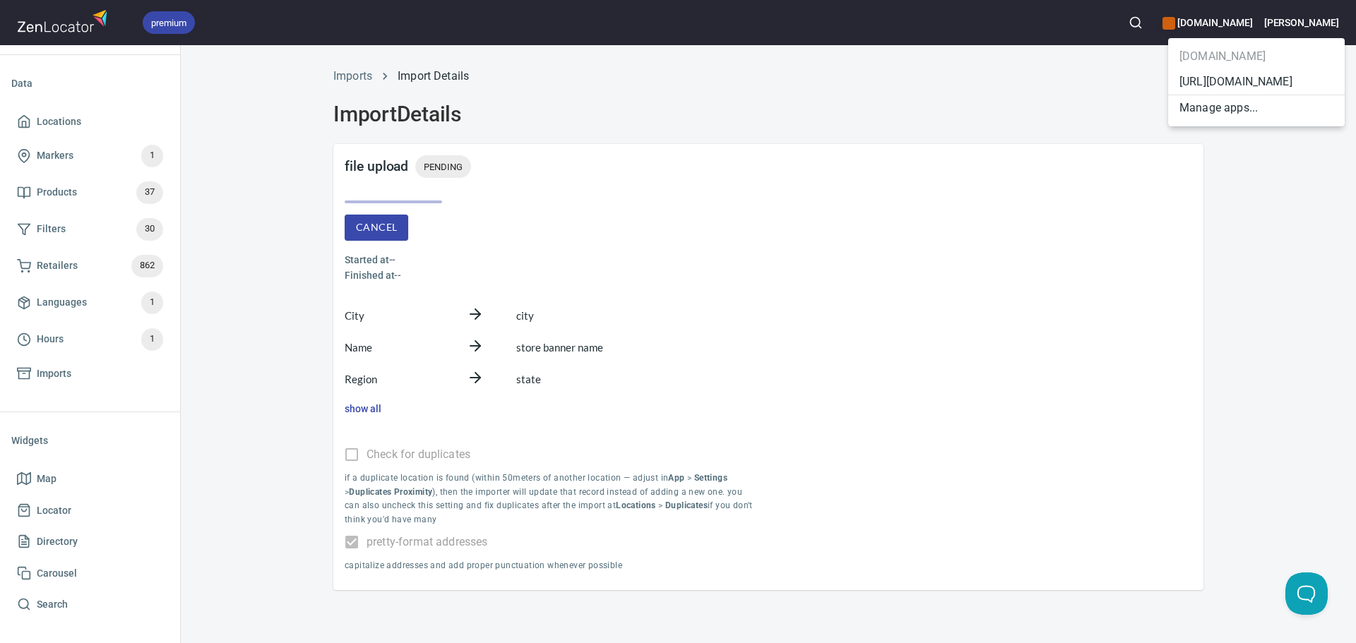
click at [903, 30] on div at bounding box center [678, 321] width 1356 height 643
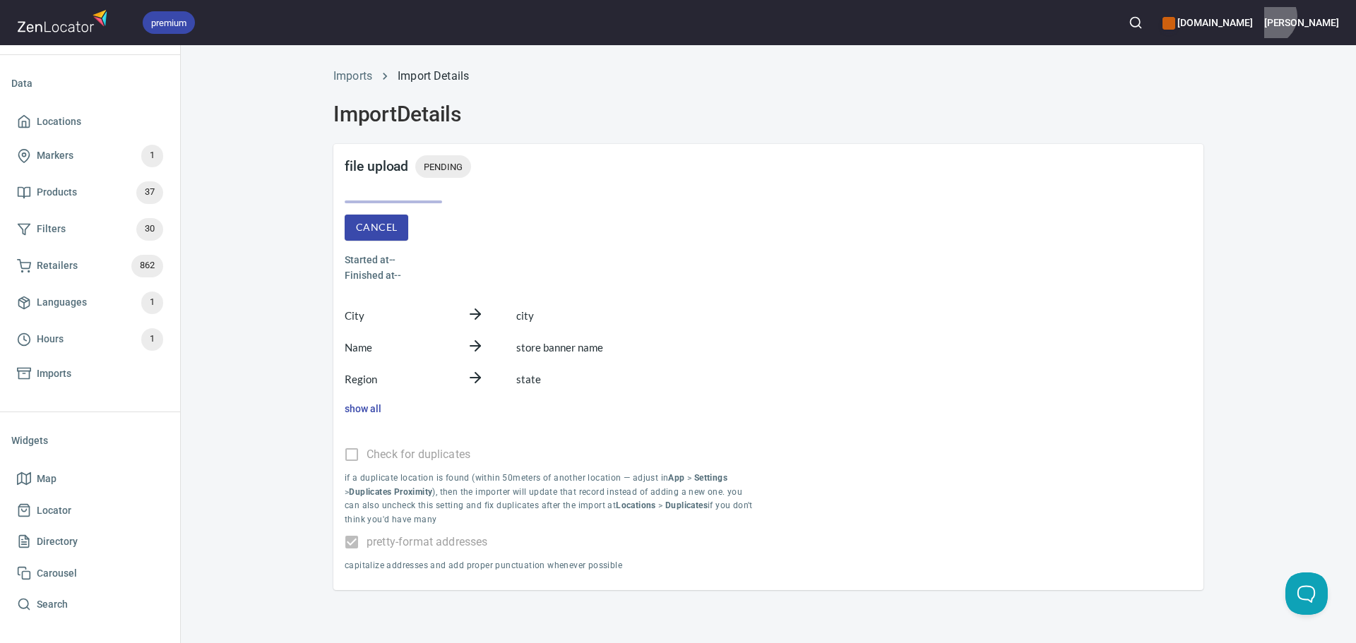
click at [903, 16] on h6 "[PERSON_NAME]" at bounding box center [1301, 23] width 75 height 16
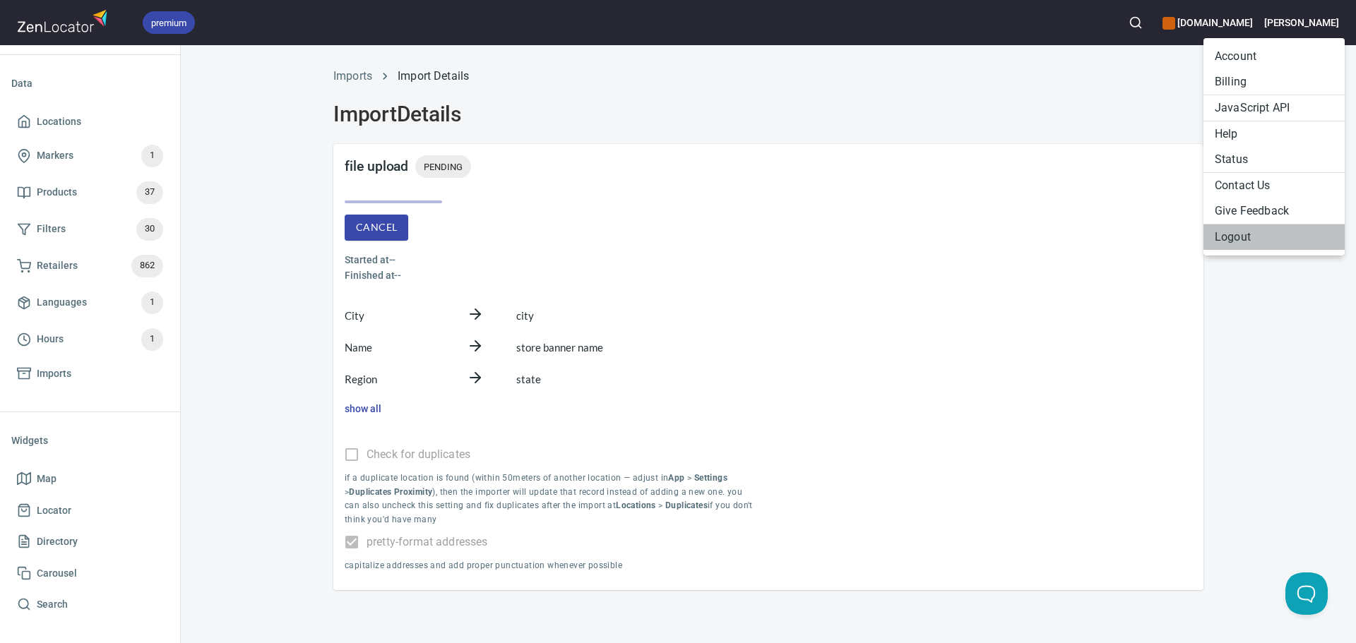
click at [903, 236] on li "Logout" at bounding box center [1273, 237] width 141 height 25
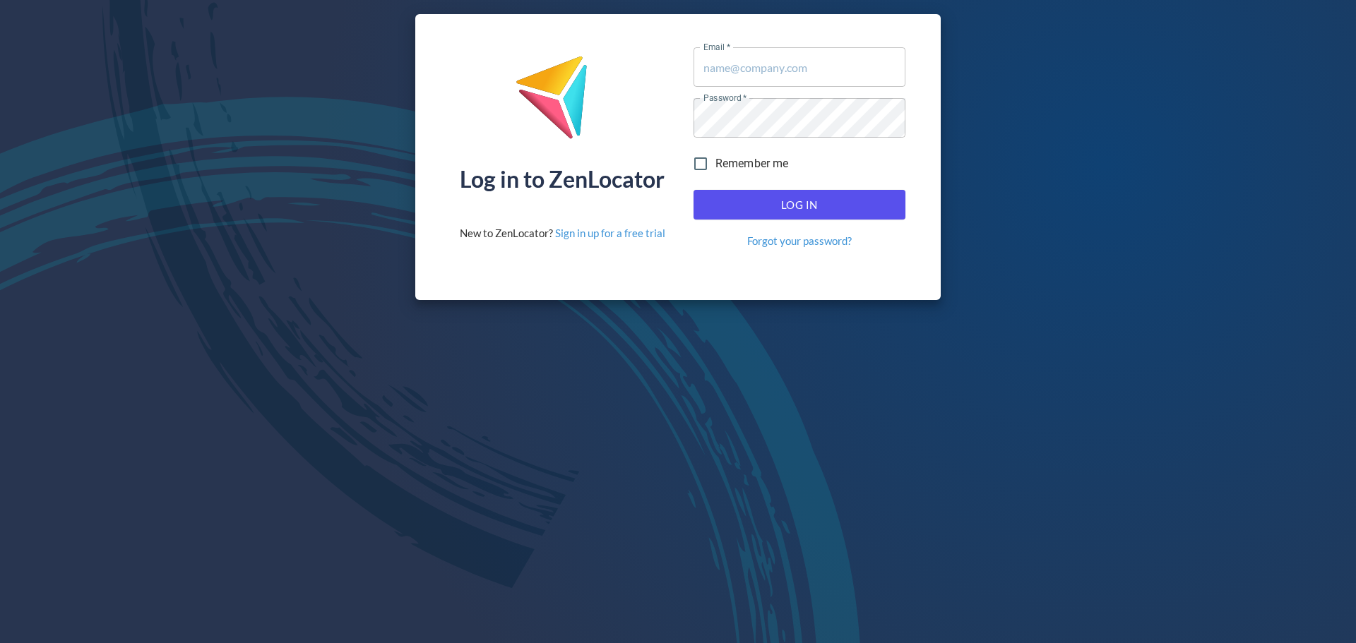
type input "[EMAIL_ADDRESS][DOMAIN_NAME]"
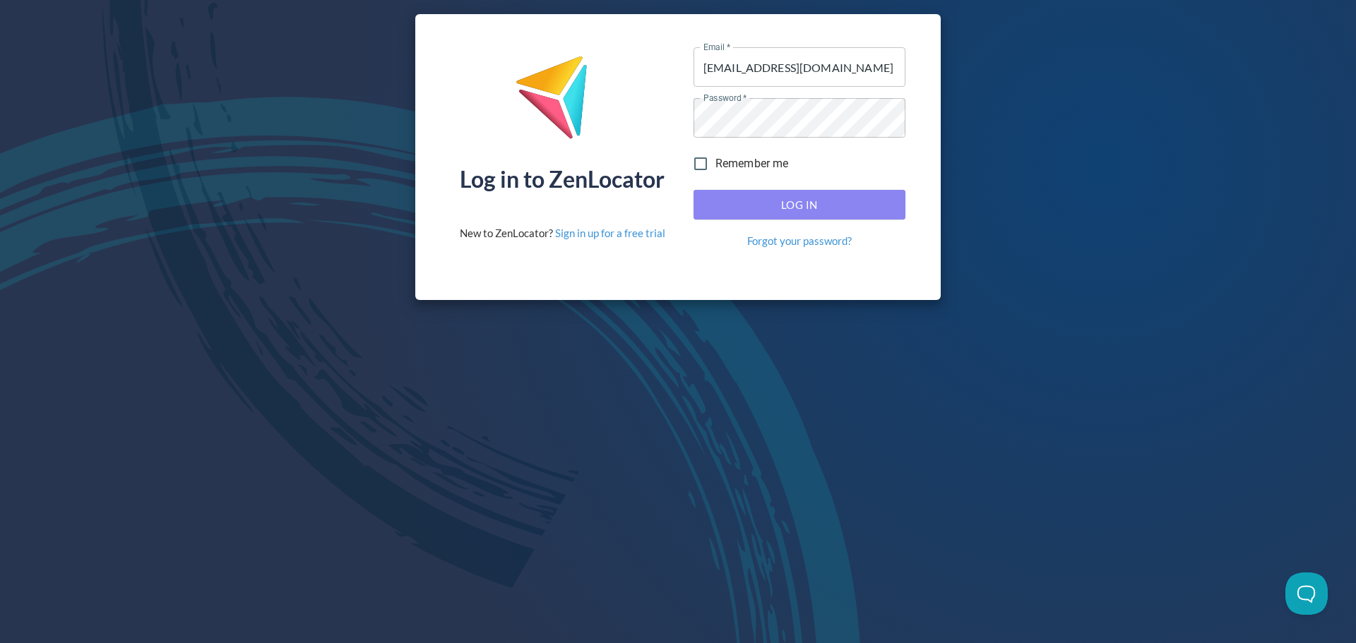
click at [761, 215] on button "Log In" at bounding box center [799, 205] width 212 height 30
click at [780, 213] on span "Log In" at bounding box center [799, 205] width 181 height 18
click at [830, 141] on div "Password   * Password *" at bounding box center [799, 117] width 223 height 51
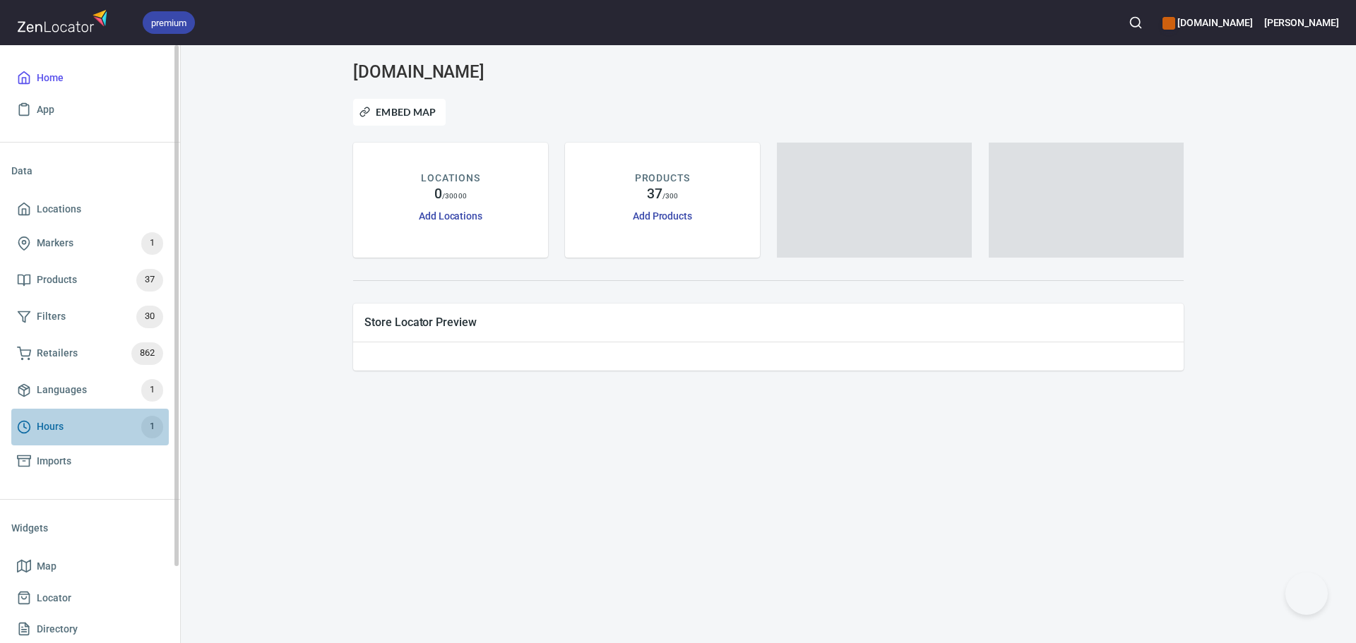
click at [97, 429] on span "Hours 1" at bounding box center [90, 427] width 146 height 23
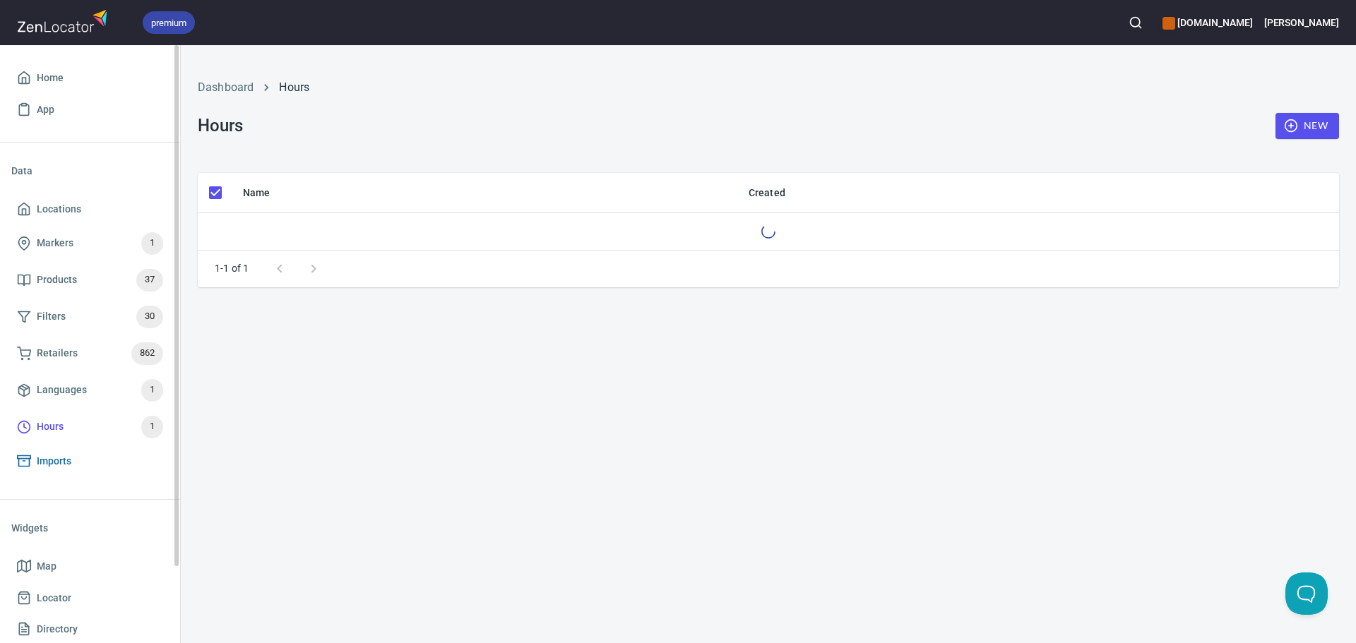
checkbox input "false"
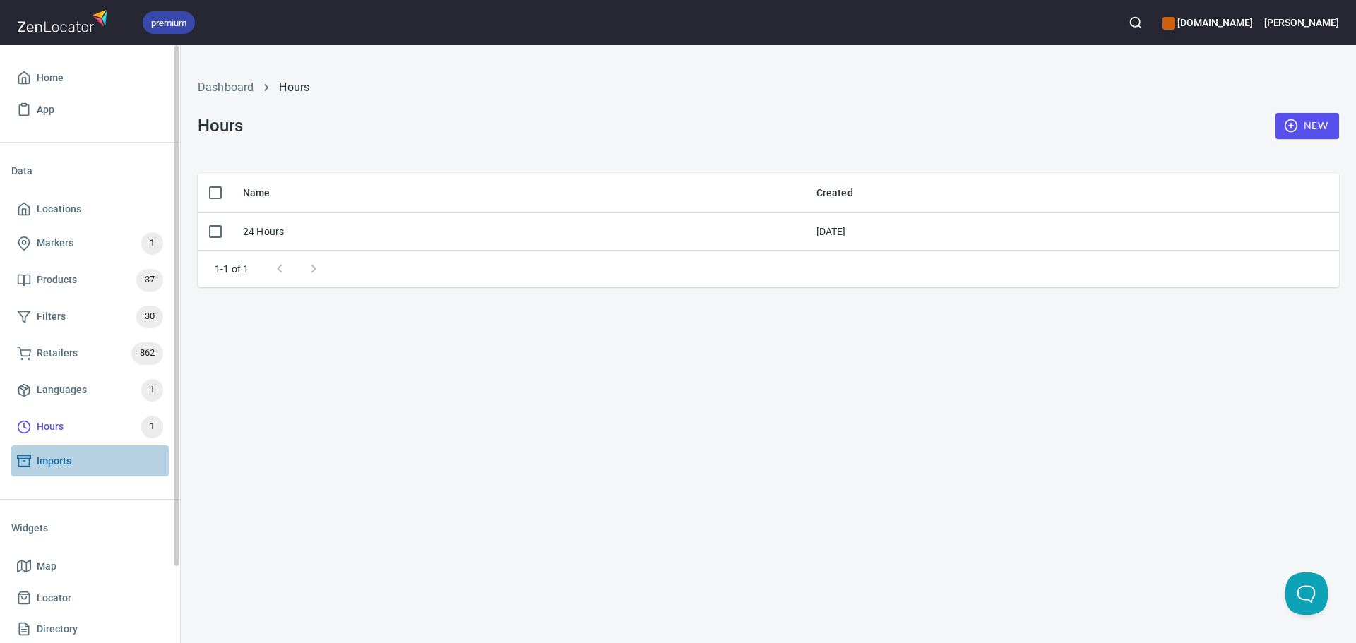
click at [70, 456] on span "Imports" at bounding box center [54, 462] width 35 height 18
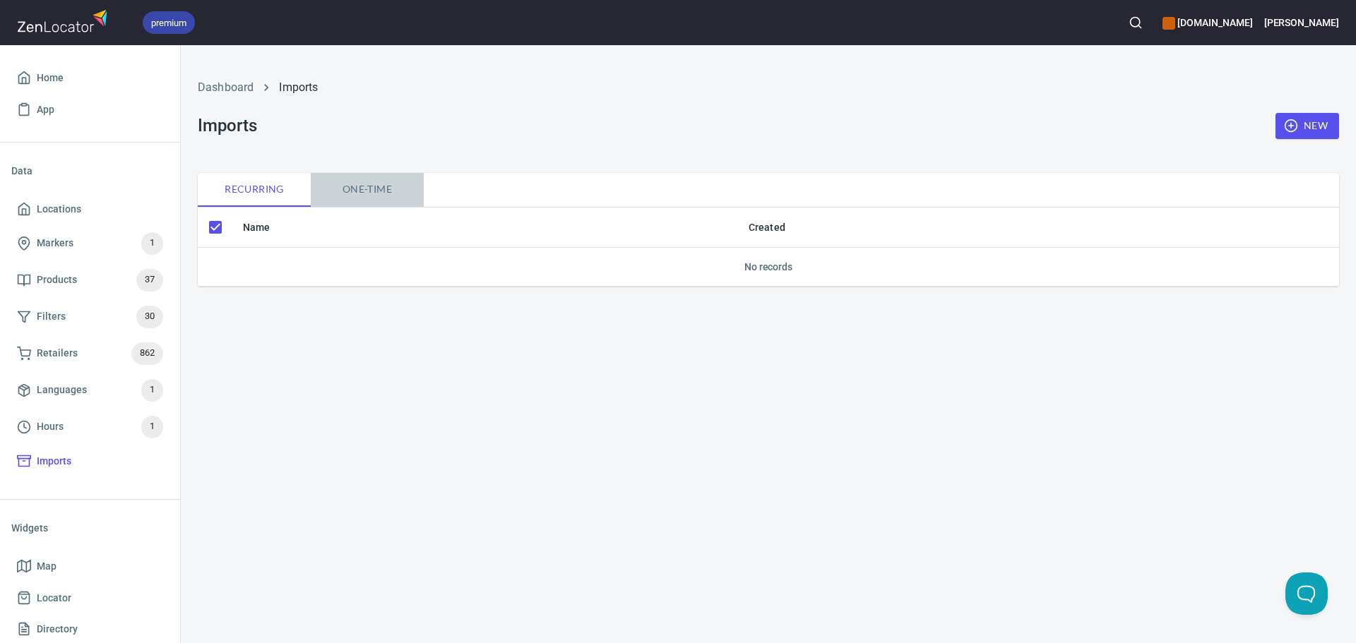
click at [350, 193] on span "One-time" at bounding box center [367, 190] width 96 height 18
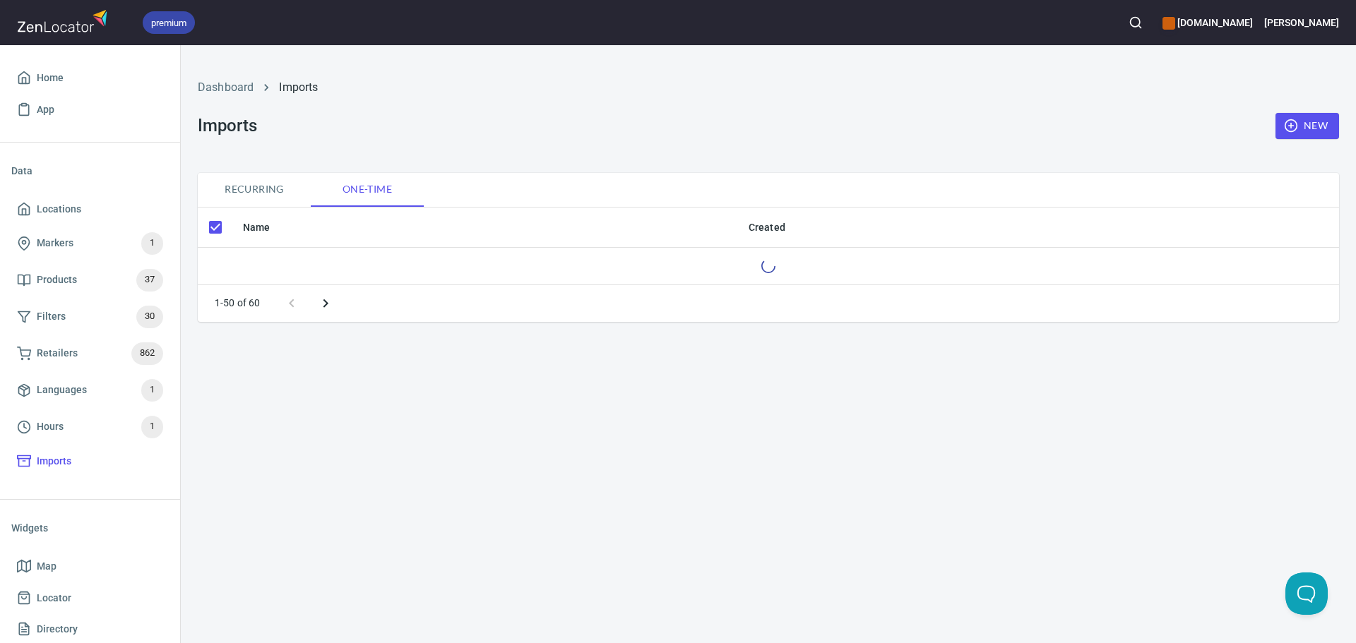
checkbox input "false"
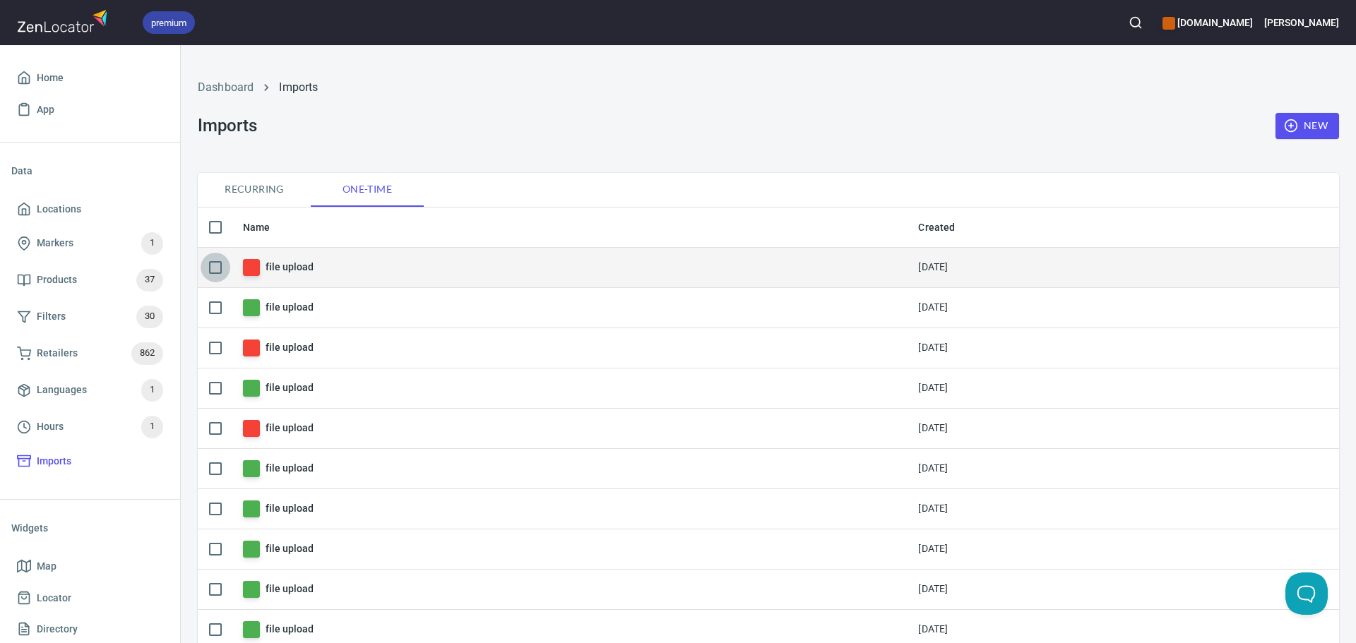
click at [220, 265] on input "checkbox" at bounding box center [216, 268] width 30 height 30
checkbox input "true"
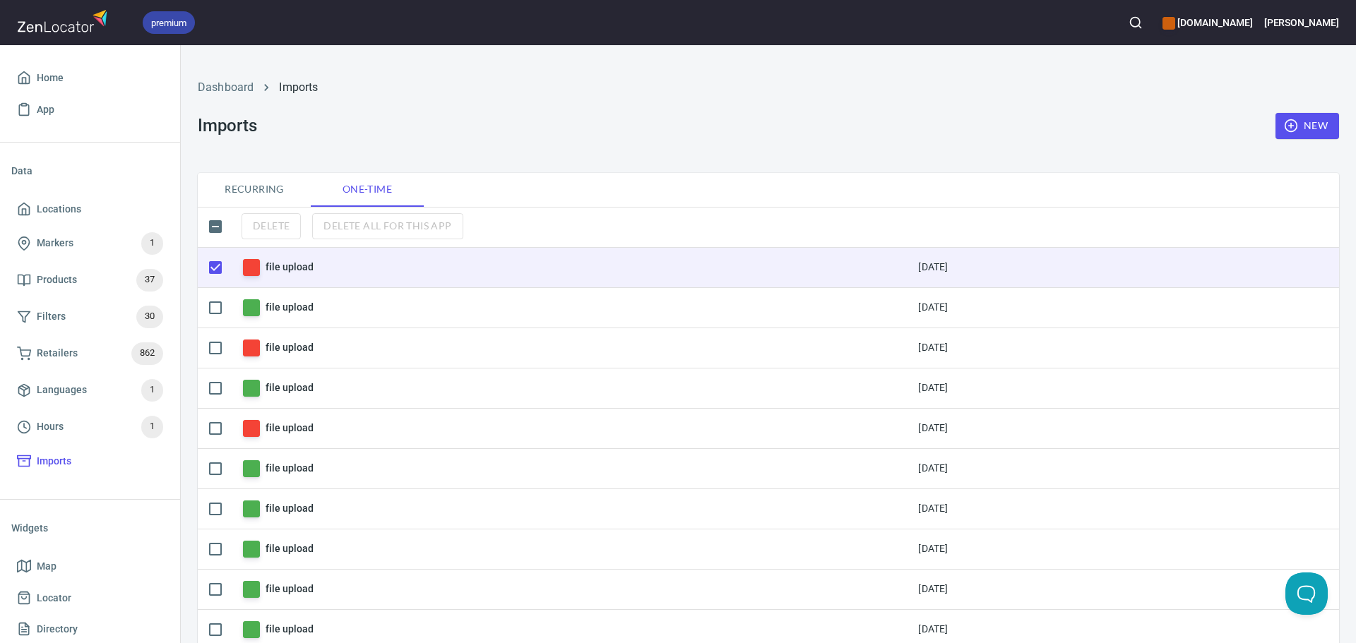
click at [268, 261] on h6 "file upload" at bounding box center [288, 267] width 47 height 16
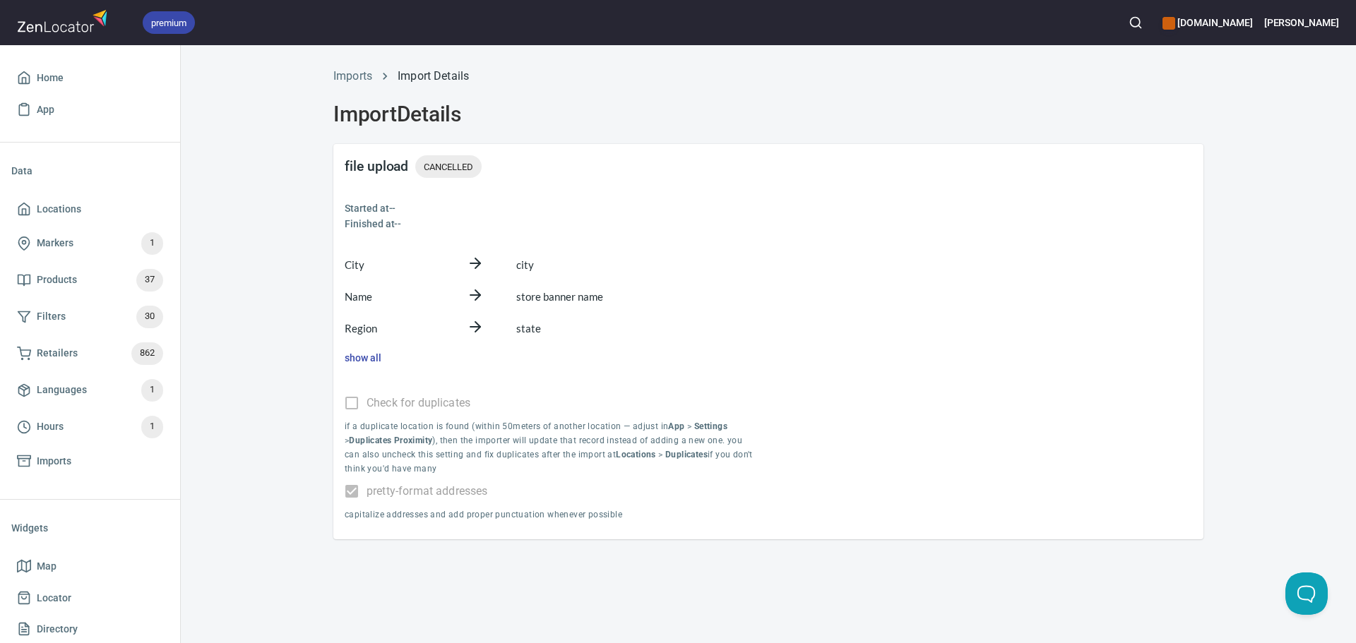
click at [442, 164] on span "CANCELLED" at bounding box center [448, 167] width 66 height 15
click at [105, 207] on span "Locations" at bounding box center [90, 210] width 146 height 18
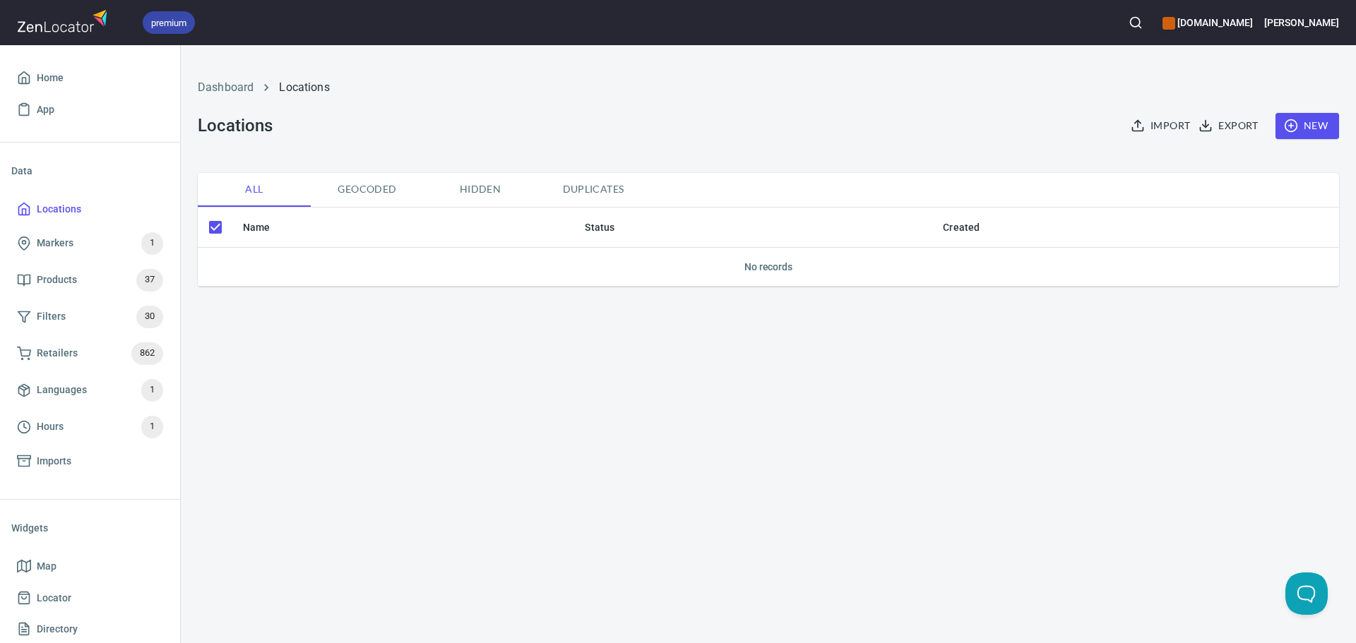
click at [1174, 127] on span "Import" at bounding box center [1161, 126] width 56 height 18
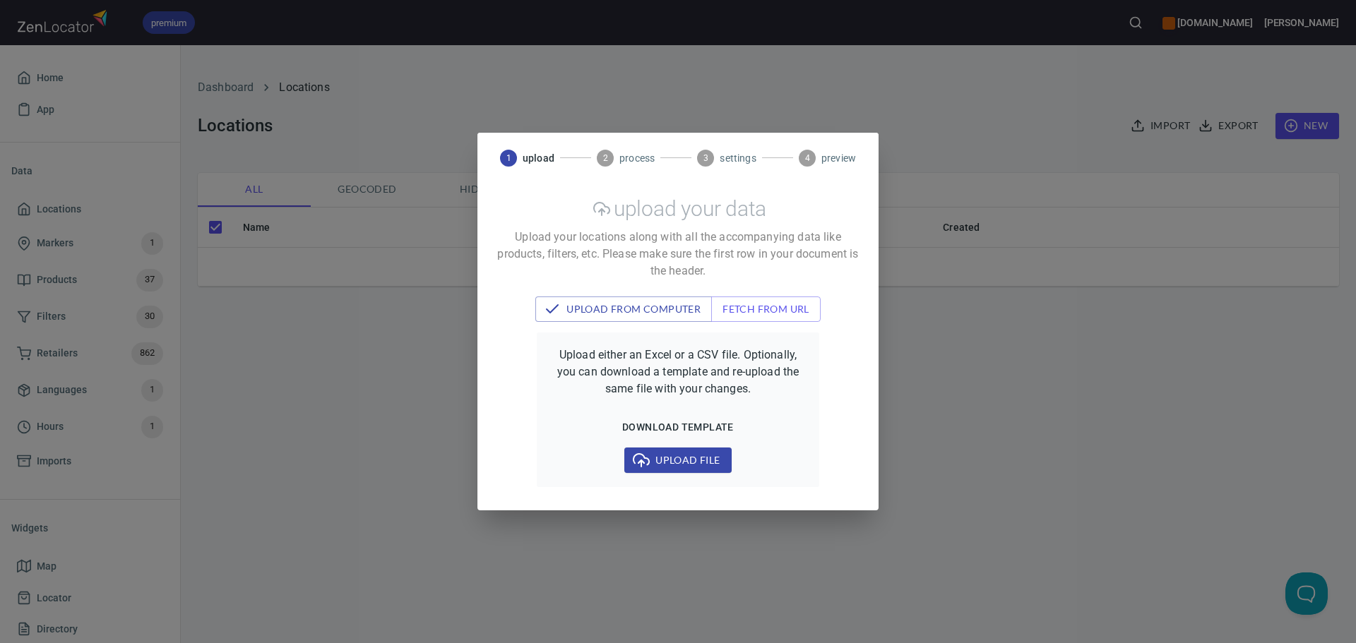
click at [657, 455] on span "Upload file" at bounding box center [677, 461] width 84 height 18
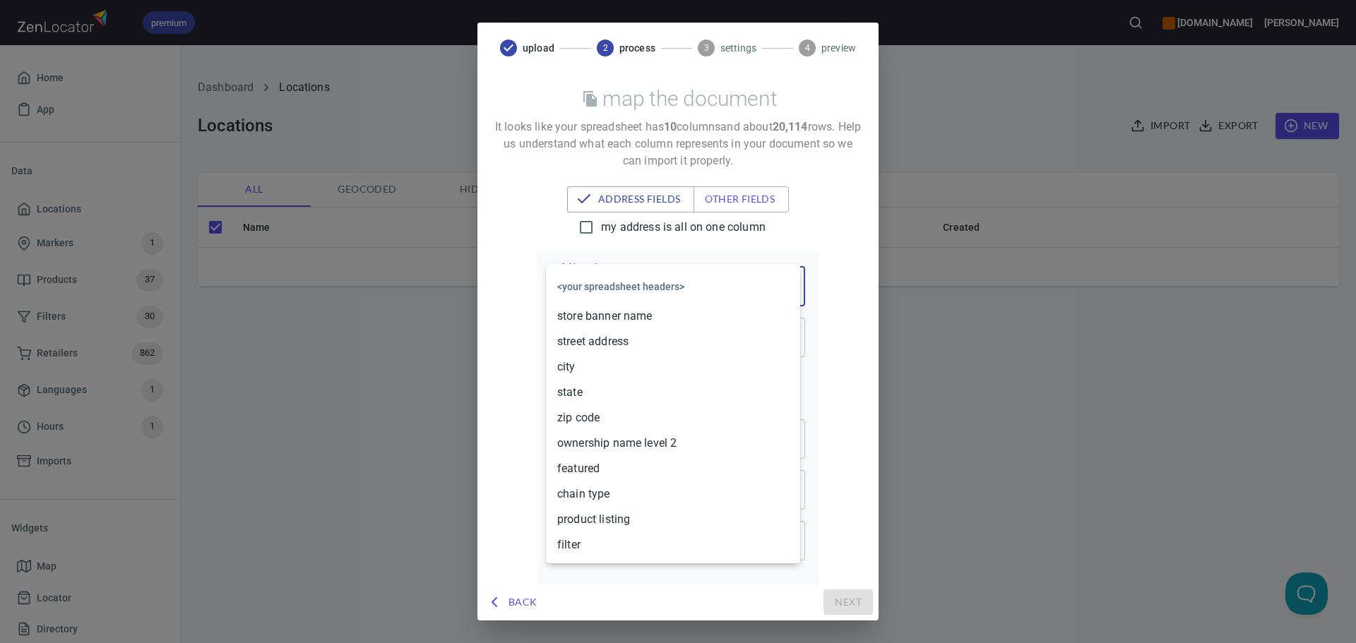
click at [591, 281] on body "premium [DOMAIN_NAME] [PERSON_NAME] Home App Data Locations Markers 1 Products …" at bounding box center [678, 321] width 1356 height 643
click at [585, 336] on li "street address" at bounding box center [673, 341] width 254 height 25
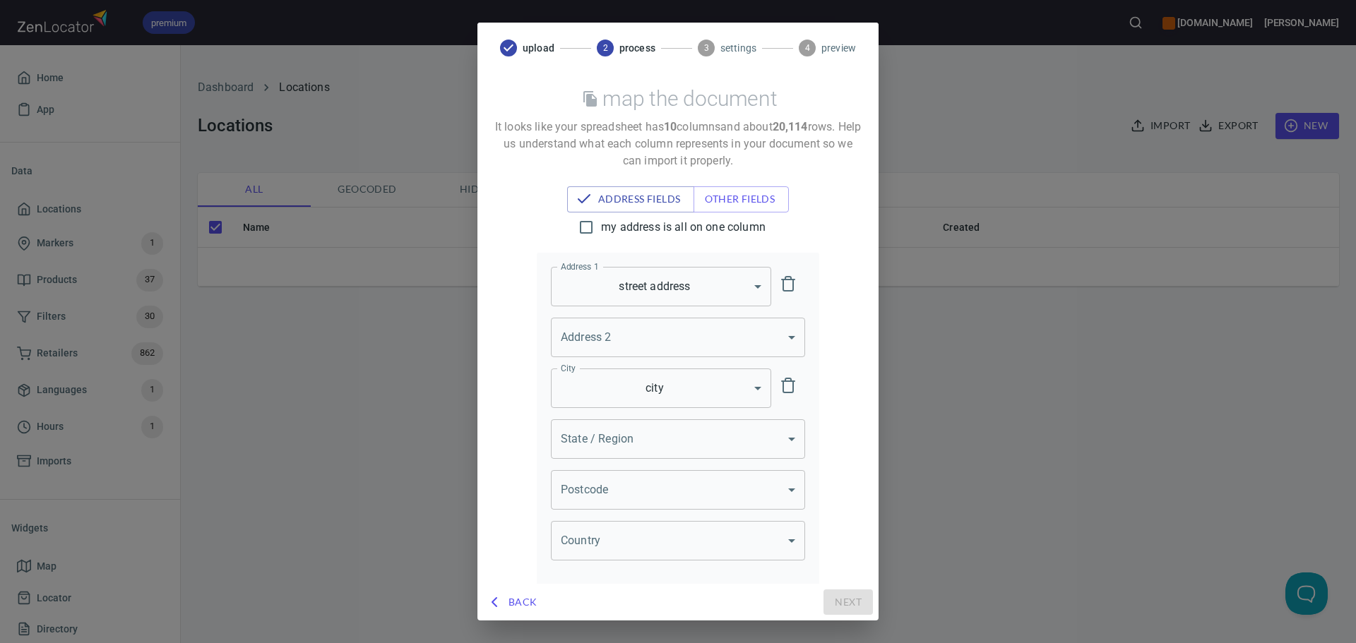
click at [600, 437] on body "premium [DOMAIN_NAME] [PERSON_NAME] Home App Data Locations Markers 1 Products …" at bounding box center [678, 321] width 1356 height 643
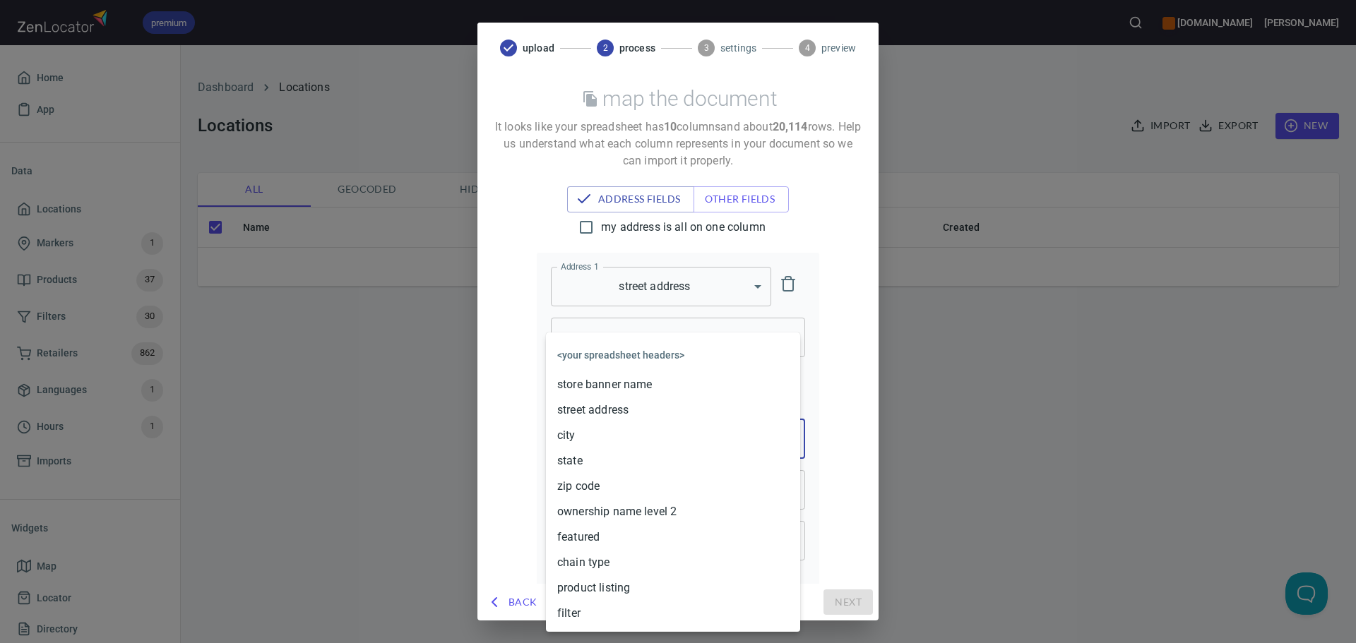
click at [587, 462] on li "state" at bounding box center [673, 460] width 254 height 25
click at [592, 491] on body "premium [DOMAIN_NAME] [PERSON_NAME] Home App Data Locations Markers 1 Products …" at bounding box center [678, 321] width 1356 height 643
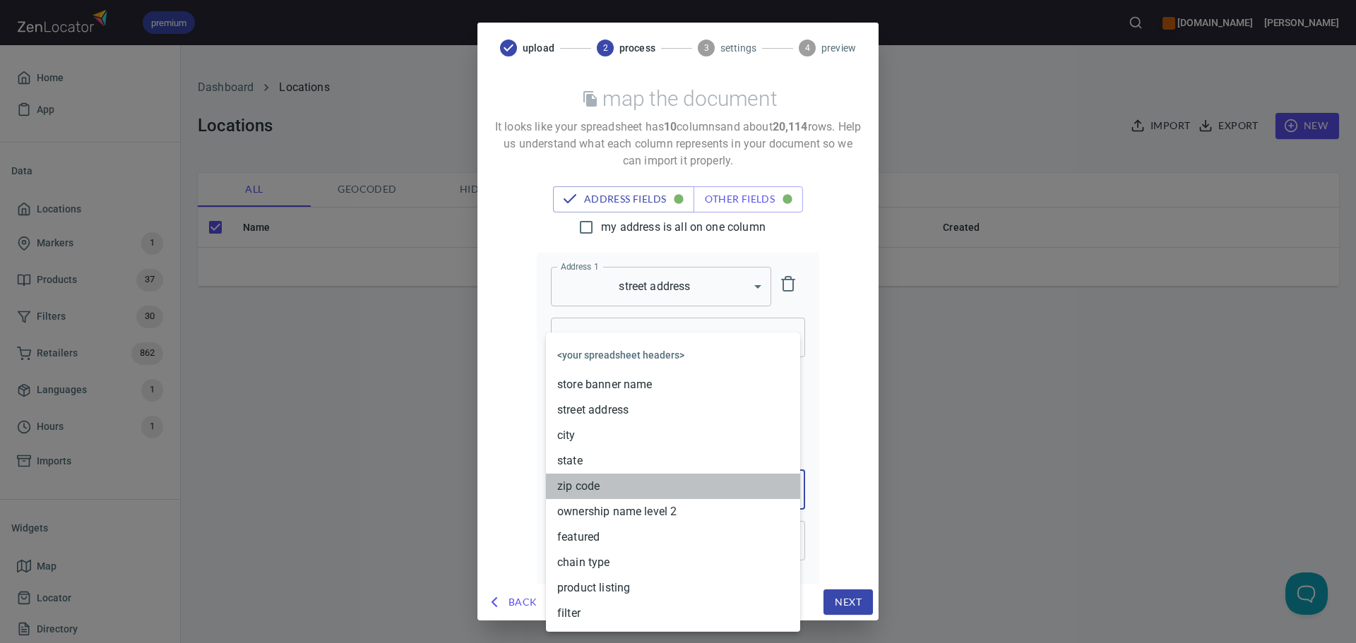
click at [582, 487] on li "zip code" at bounding box center [673, 486] width 254 height 25
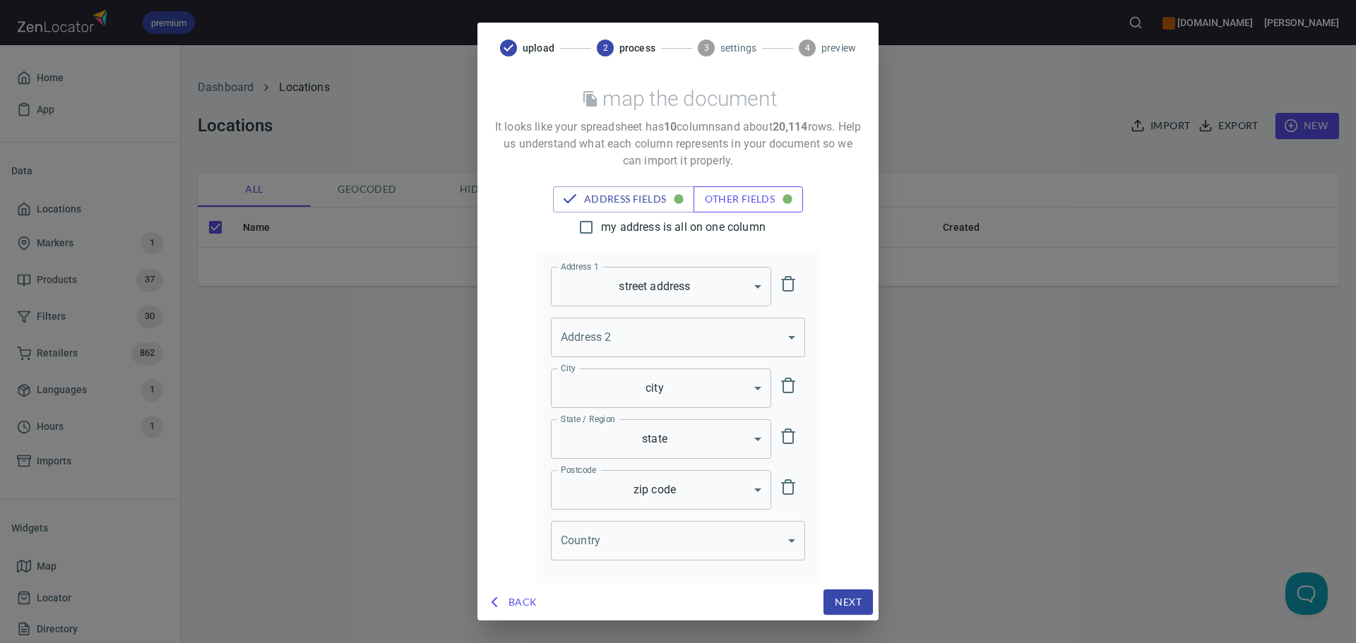
click at [735, 197] on span "other fields" at bounding box center [748, 200] width 87 height 18
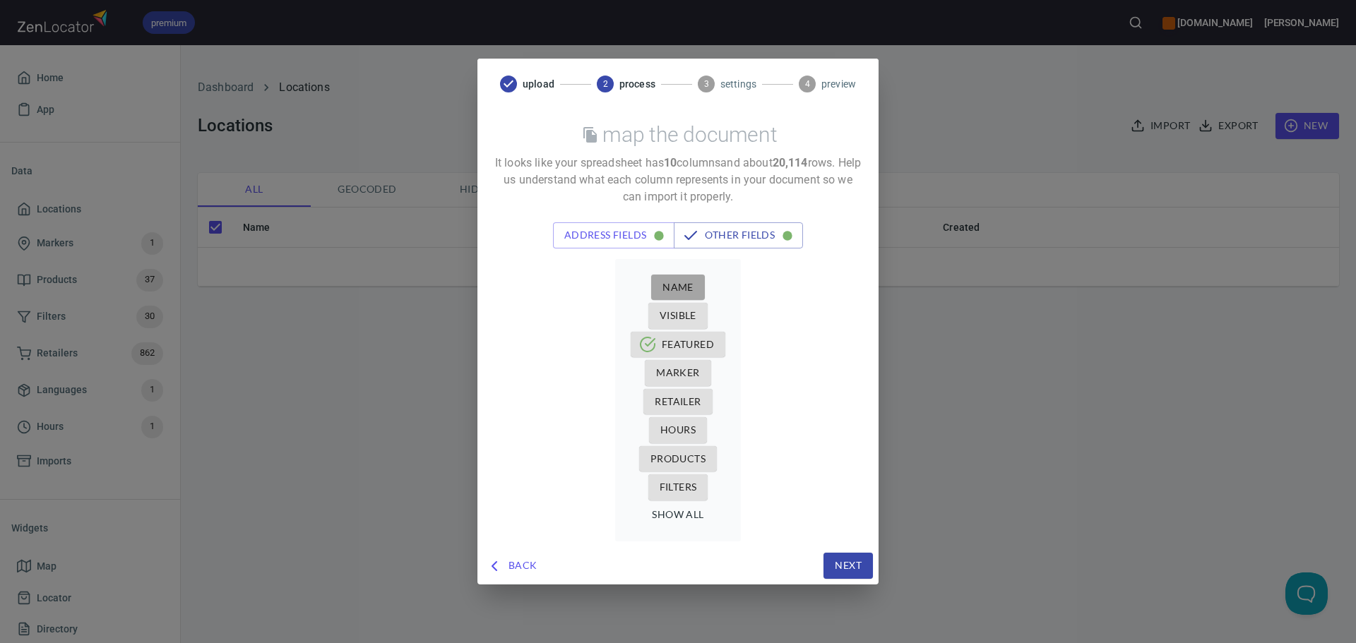
click at [687, 282] on span "Name" at bounding box center [677, 288] width 31 height 18
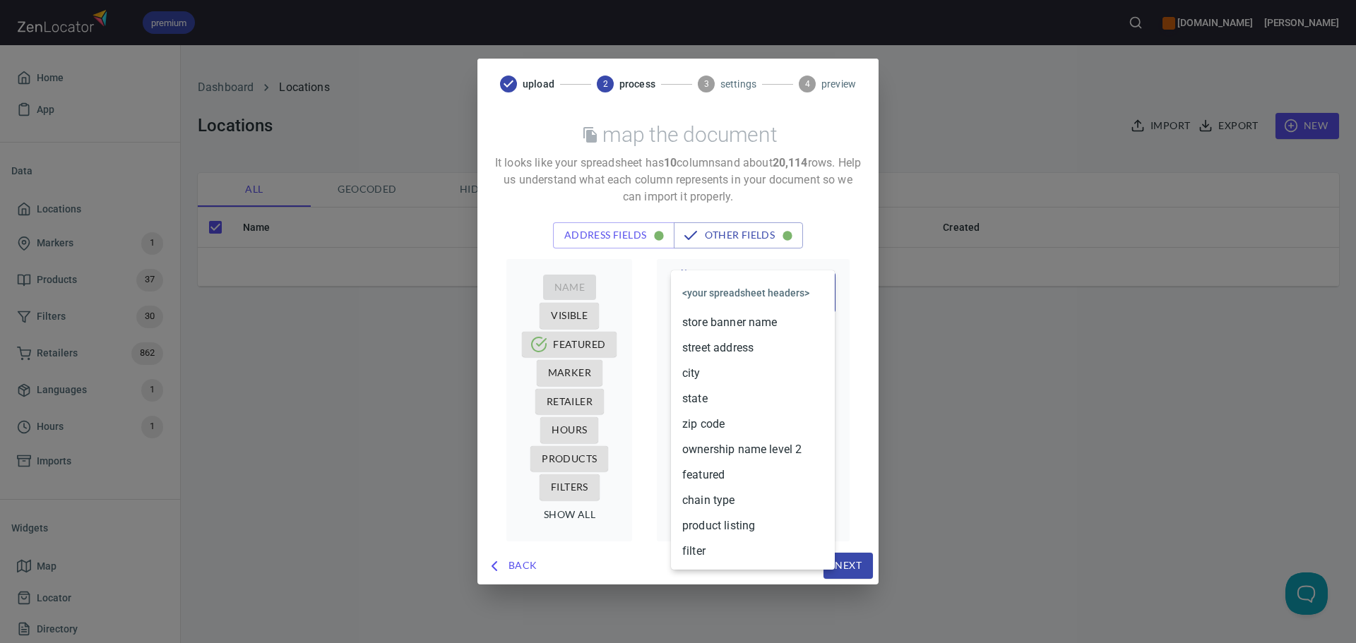
click at [748, 286] on body "premium [DOMAIN_NAME] [PERSON_NAME] Home App Data Locations Markers 1 Products …" at bounding box center [678, 321] width 1356 height 643
click at [725, 326] on li "store banner name" at bounding box center [753, 322] width 164 height 25
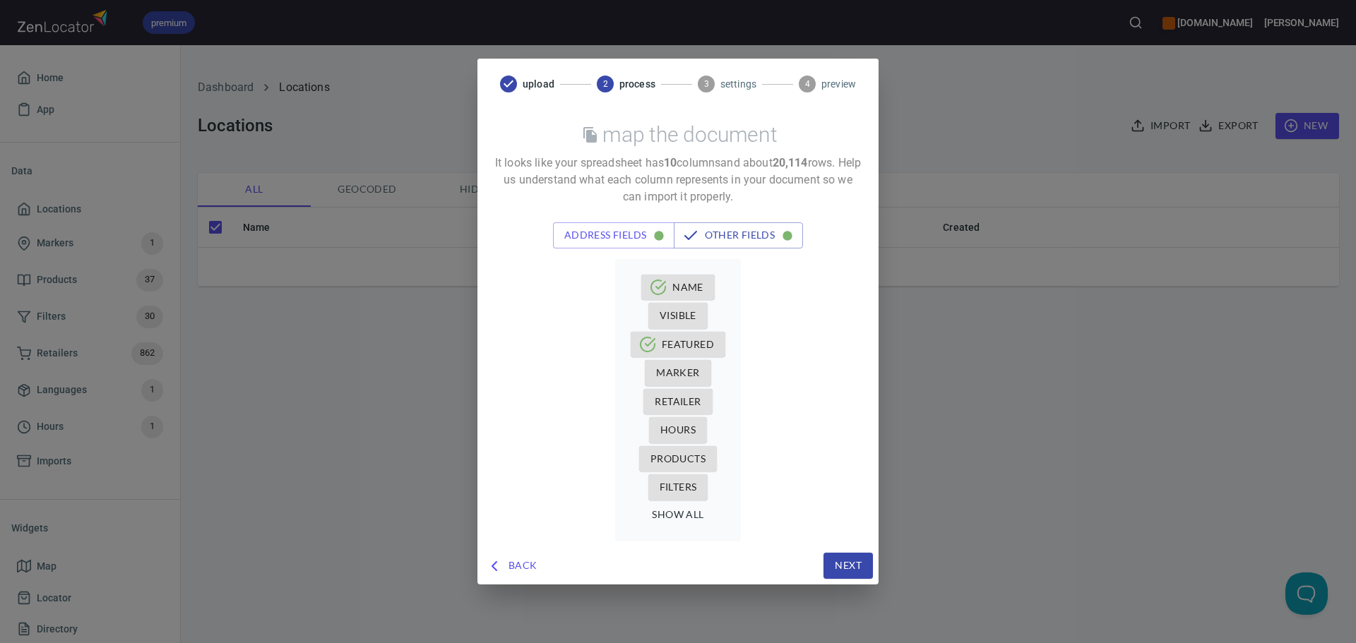
click at [679, 398] on span "Retailer" at bounding box center [678, 402] width 46 height 18
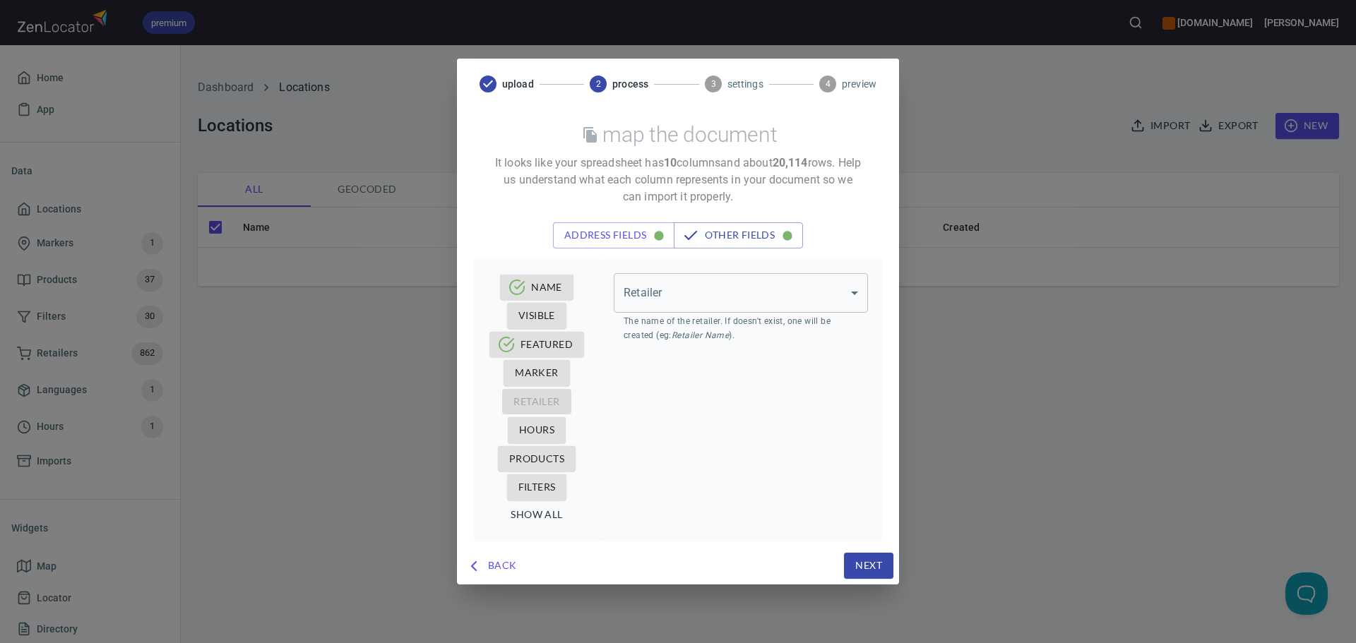
click at [721, 309] on body "premium [DOMAIN_NAME] [PERSON_NAME] Home App Data Locations Markers 1 Products …" at bounding box center [678, 321] width 1356 height 643
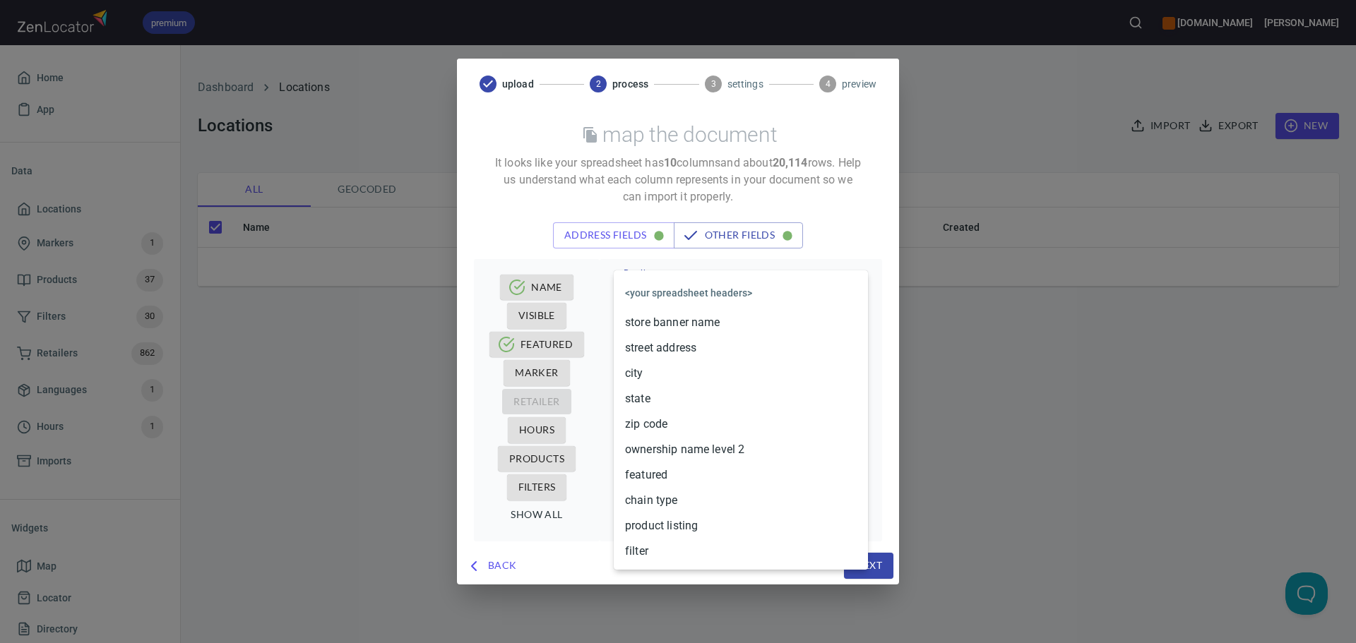
click at [687, 444] on li "ownership name level 2" at bounding box center [741, 449] width 254 height 25
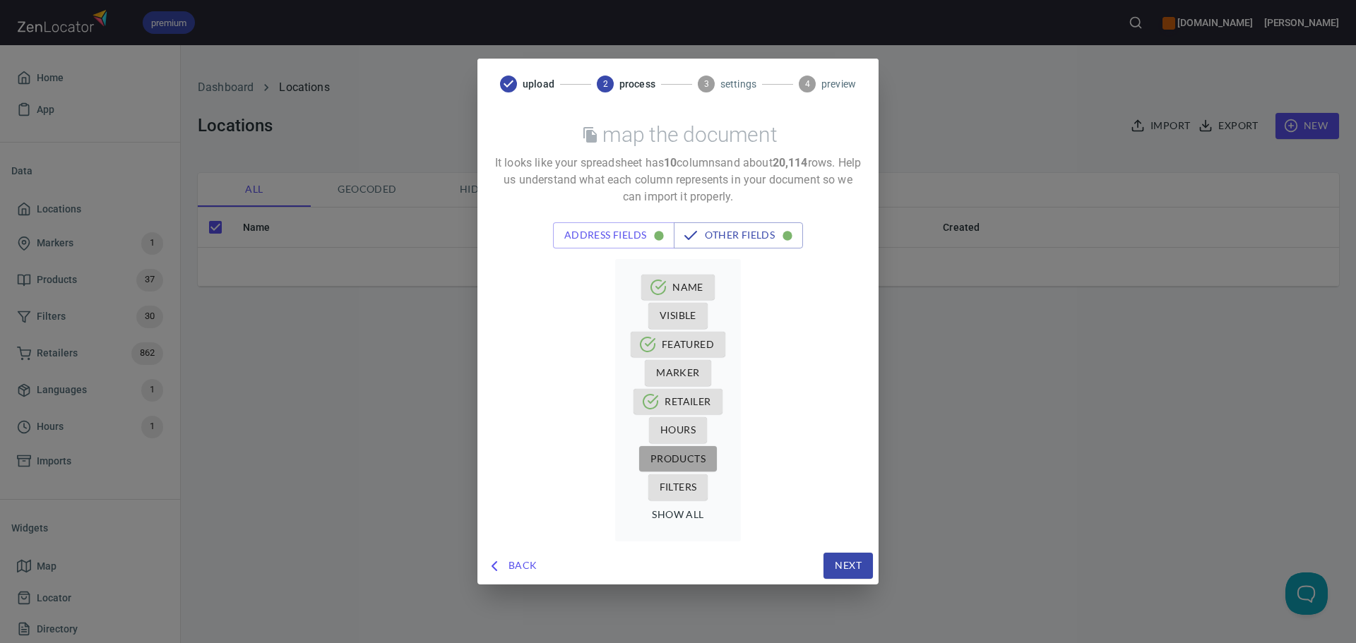
click at [659, 455] on span "Products" at bounding box center [677, 459] width 55 height 18
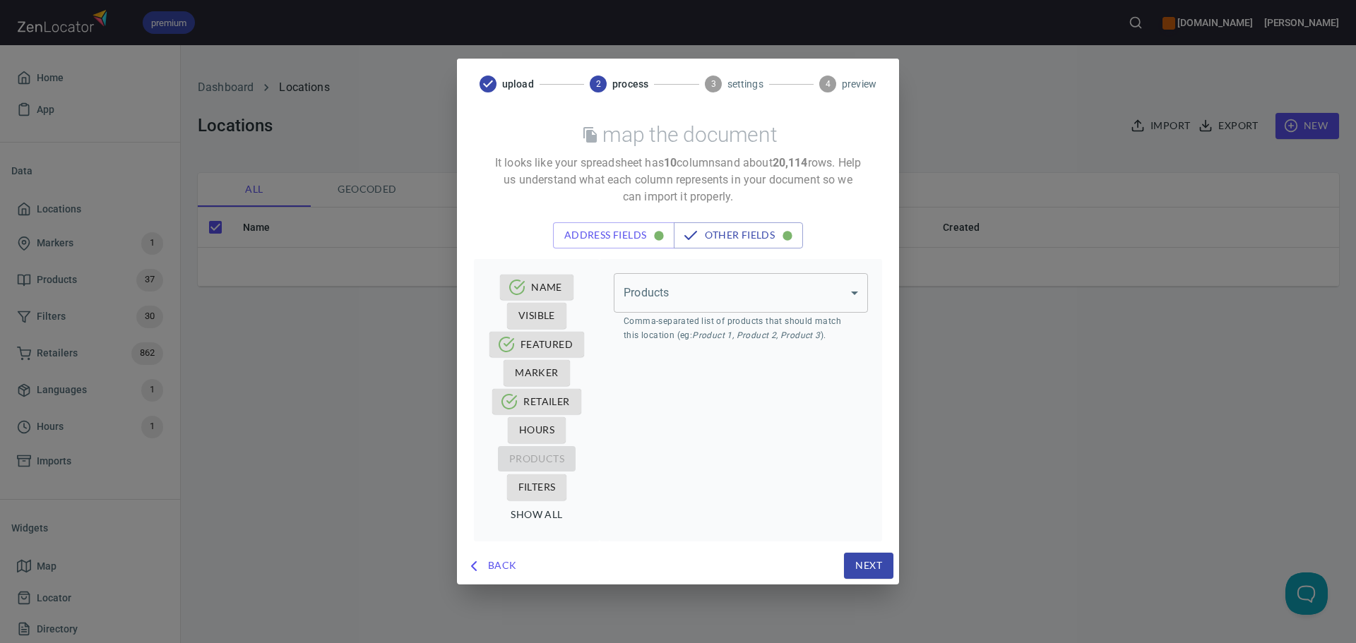
click at [703, 300] on body "premium [DOMAIN_NAME] [PERSON_NAME] Home App Data Locations Markers 1 Products …" at bounding box center [678, 321] width 1356 height 643
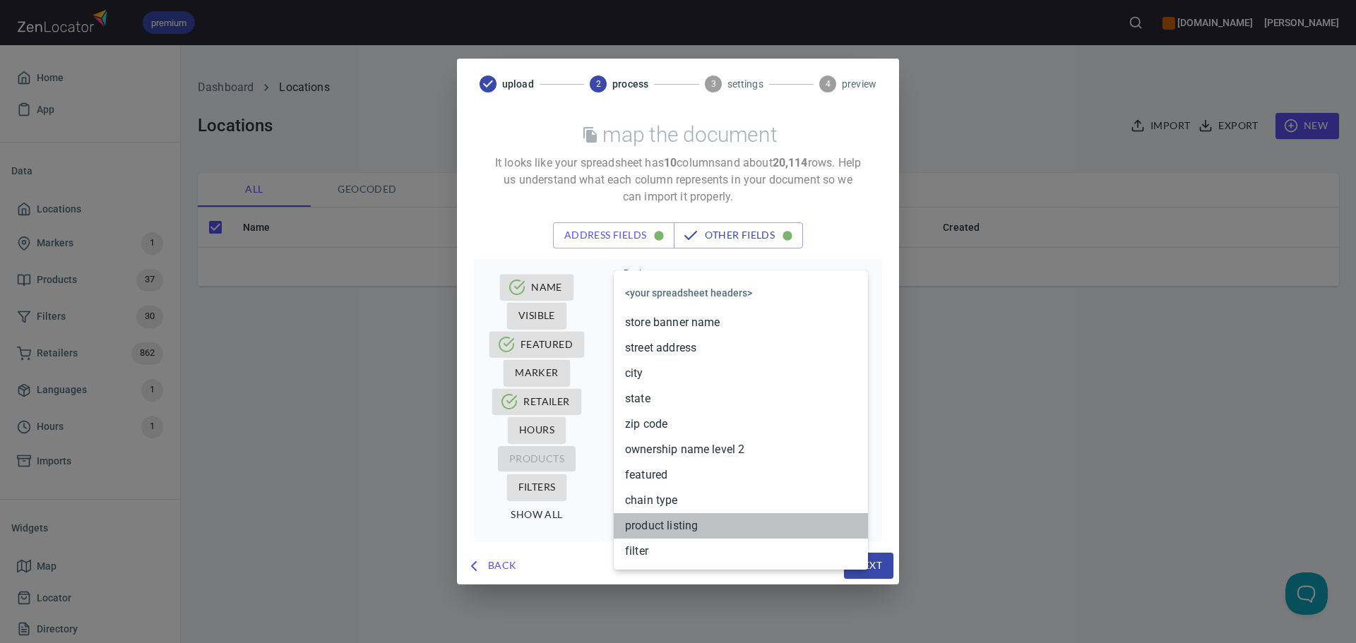
drag, startPoint x: 676, startPoint y: 525, endPoint x: 672, endPoint y: 518, distance: 7.3
click at [672, 518] on li "product listing" at bounding box center [741, 525] width 254 height 25
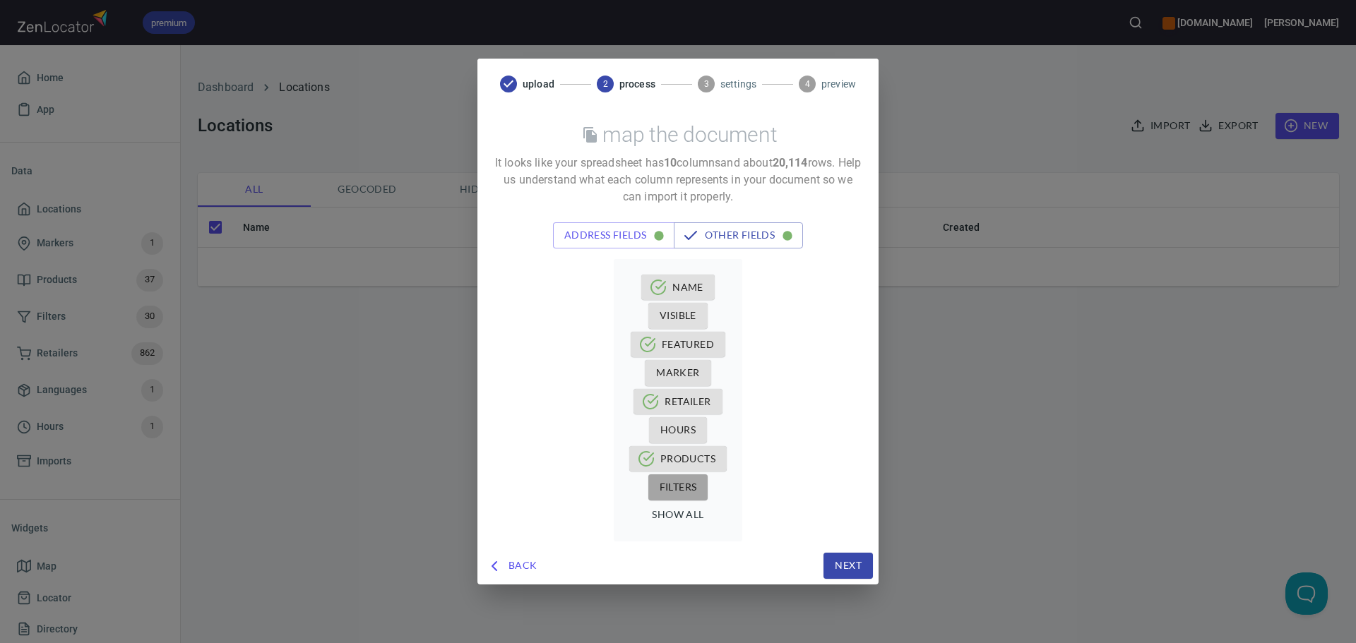
click at [659, 486] on span "Filters" at bounding box center [677, 488] width 37 height 18
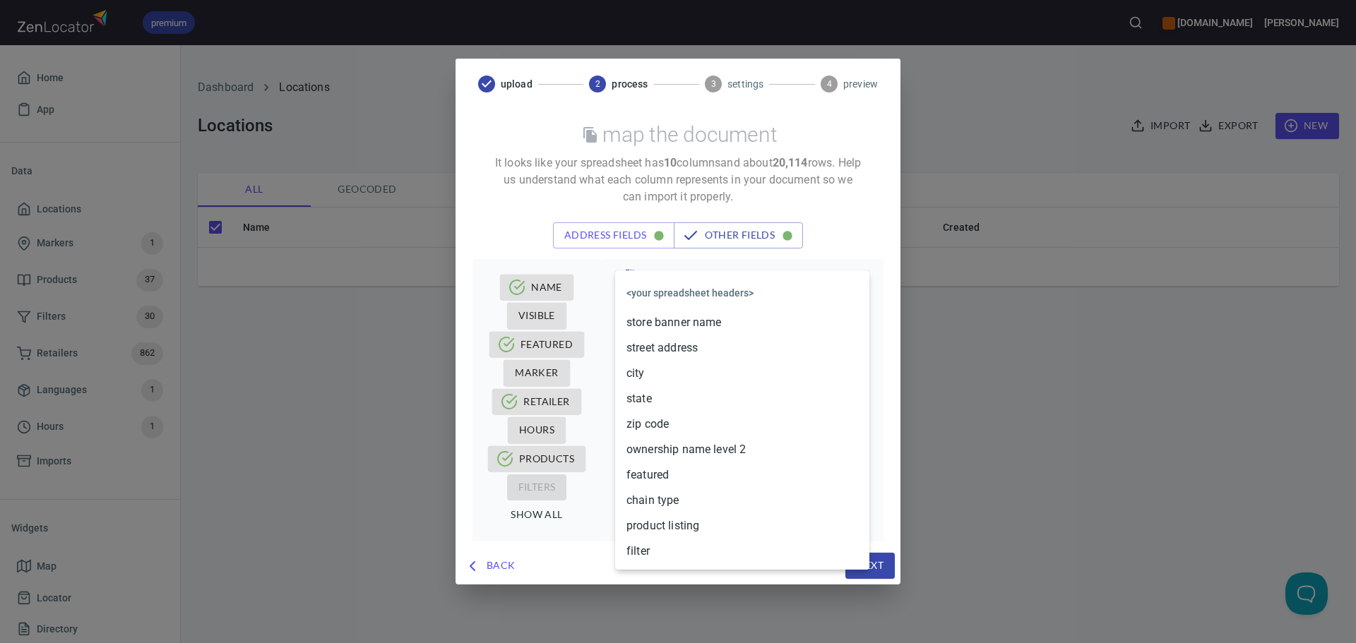
click at [719, 283] on body "premium [DOMAIN_NAME] [PERSON_NAME] Home App Data Locations Markers 1 Products …" at bounding box center [678, 321] width 1356 height 643
click at [666, 553] on li "filter" at bounding box center [742, 551] width 254 height 25
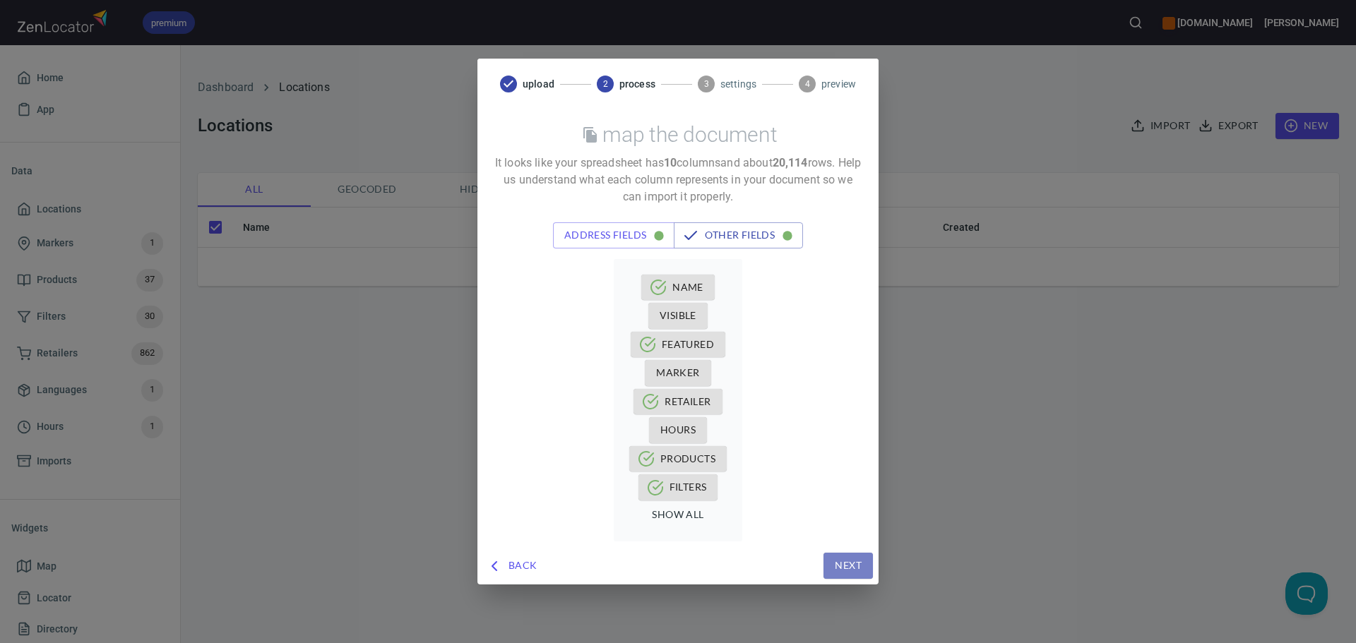
click at [841, 565] on span "Next" at bounding box center [848, 566] width 27 height 18
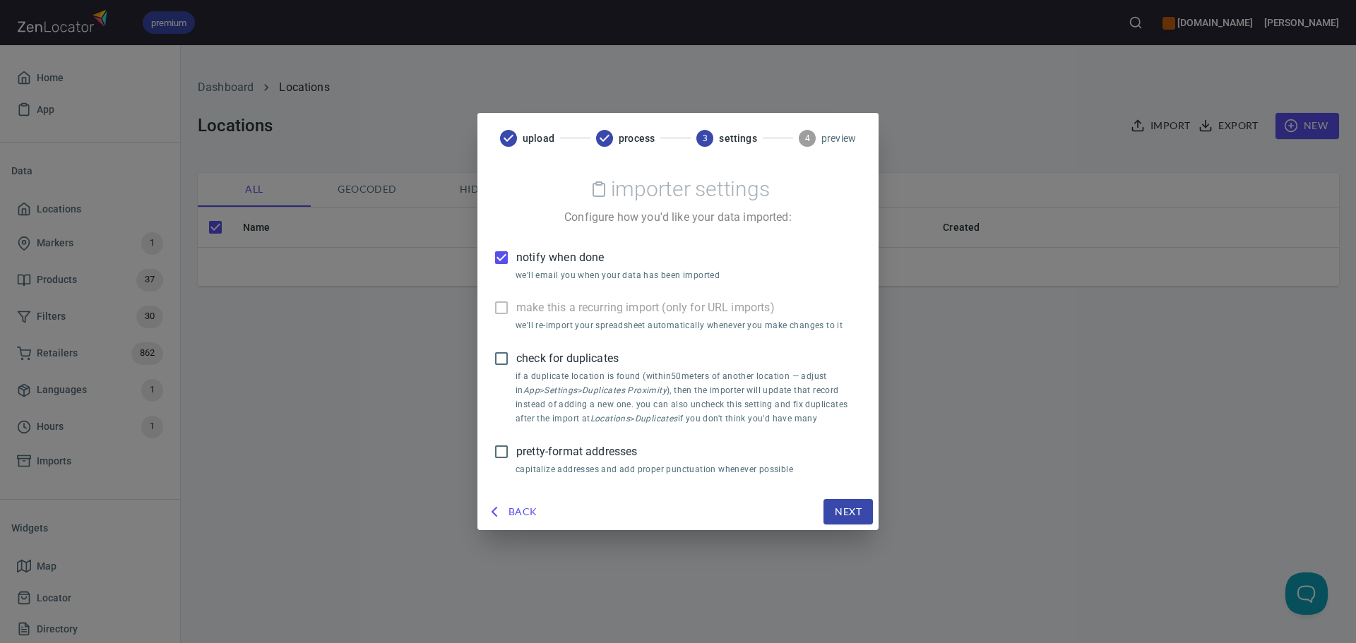
drag, startPoint x: 586, startPoint y: 448, endPoint x: 585, endPoint y: 441, distance: 7.1
click at [585, 441] on label "pretty-format addresses" at bounding box center [668, 452] width 364 height 30
click at [516, 441] on input "pretty-format addresses" at bounding box center [501, 452] width 30 height 30
click at [528, 251] on span "notify when done" at bounding box center [560, 257] width 88 height 17
click at [516, 251] on input "notify when done" at bounding box center [501, 258] width 30 height 30
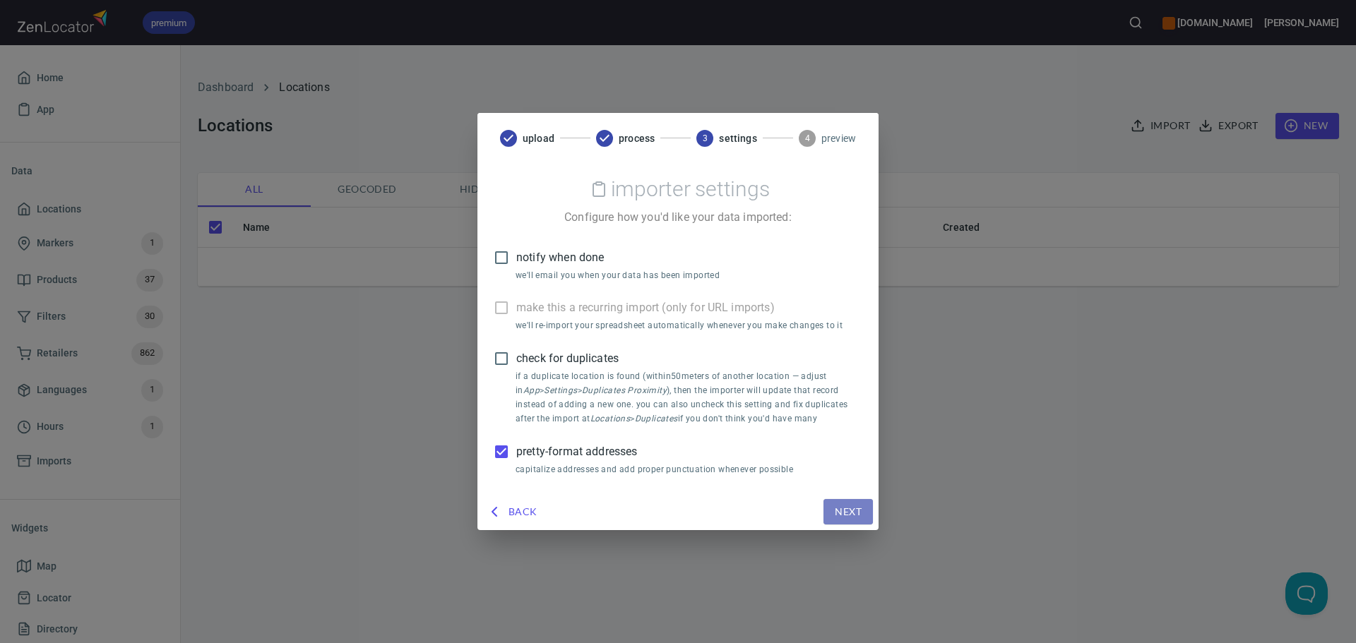
click at [841, 519] on span "Next" at bounding box center [848, 512] width 27 height 18
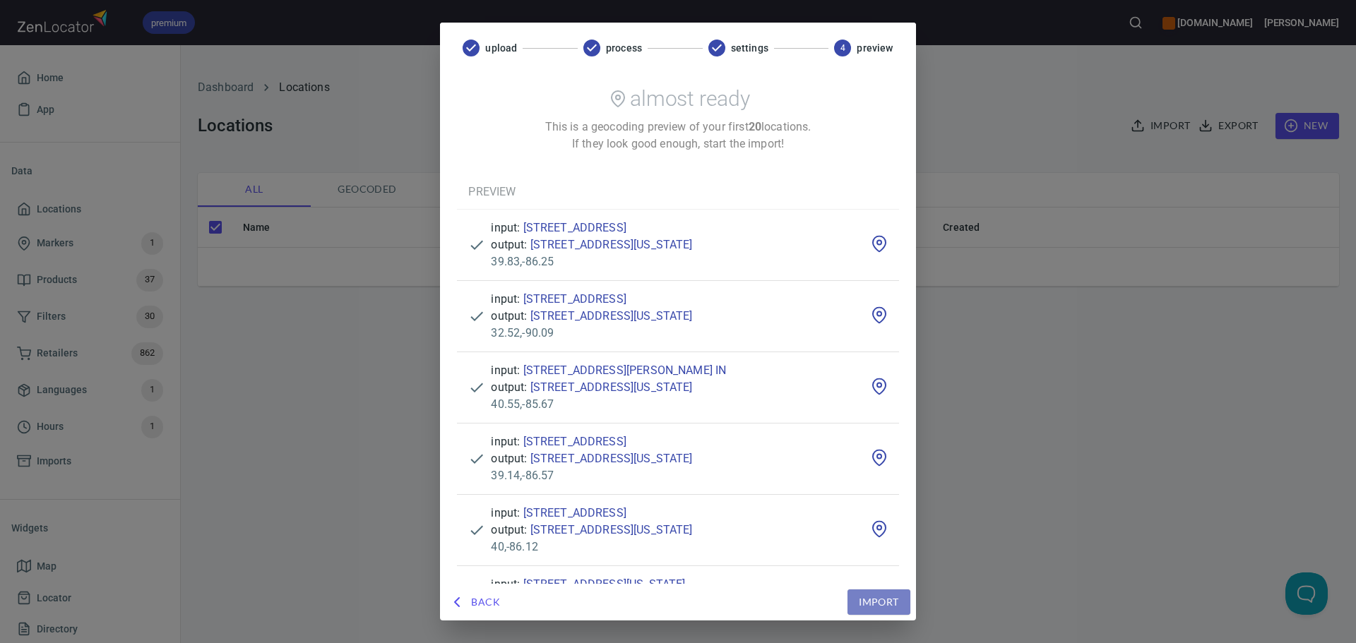
click at [878, 602] on span "Import" at bounding box center [879, 603] width 40 height 18
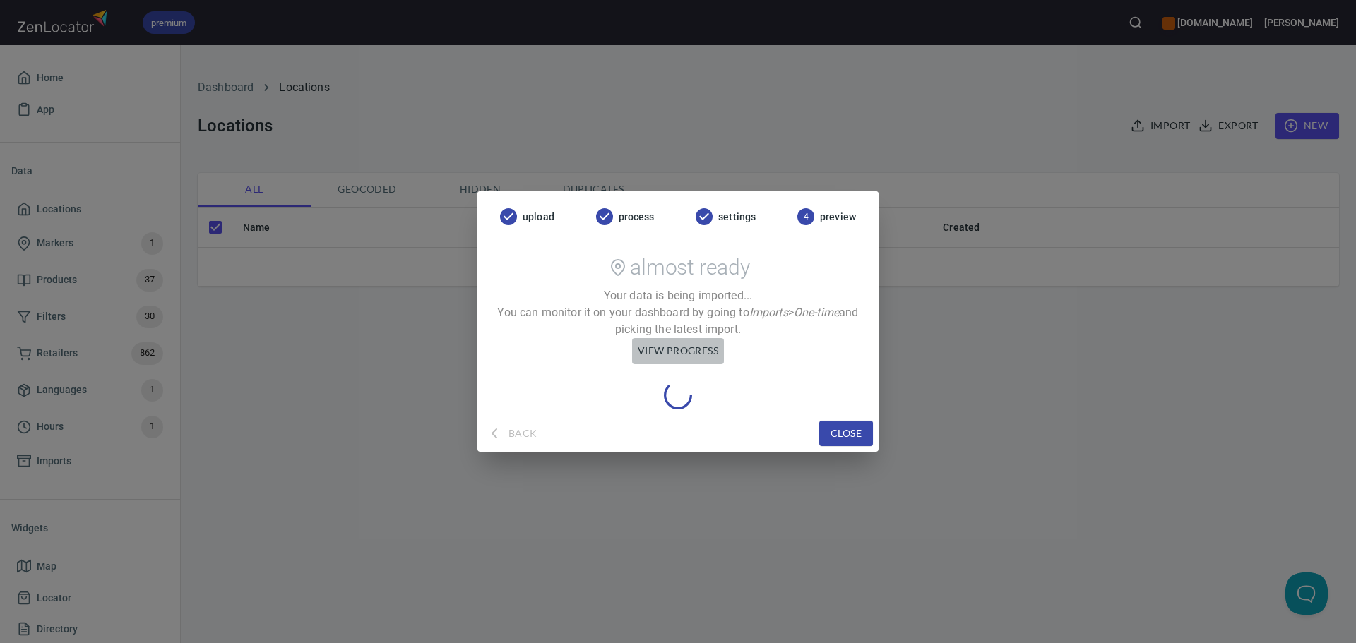
click at [640, 350] on span "view progress" at bounding box center [678, 351] width 80 height 18
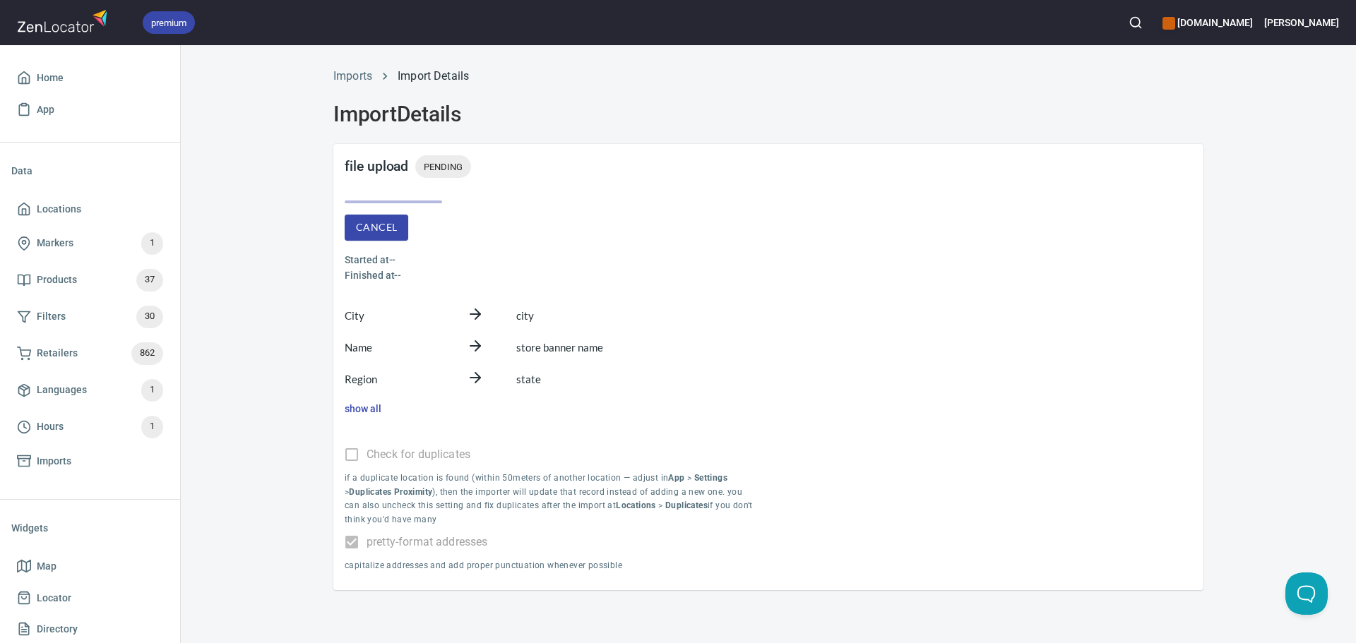
click at [899, 414] on div "City city Name store banner name Region state show all" at bounding box center [768, 360] width 870 height 133
